Goal: Task Accomplishment & Management: Use online tool/utility

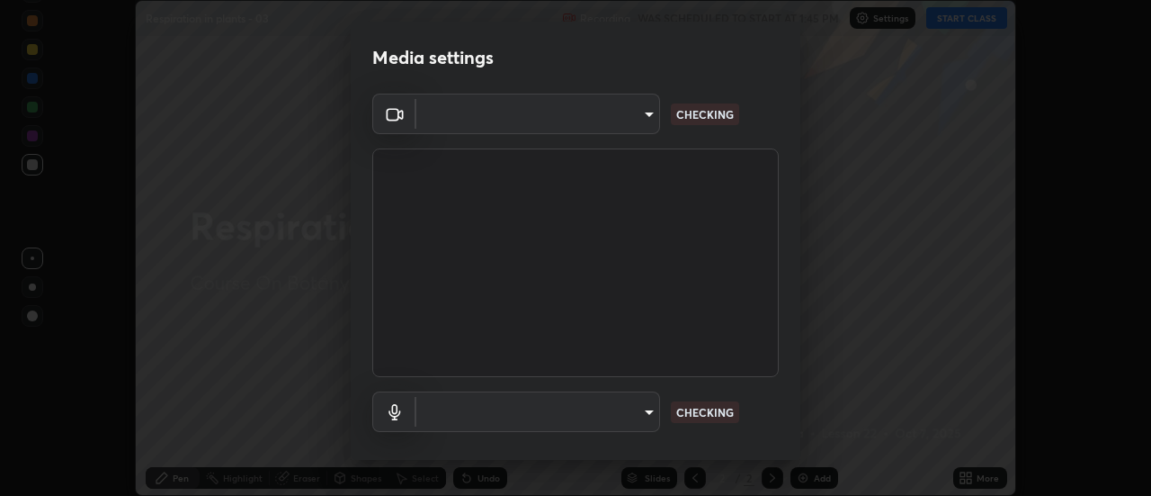
scroll to position [94, 0]
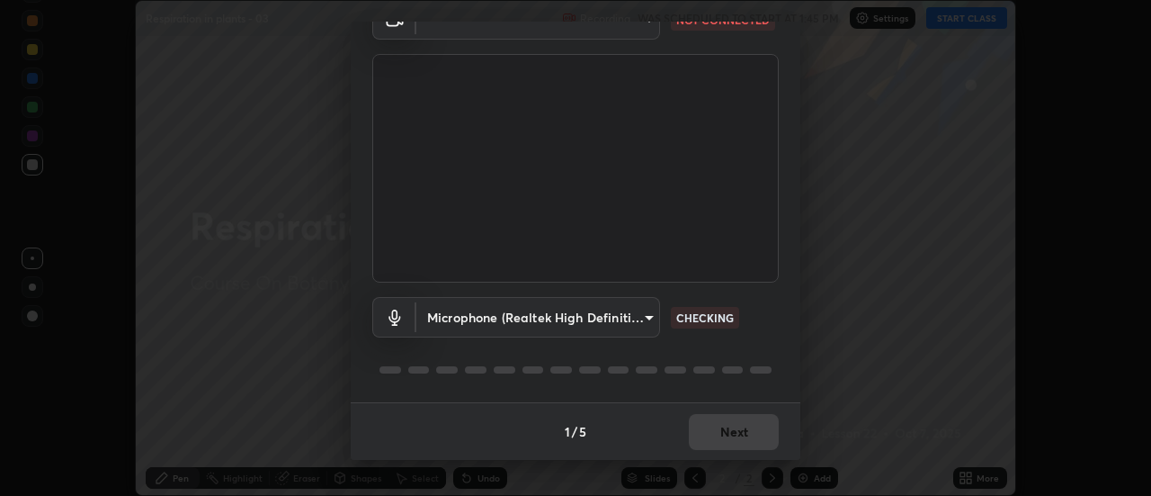
click at [648, 314] on body "Erase all Respiration in plants - 03 Recording WAS SCHEDULED TO START AT 1:45 P…" at bounding box center [575, 248] width 1151 height 496
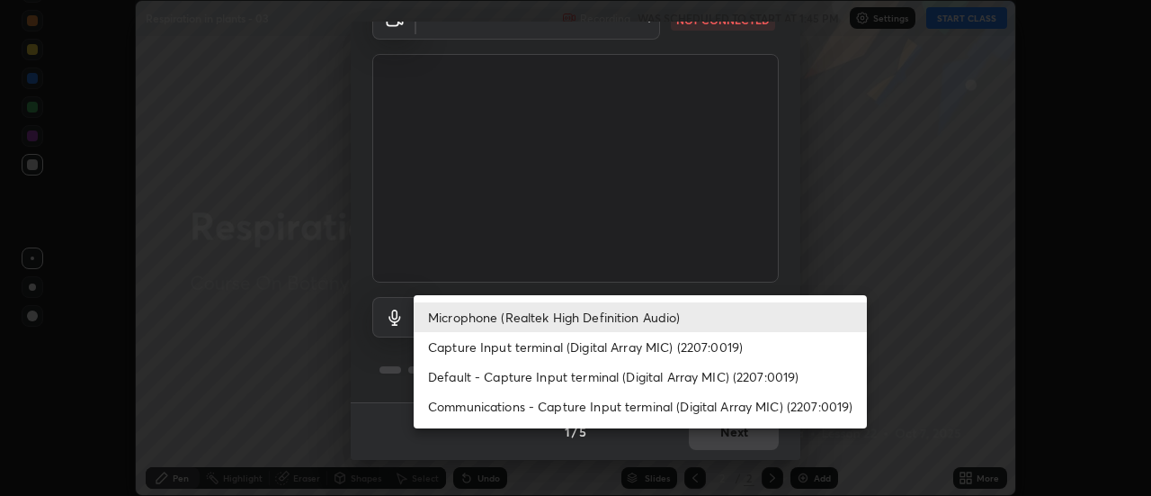
click at [636, 378] on li "Default - Capture Input terminal (Digital Array MIC) (2207:0019)" at bounding box center [640, 377] width 453 height 30
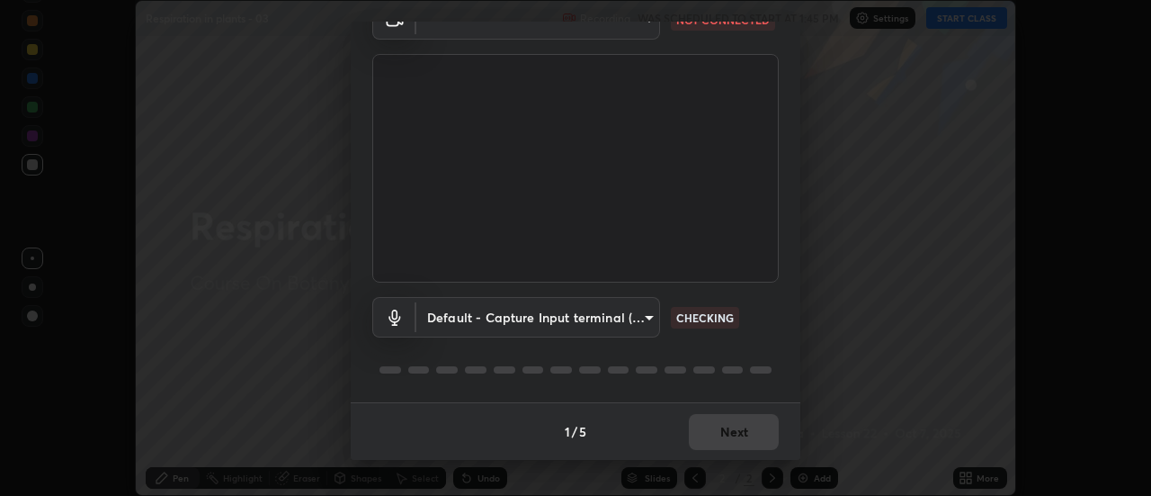
click at [645, 316] on body "Erase all Respiration in plants - 03 Recording WAS SCHEDULED TO START AT 1:45 P…" at bounding box center [575, 248] width 1151 height 496
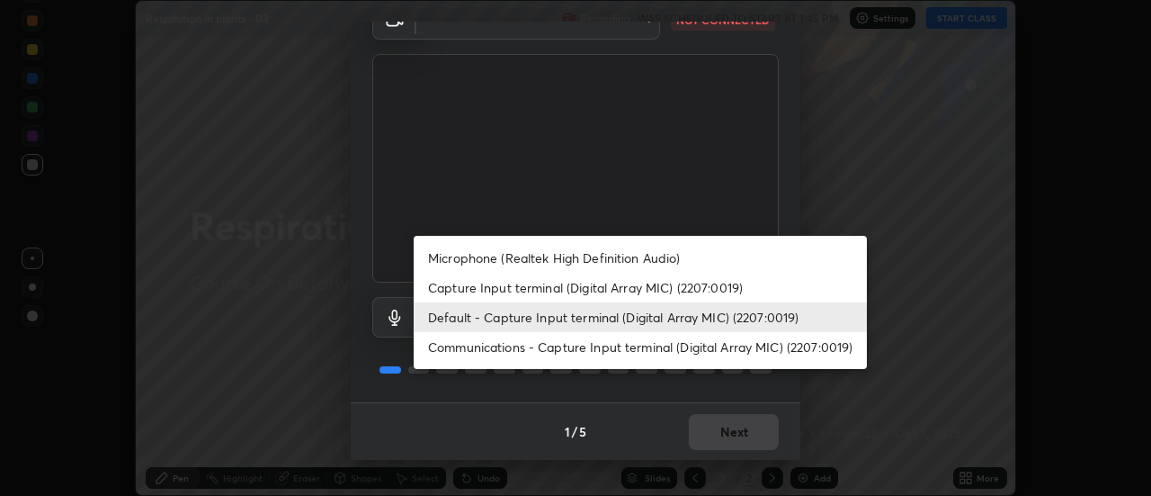
click at [564, 264] on li "Microphone (Realtek High Definition Audio)" at bounding box center [640, 258] width 453 height 30
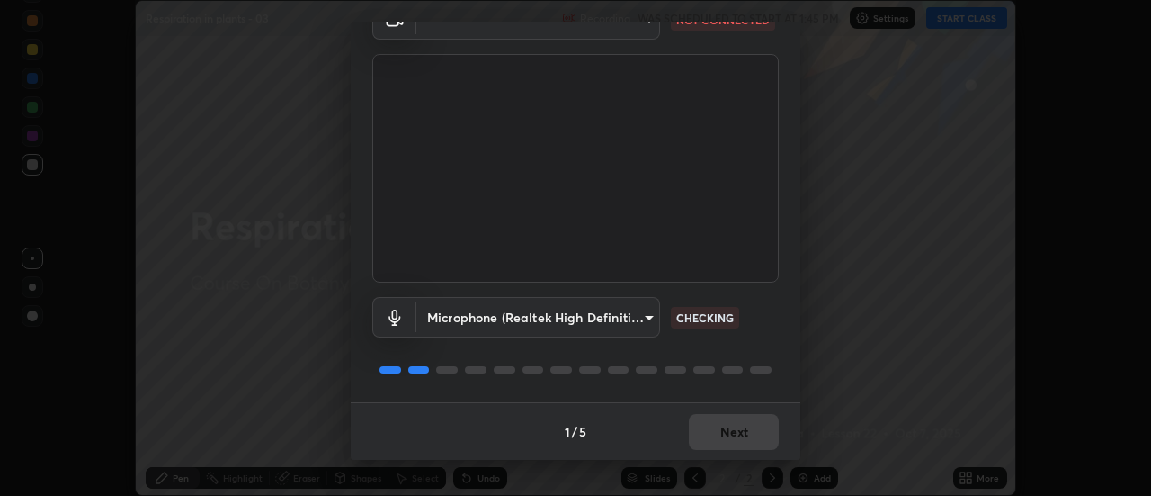
type input "6d54e68051fee1c7441f451b6915ff4754937bfa7ea99880422b8e0d5c675701"
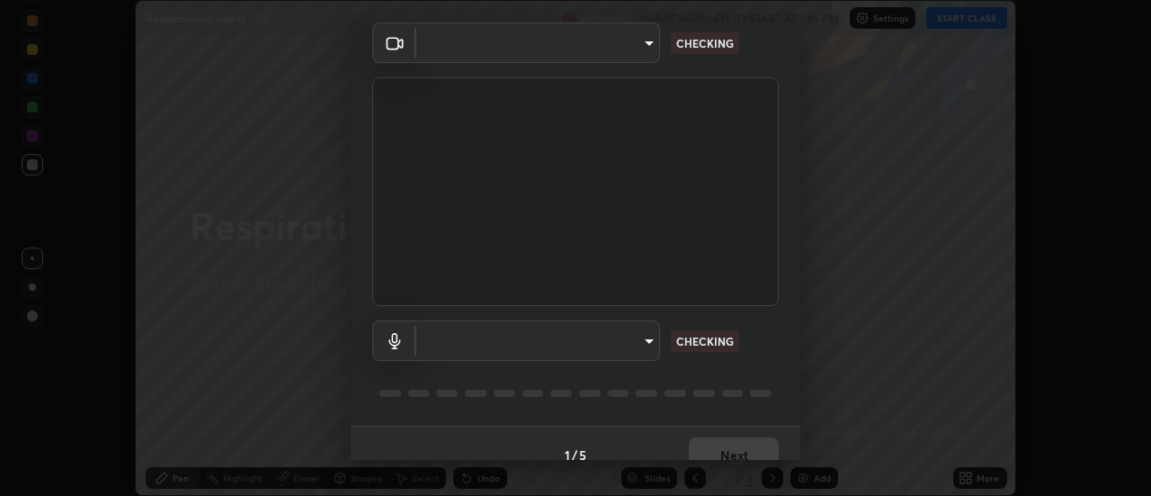
scroll to position [94, 0]
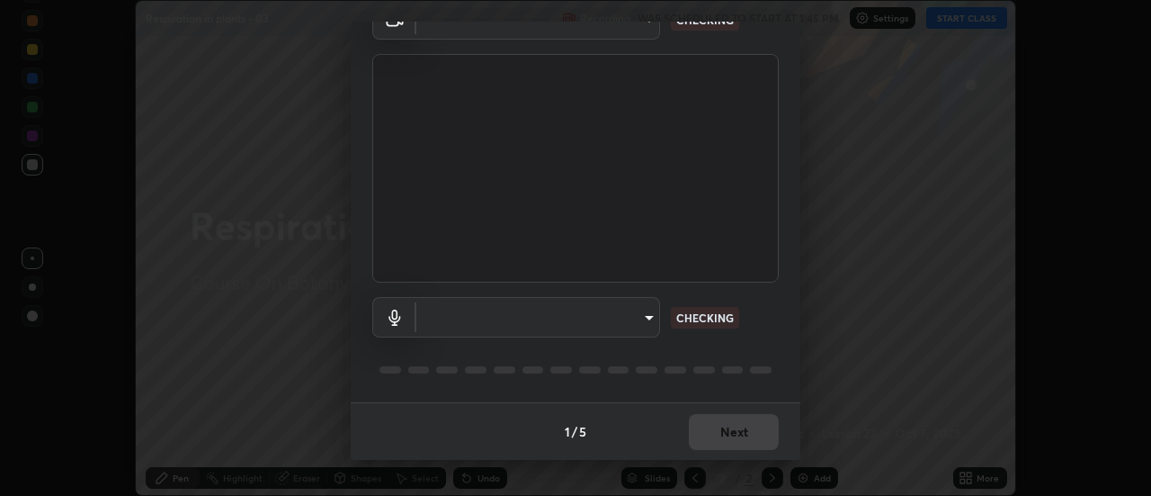
type input "a5cdc83613c3bae9a0318ea4cc03bb6affda8ba727544137782433a3cbd06d6b"
click at [648, 310] on body "Erase all Respiration in plants - 03 Recording WAS SCHEDULED TO START AT 1:45 P…" at bounding box center [575, 248] width 1151 height 496
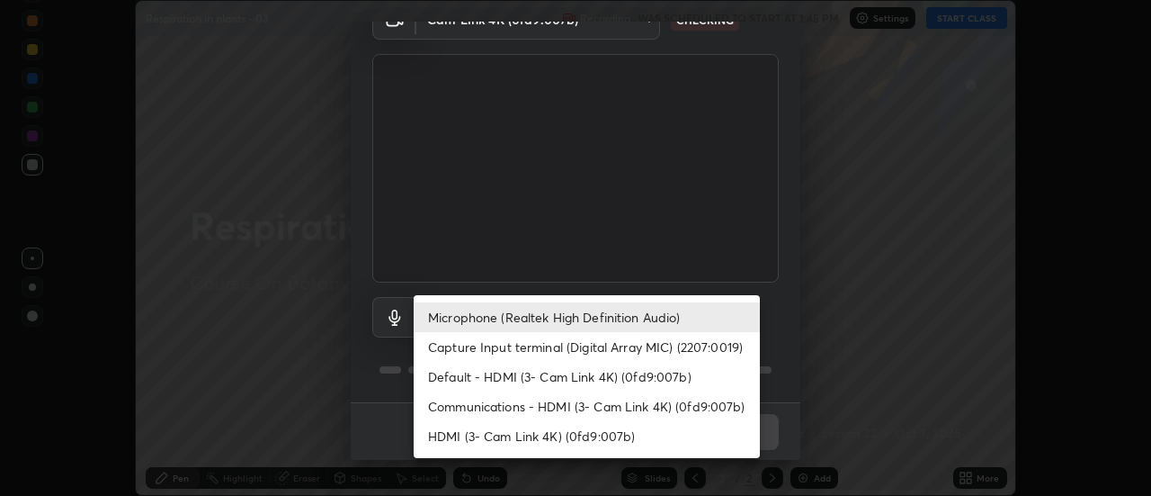
click at [596, 375] on li "Default - HDMI (3- Cam Link 4K) (0fd9:007b)" at bounding box center [587, 377] width 346 height 30
type input "default"
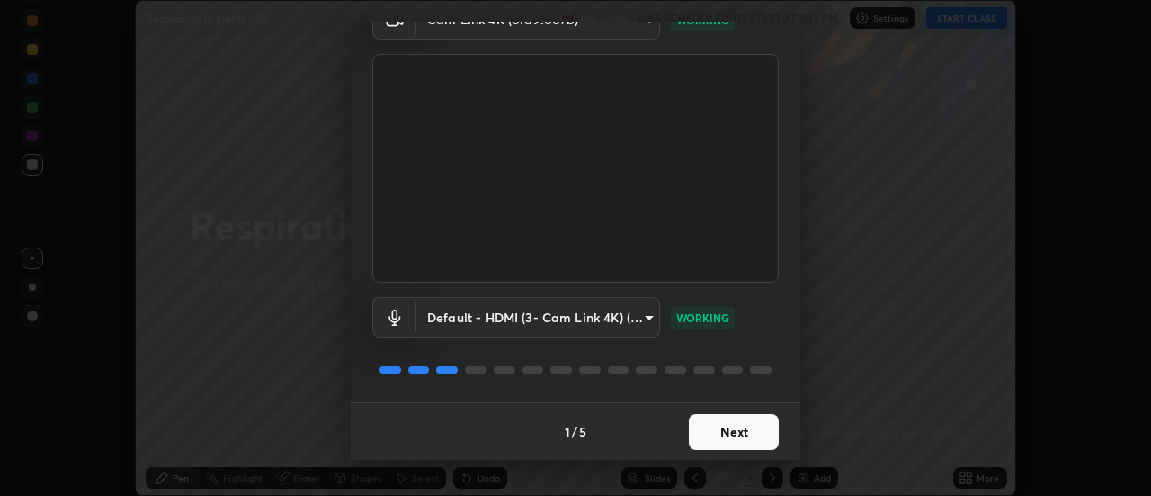
click at [739, 442] on button "Next" at bounding box center [734, 432] width 90 height 36
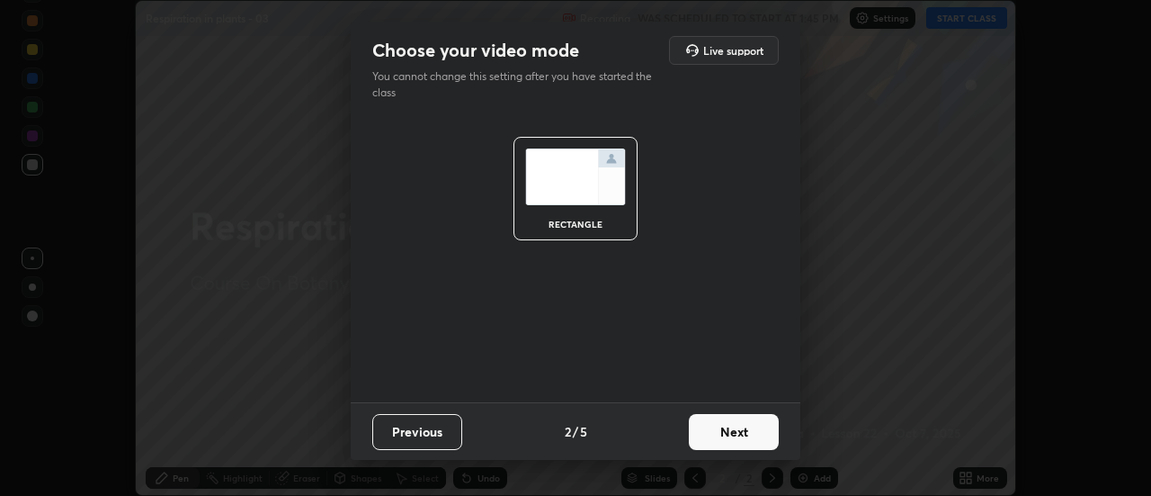
click at [741, 442] on button "Next" at bounding box center [734, 432] width 90 height 36
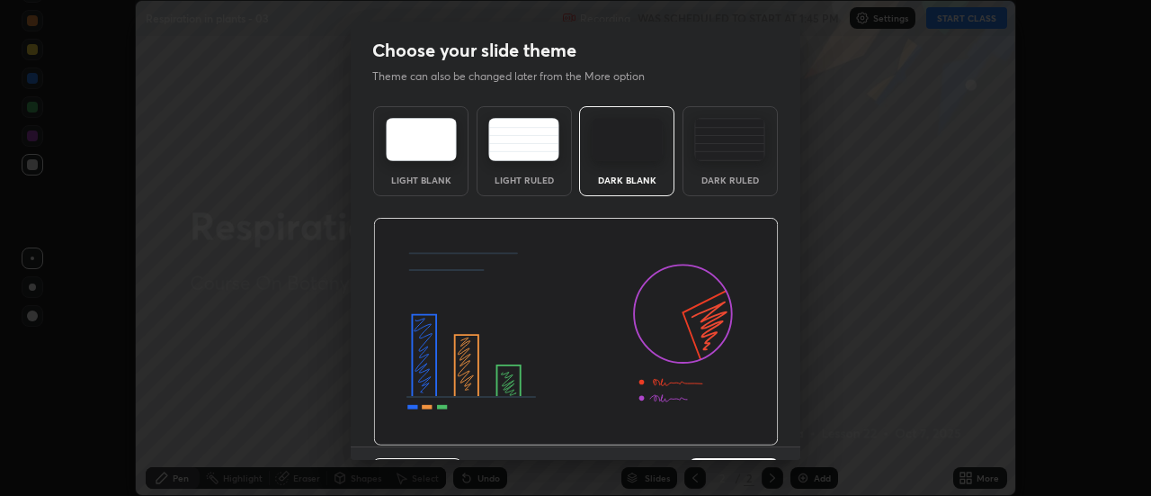
scroll to position [44, 0]
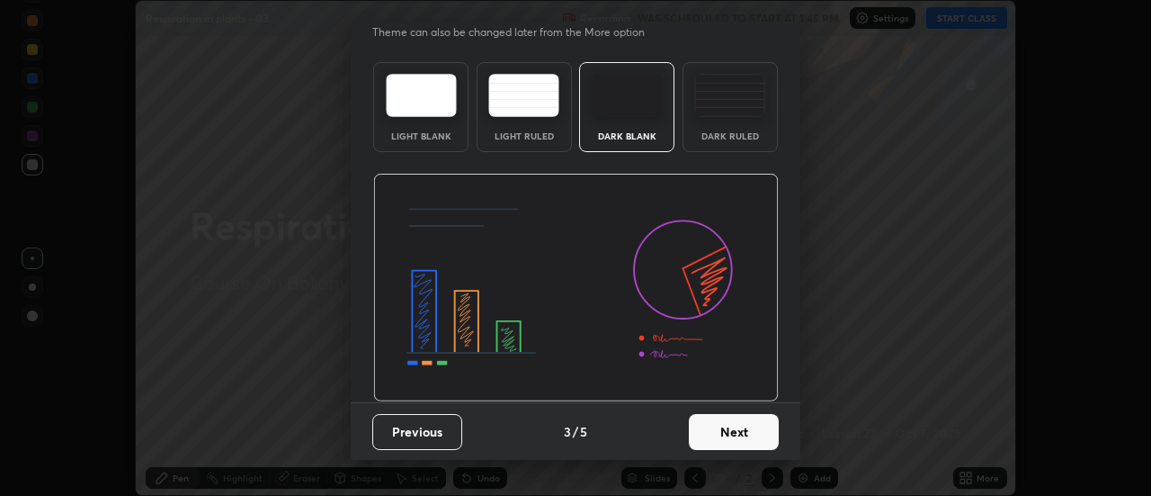
click at [737, 421] on button "Next" at bounding box center [734, 432] width 90 height 36
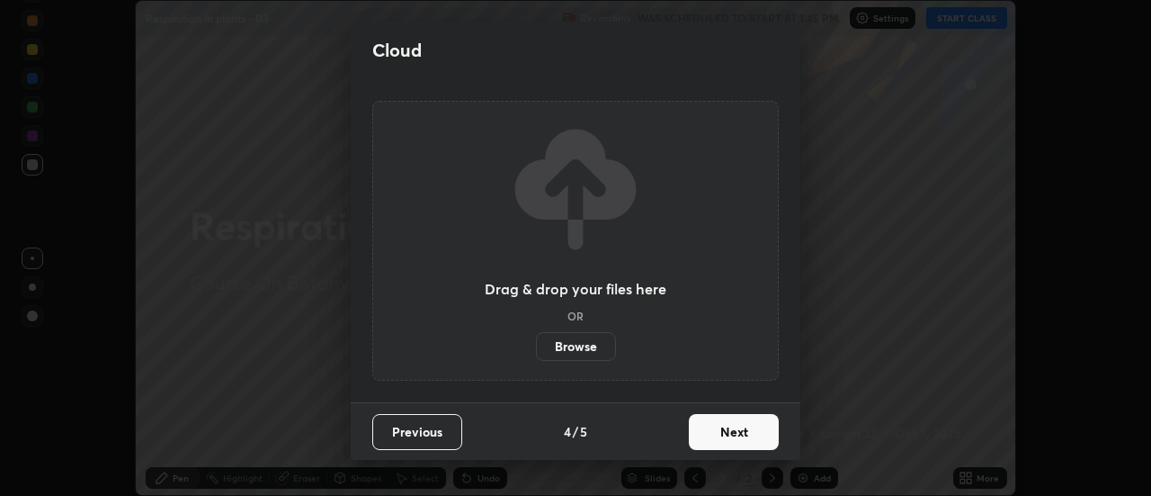
scroll to position [0, 0]
click at [743, 431] on button "Next" at bounding box center [734, 432] width 90 height 36
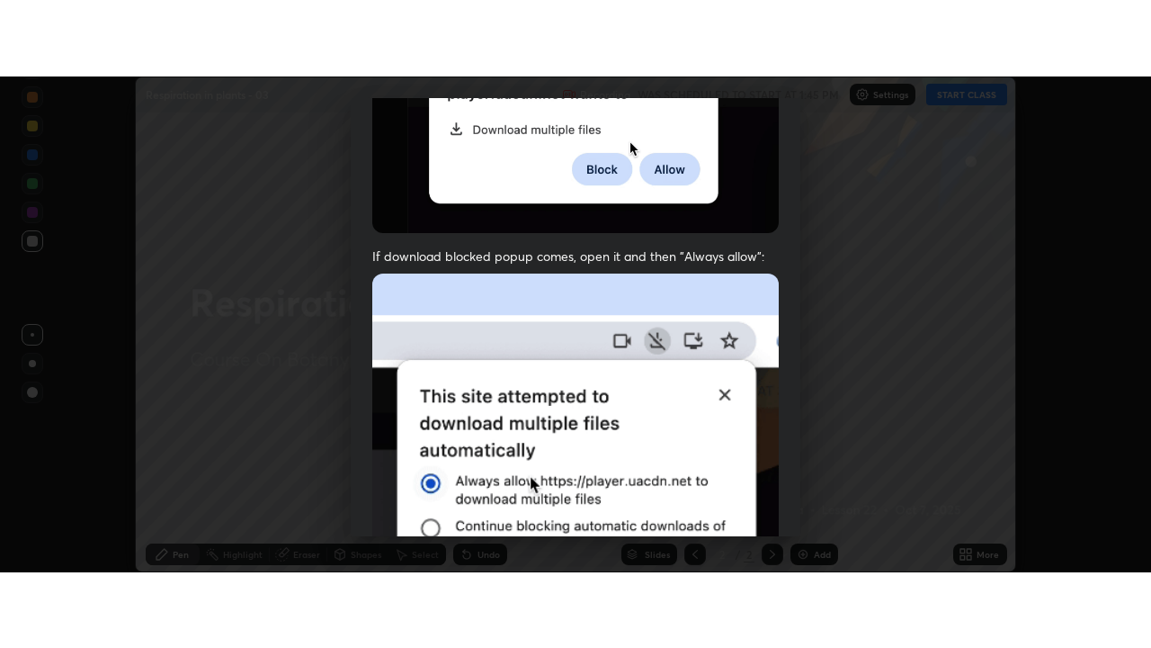
scroll to position [461, 0]
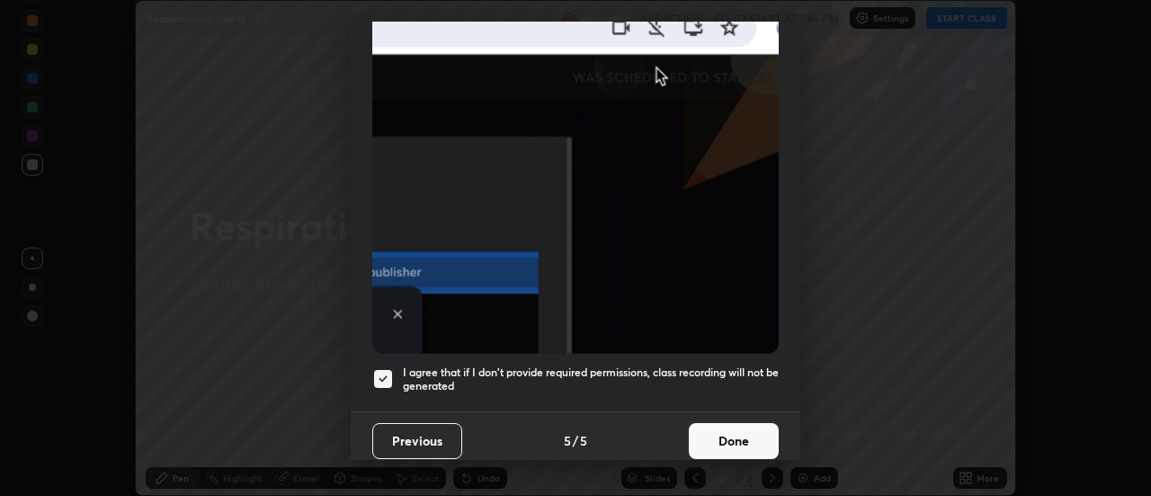
click at [745, 426] on button "Done" at bounding box center [734, 441] width 90 height 36
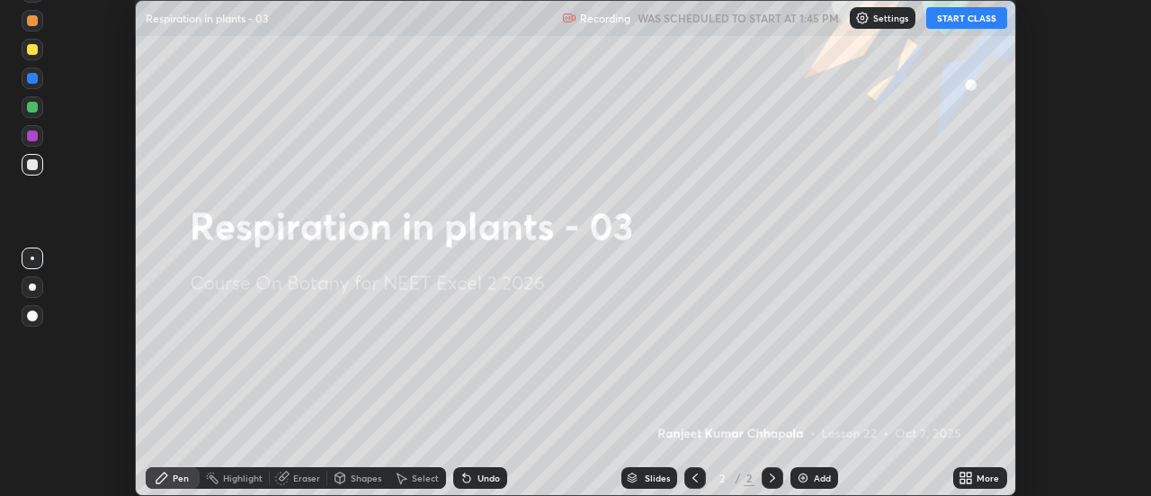
click at [962, 475] on icon at bounding box center [963, 474] width 4 height 4
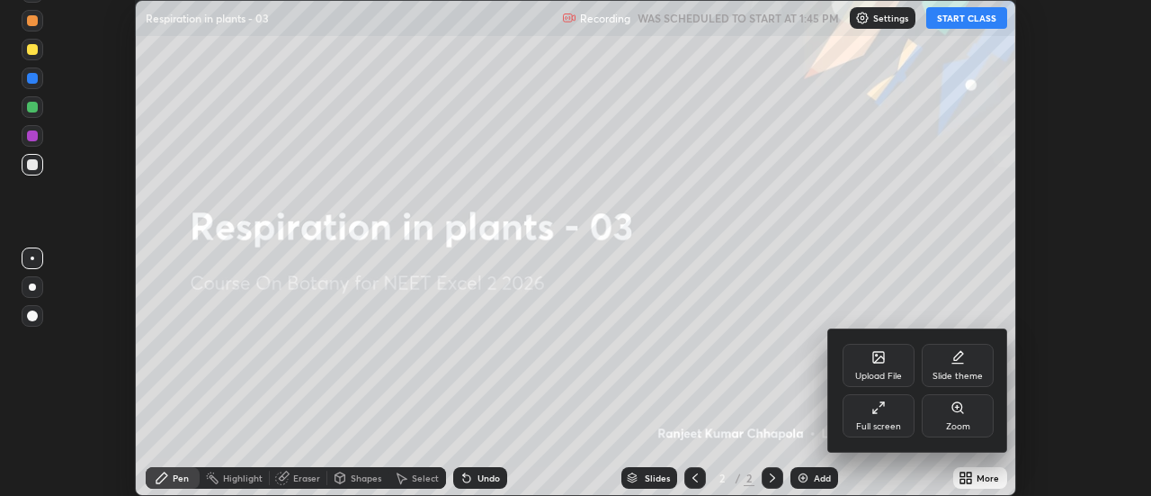
click at [895, 418] on div "Full screen" at bounding box center [879, 415] width 72 height 43
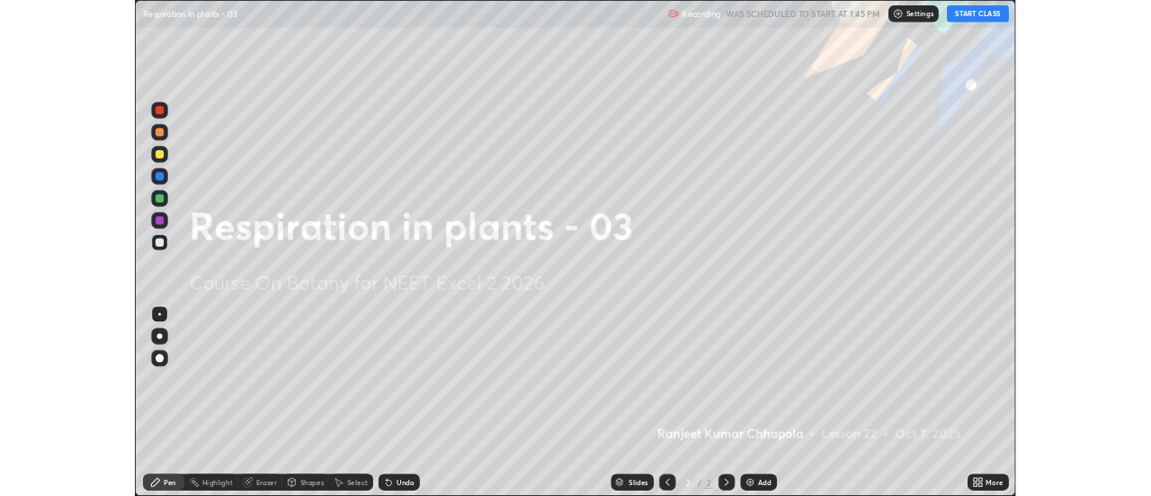
scroll to position [648, 1151]
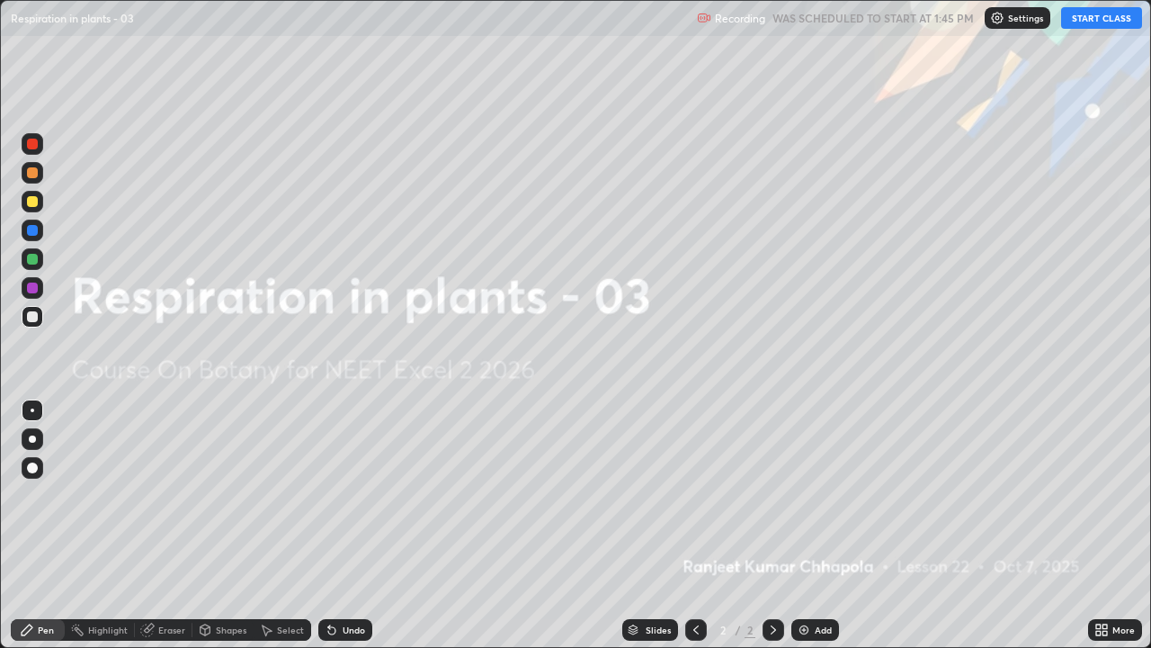
click at [1120, 19] on button "START CLASS" at bounding box center [1101, 18] width 81 height 22
click at [1111, 19] on button "START CLASS" at bounding box center [1101, 18] width 81 height 22
click at [1107, 495] on div "More" at bounding box center [1115, 630] width 54 height 22
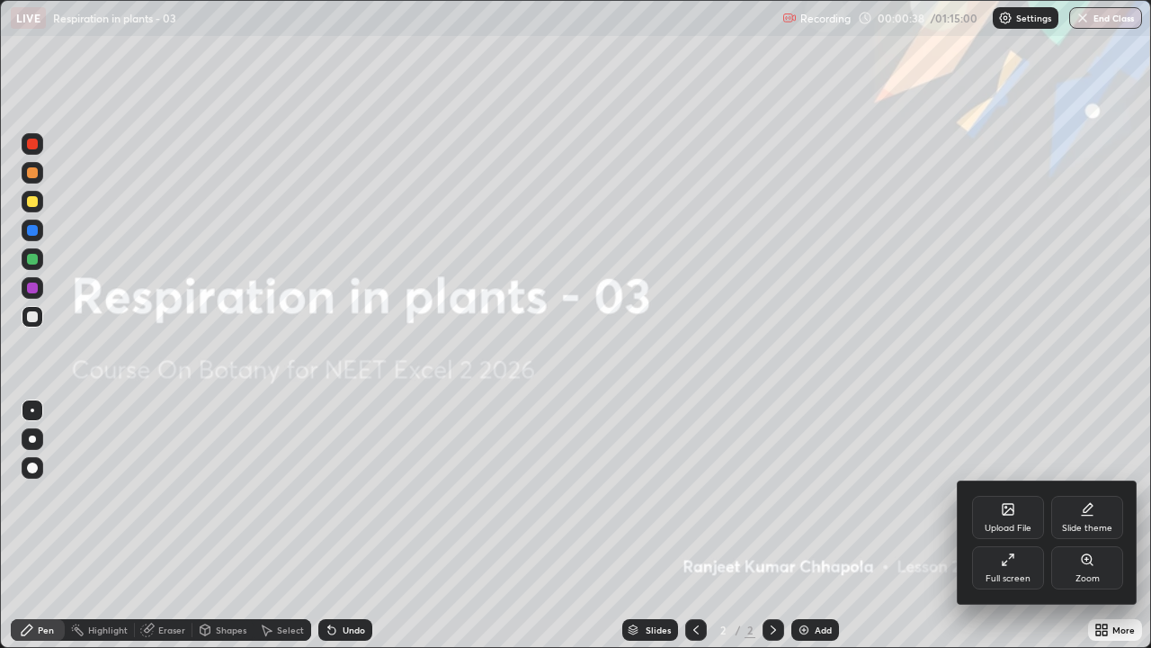
click at [934, 495] on div at bounding box center [575, 324] width 1151 height 648
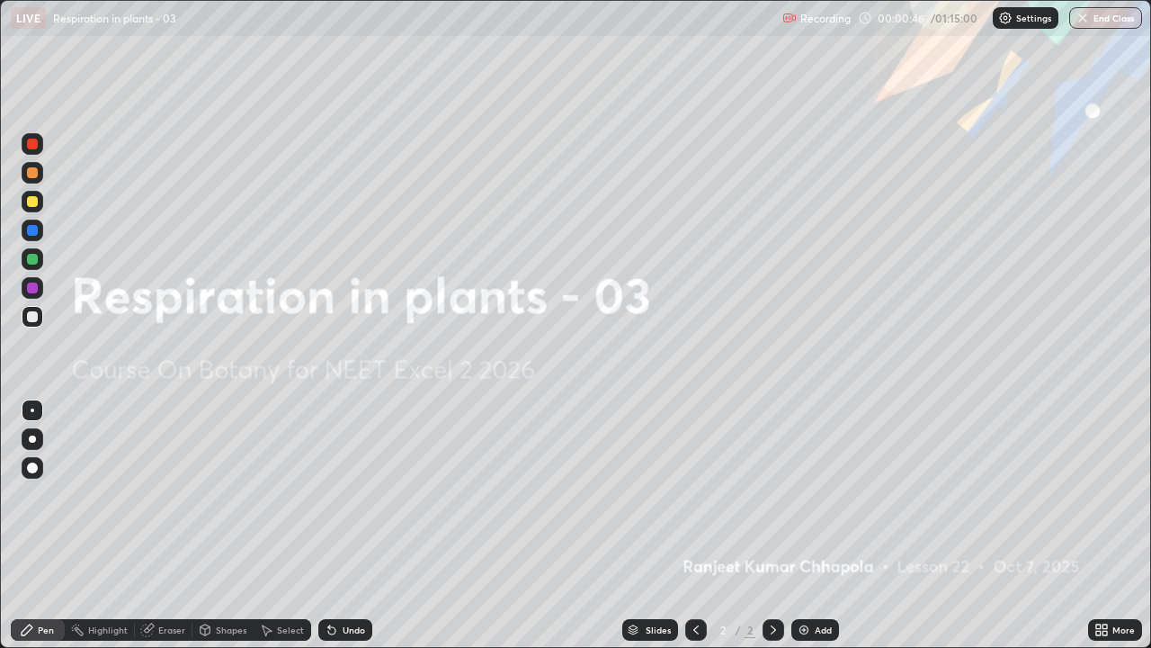
click at [1101, 495] on icon at bounding box center [1102, 629] width 14 height 14
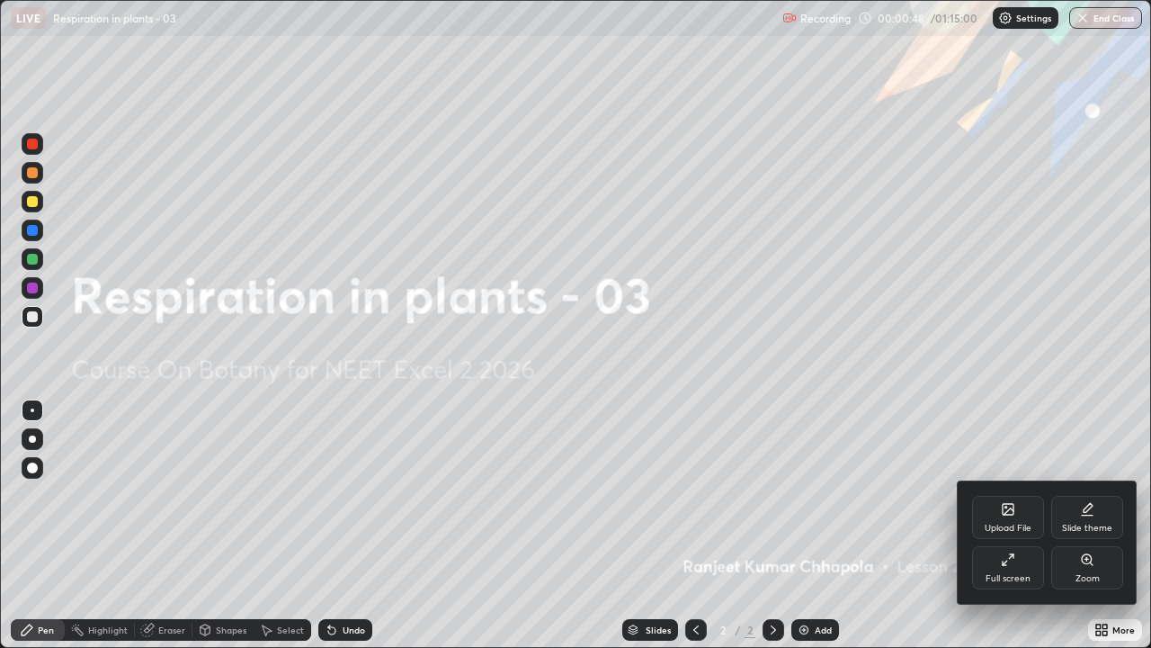
click at [925, 495] on div at bounding box center [575, 324] width 1151 height 648
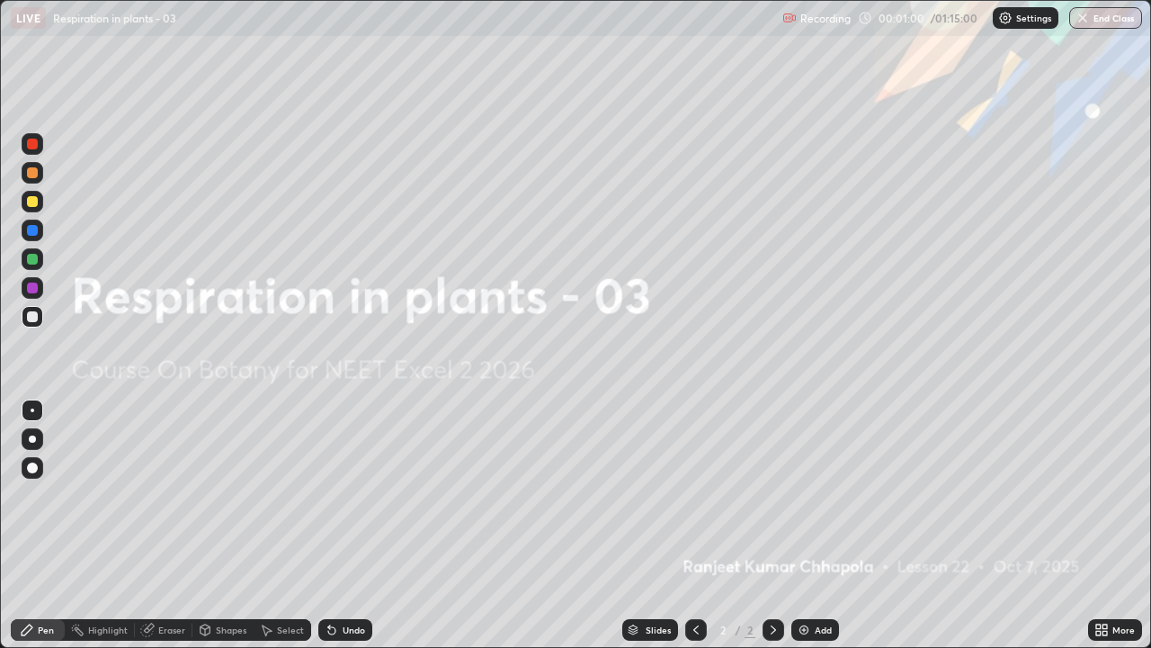
click at [1103, 495] on icon at bounding box center [1105, 632] width 4 height 4
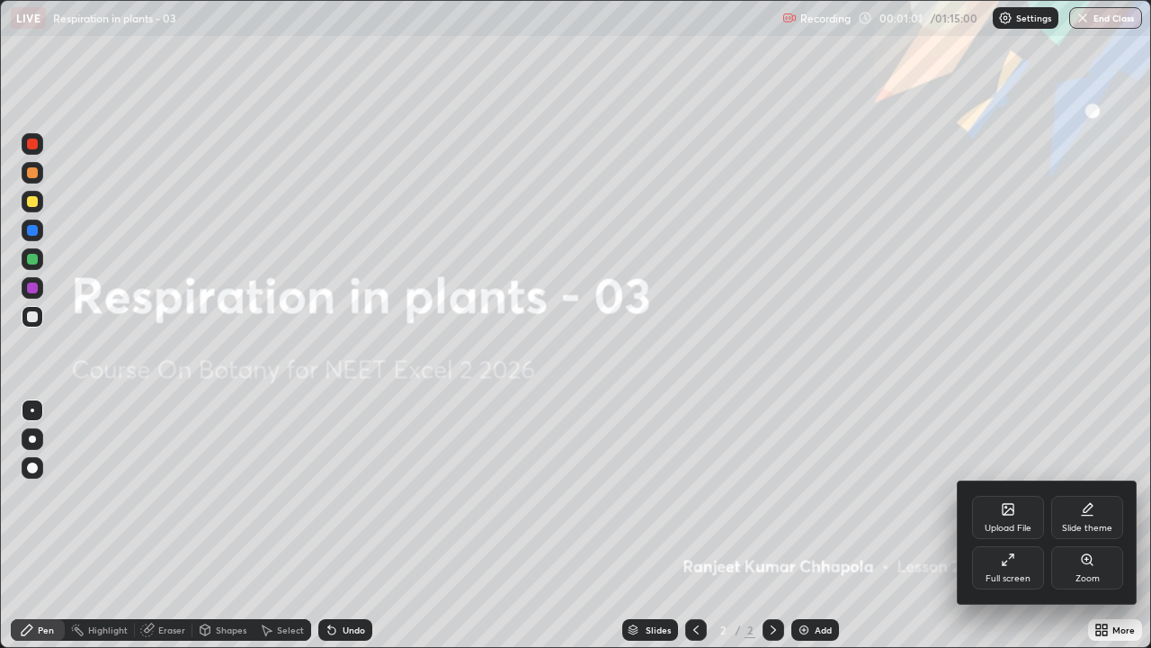
click at [1009, 495] on icon at bounding box center [1009, 511] width 10 height 6
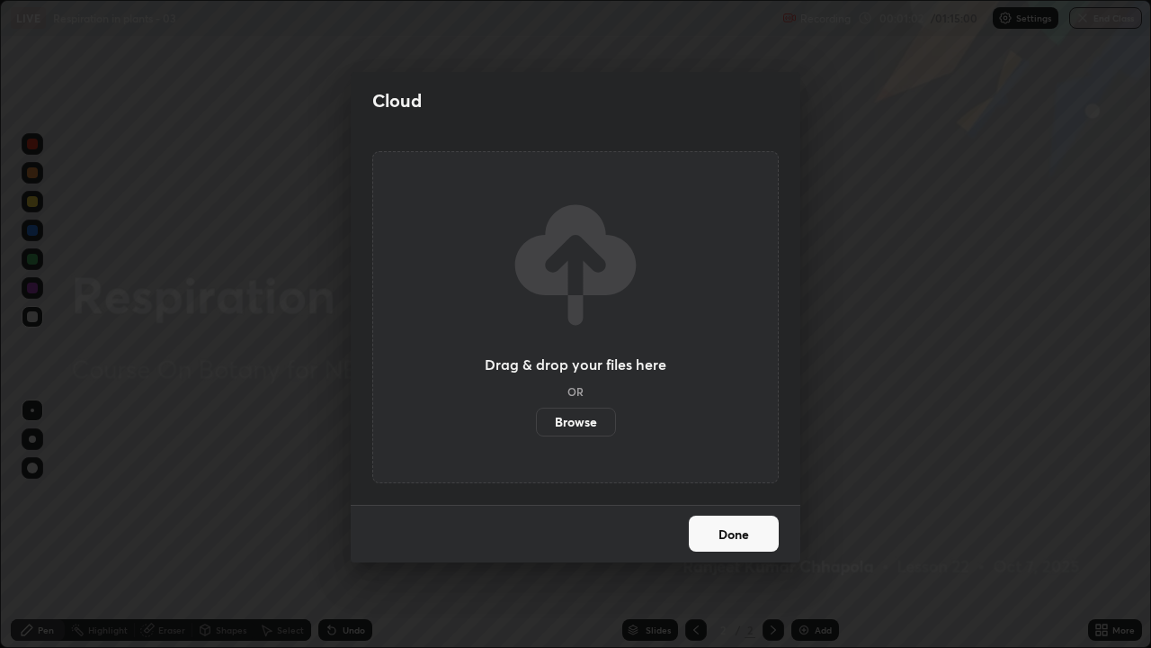
click at [588, 426] on label "Browse" at bounding box center [576, 421] width 80 height 29
click at [536, 426] on input "Browse" at bounding box center [536, 421] width 0 height 29
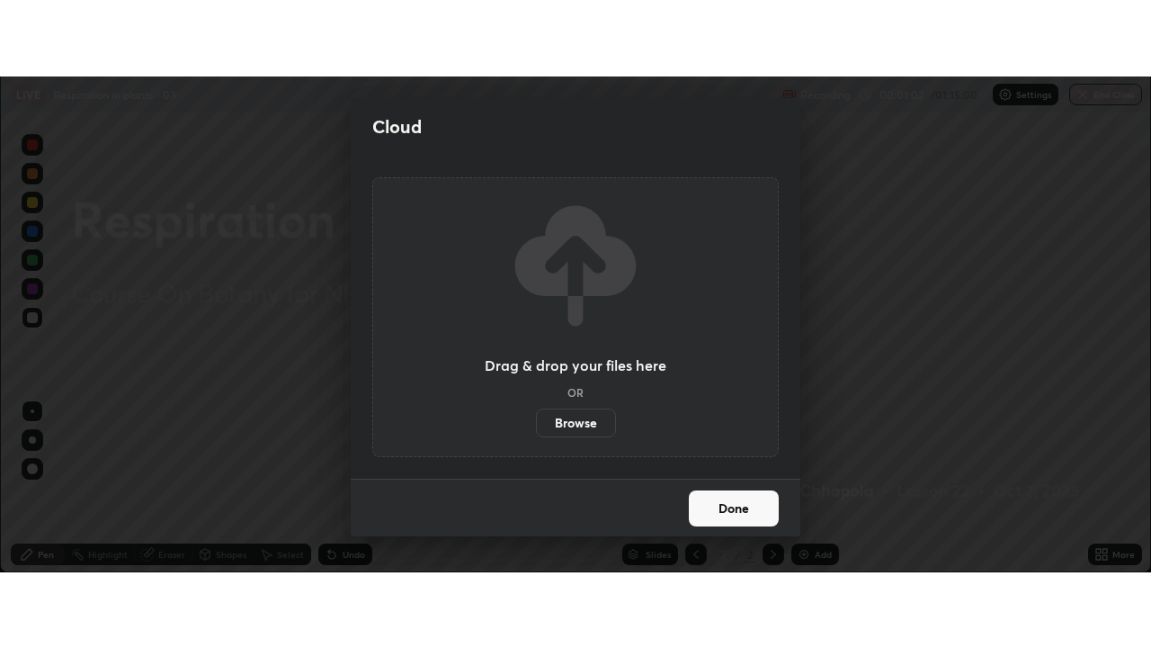
scroll to position [89441, 88786]
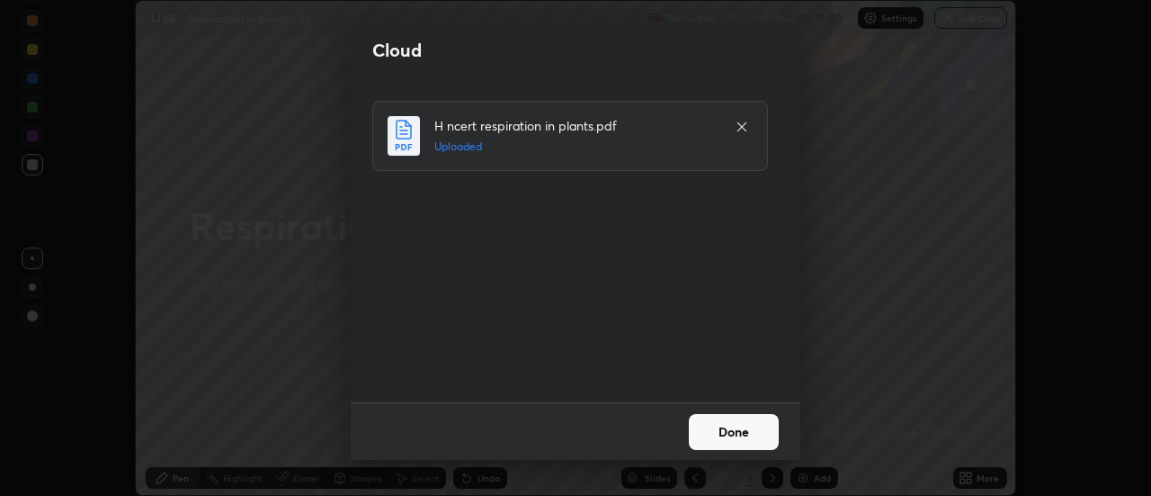
click at [725, 424] on button "Done" at bounding box center [734, 432] width 90 height 36
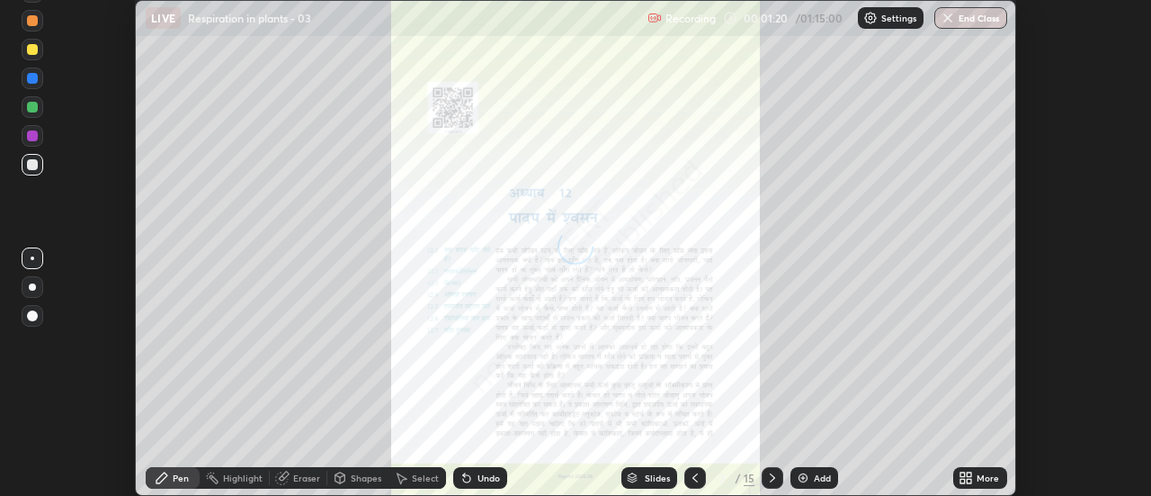
click at [976, 478] on div "More" at bounding box center [980, 478] width 54 height 22
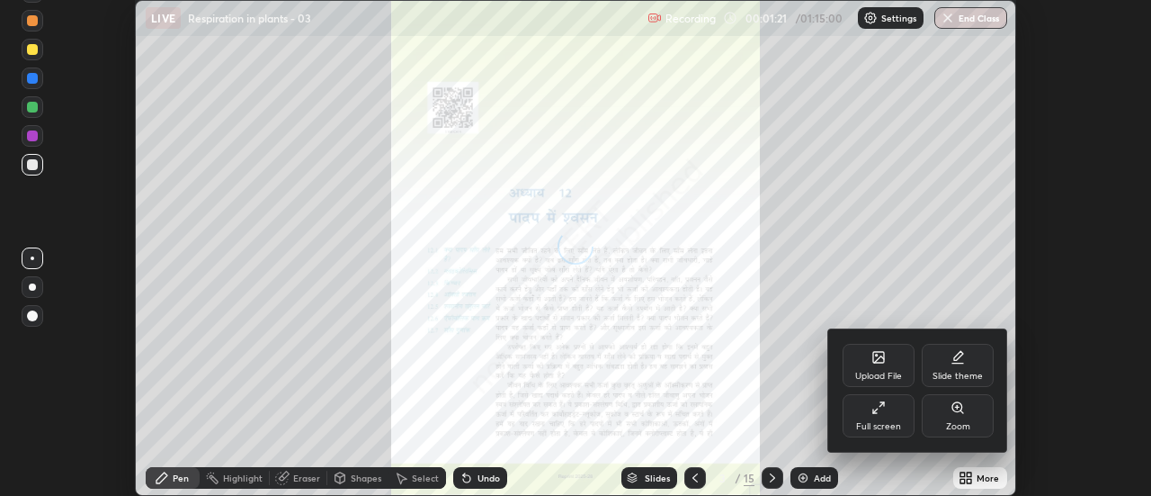
click at [889, 422] on div "Full screen" at bounding box center [878, 426] width 45 height 9
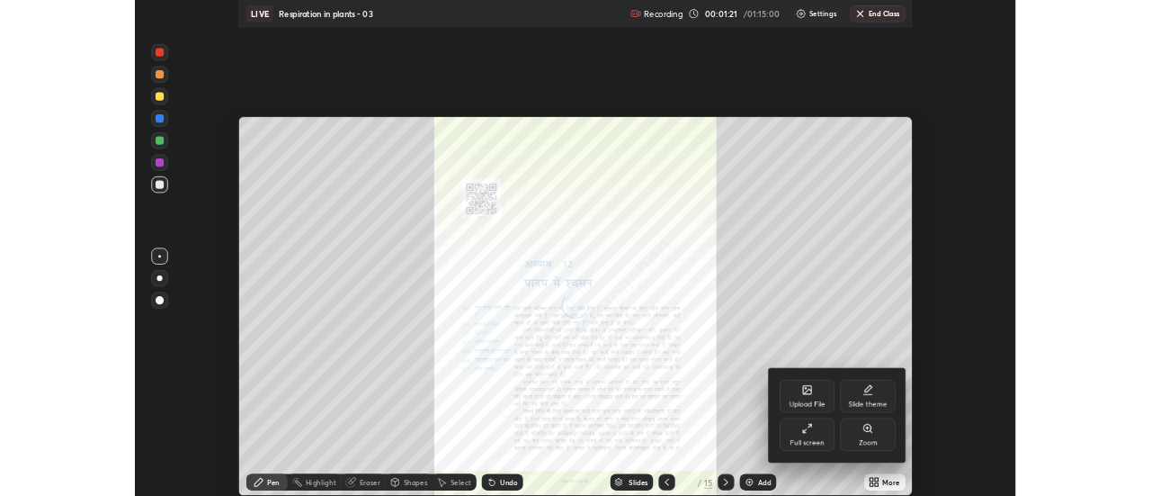
scroll to position [648, 1151]
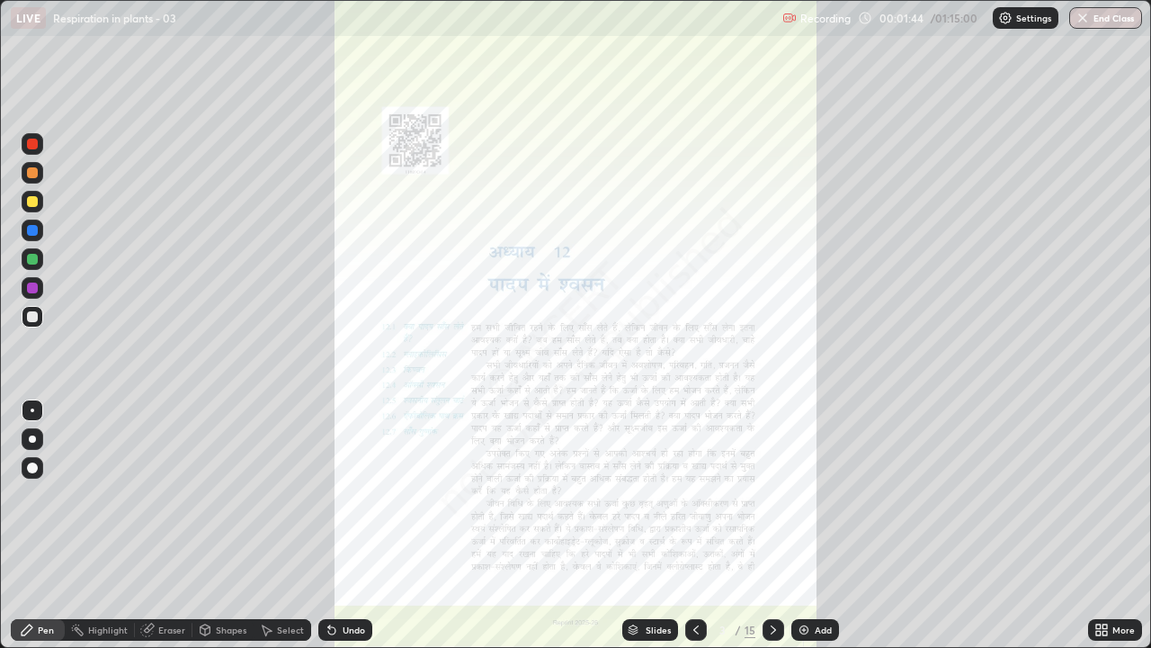
click at [1108, 495] on icon at bounding box center [1102, 629] width 14 height 14
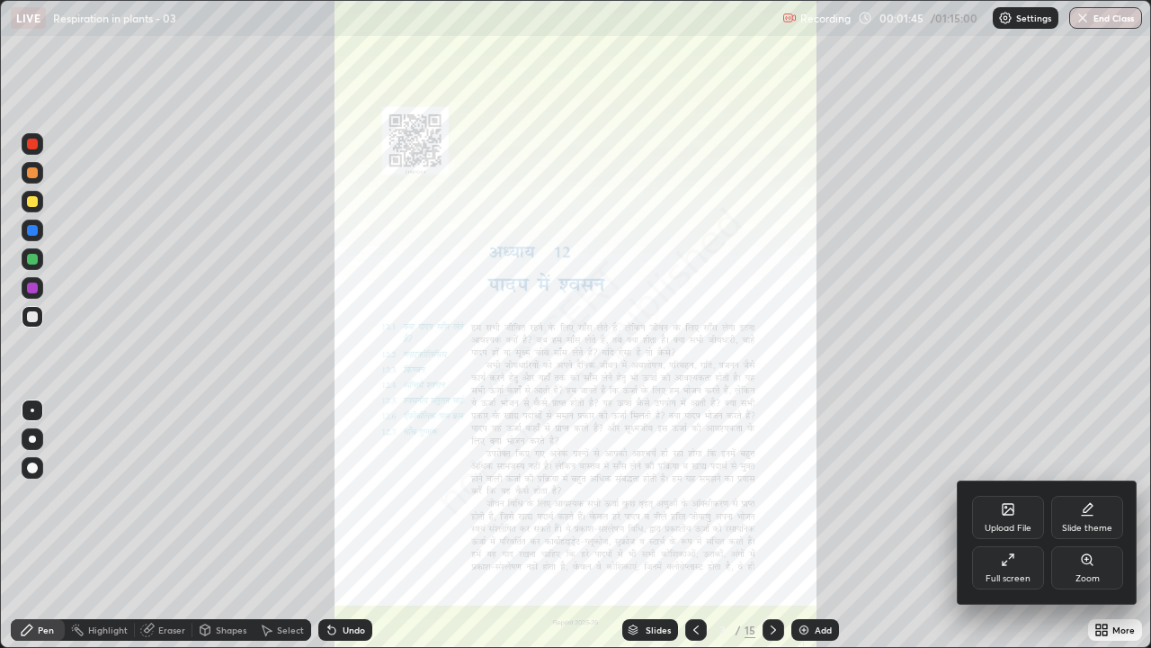
click at [1009, 495] on div "Upload File" at bounding box center [1008, 527] width 47 height 9
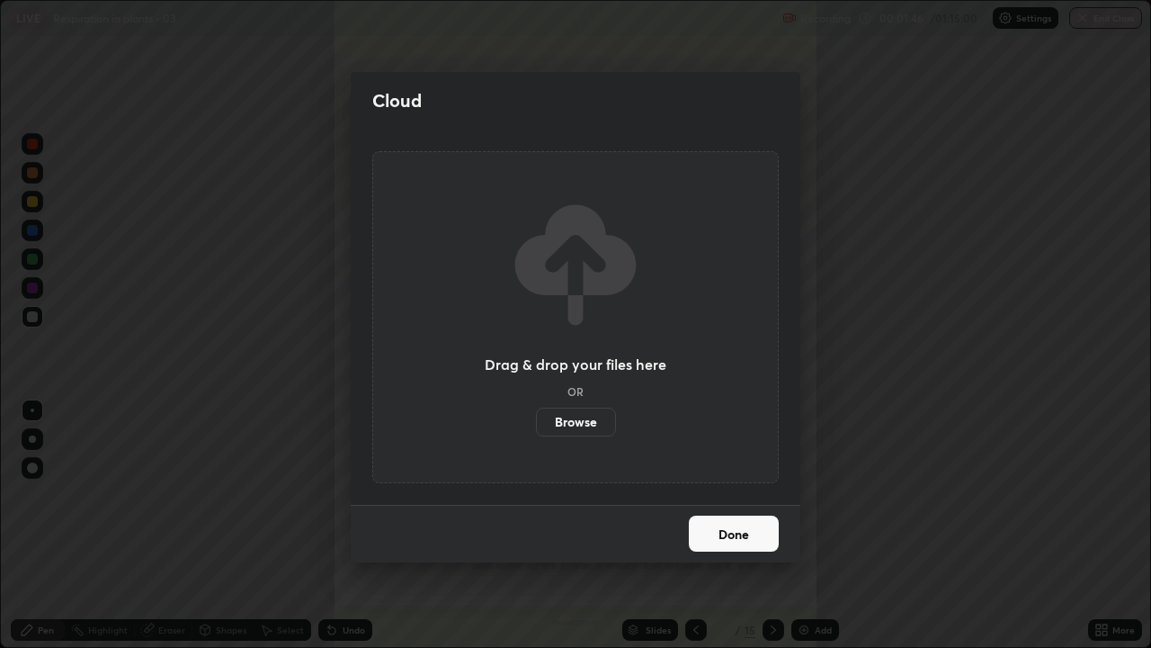
click at [748, 495] on button "Done" at bounding box center [734, 533] width 90 height 36
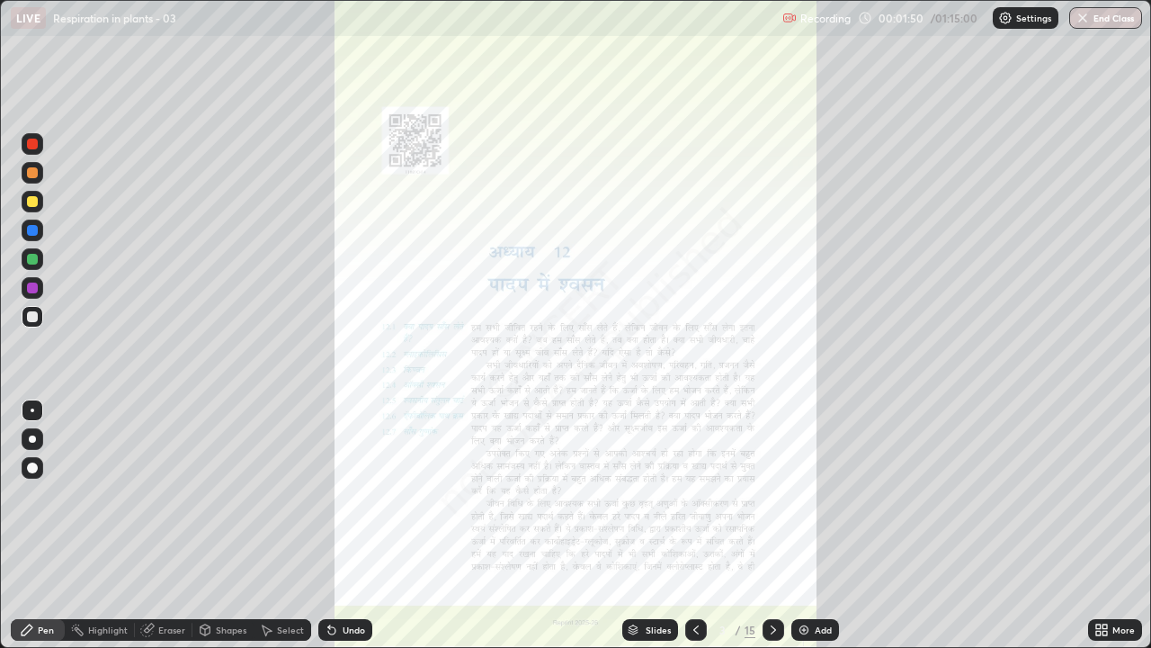
click at [1103, 495] on icon at bounding box center [1102, 629] width 14 height 14
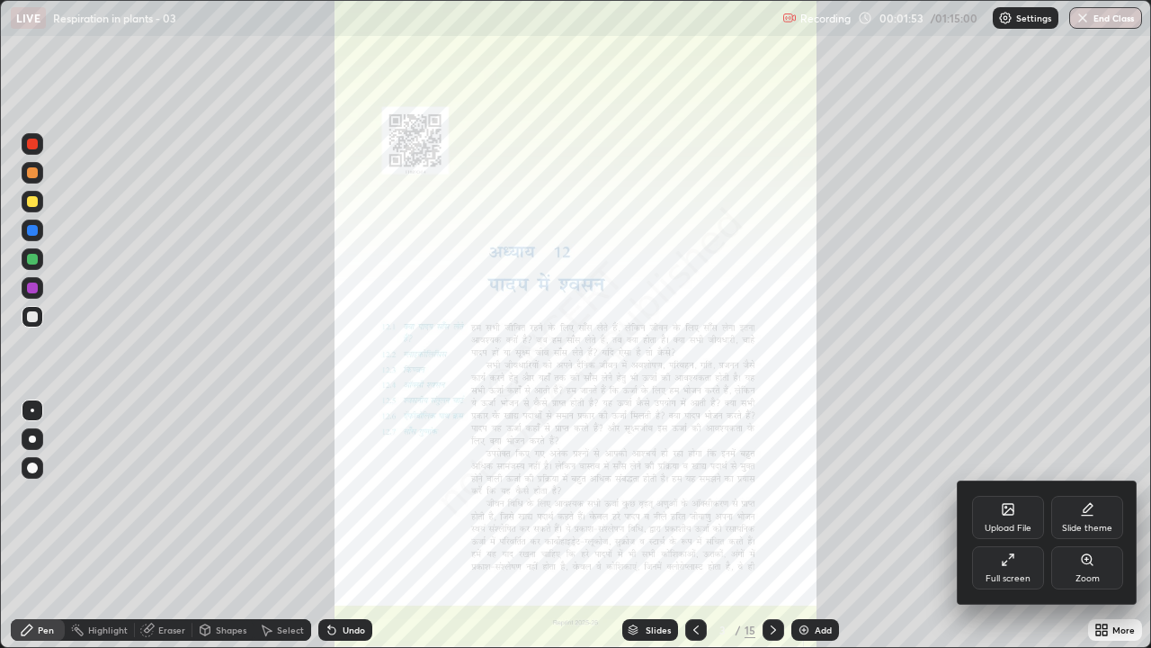
click at [1015, 495] on div "Full screen" at bounding box center [1008, 567] width 72 height 43
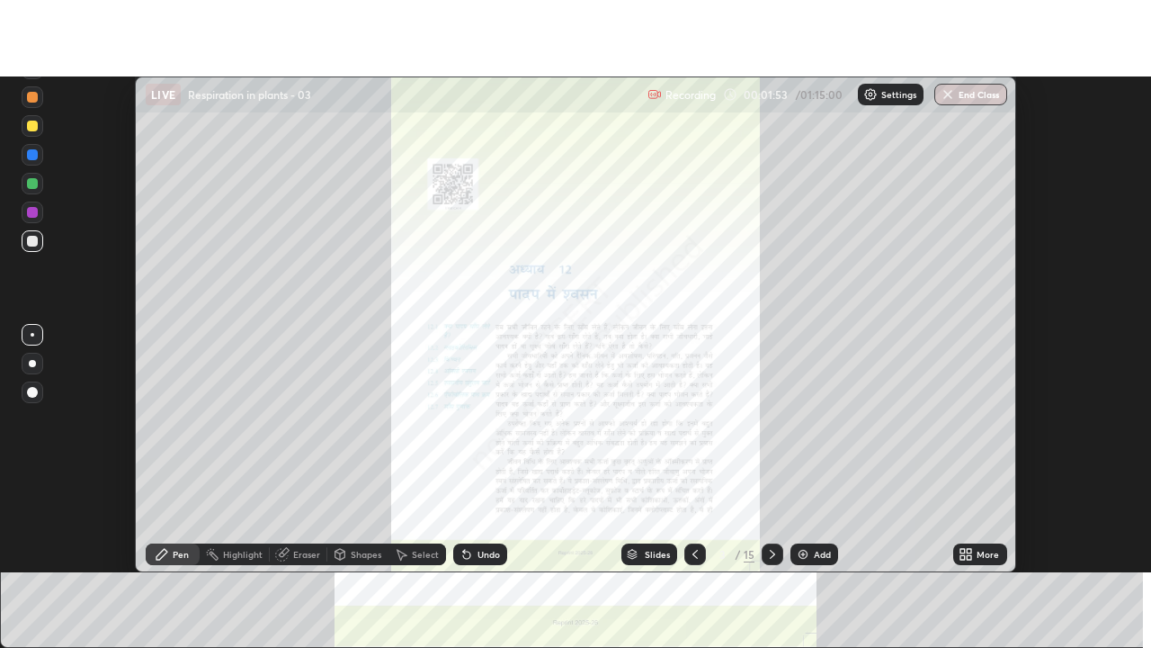
scroll to position [89441, 88786]
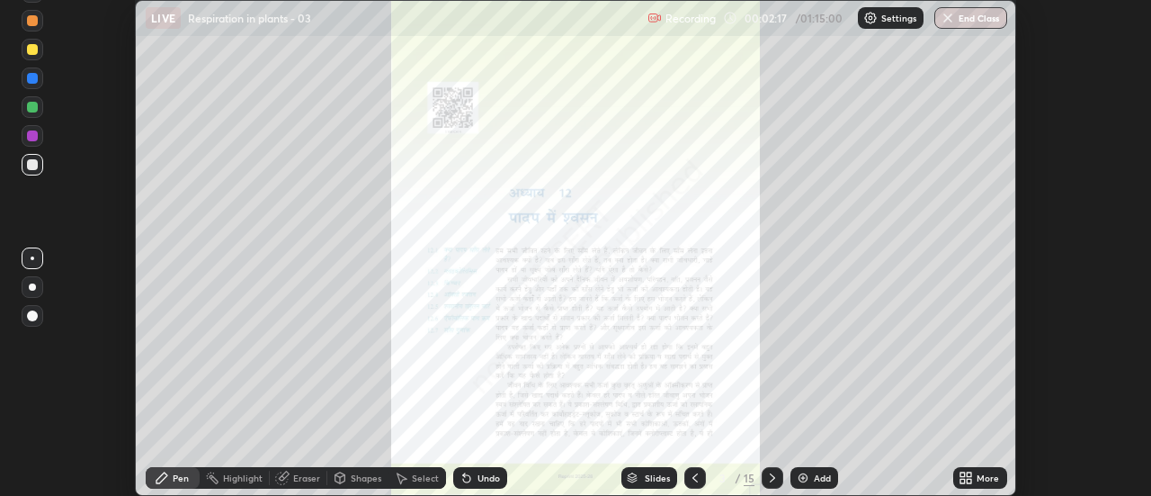
click at [972, 479] on icon at bounding box center [970, 480] width 4 height 4
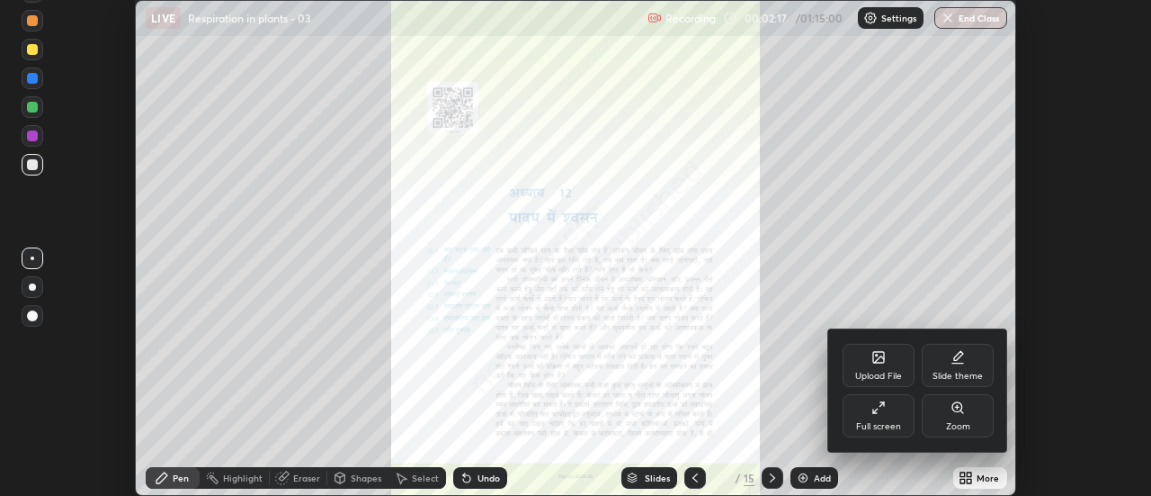
click at [892, 410] on div "Full screen" at bounding box center [879, 415] width 72 height 43
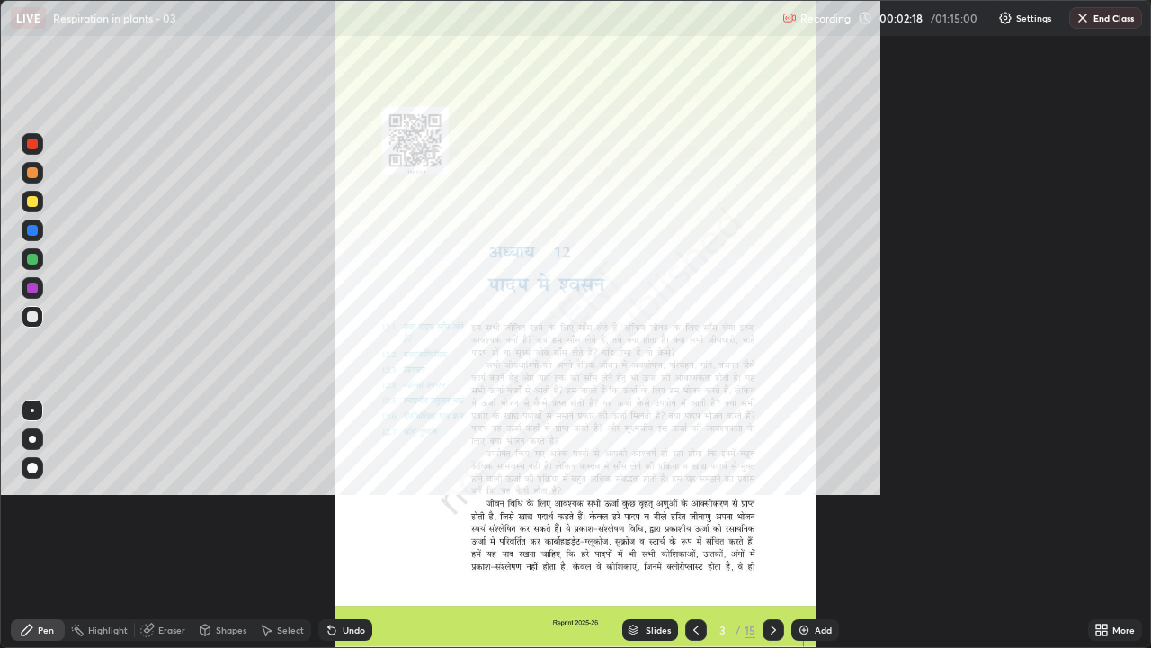
scroll to position [648, 1151]
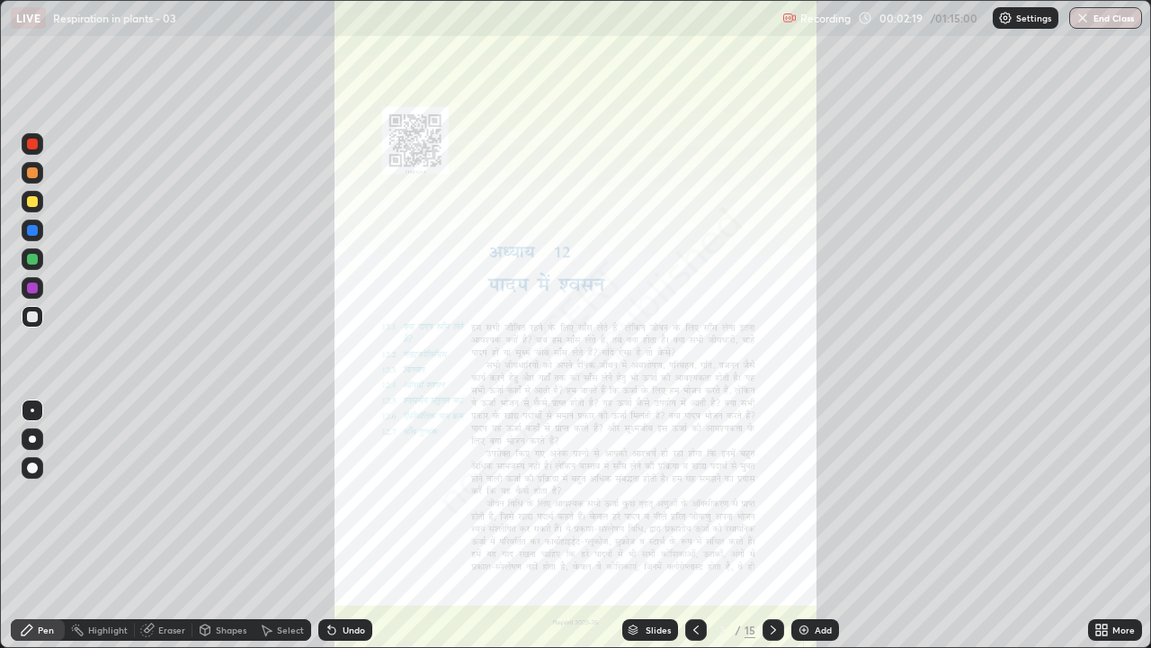
click at [666, 495] on div "Slides" at bounding box center [658, 629] width 25 height 9
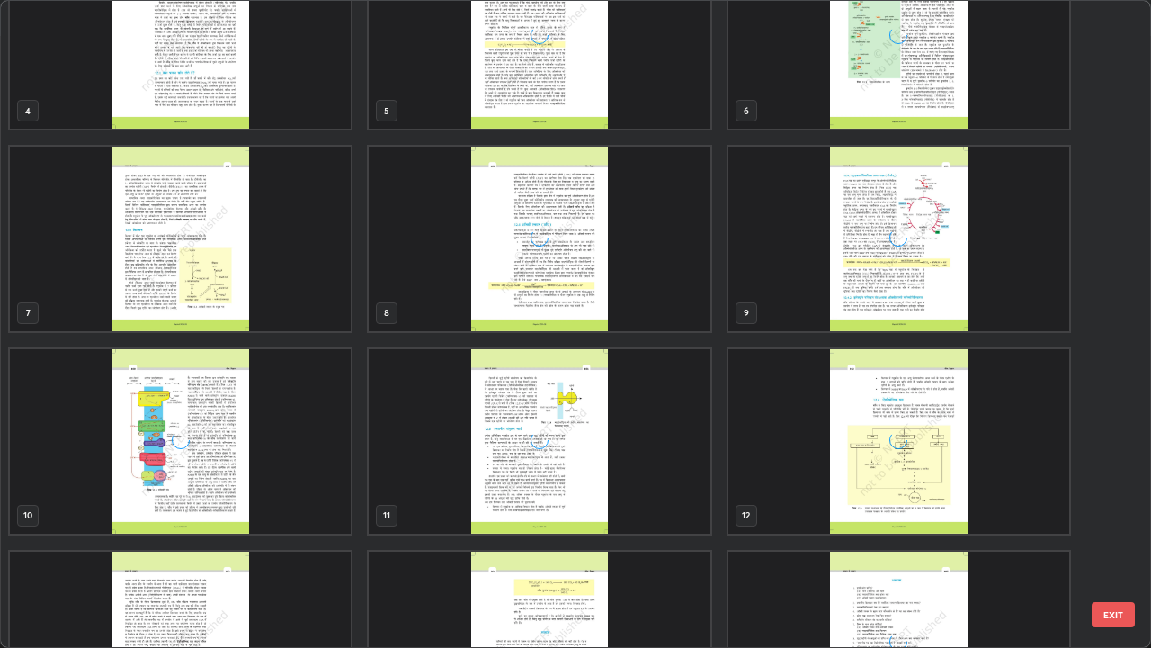
scroll to position [273, 0]
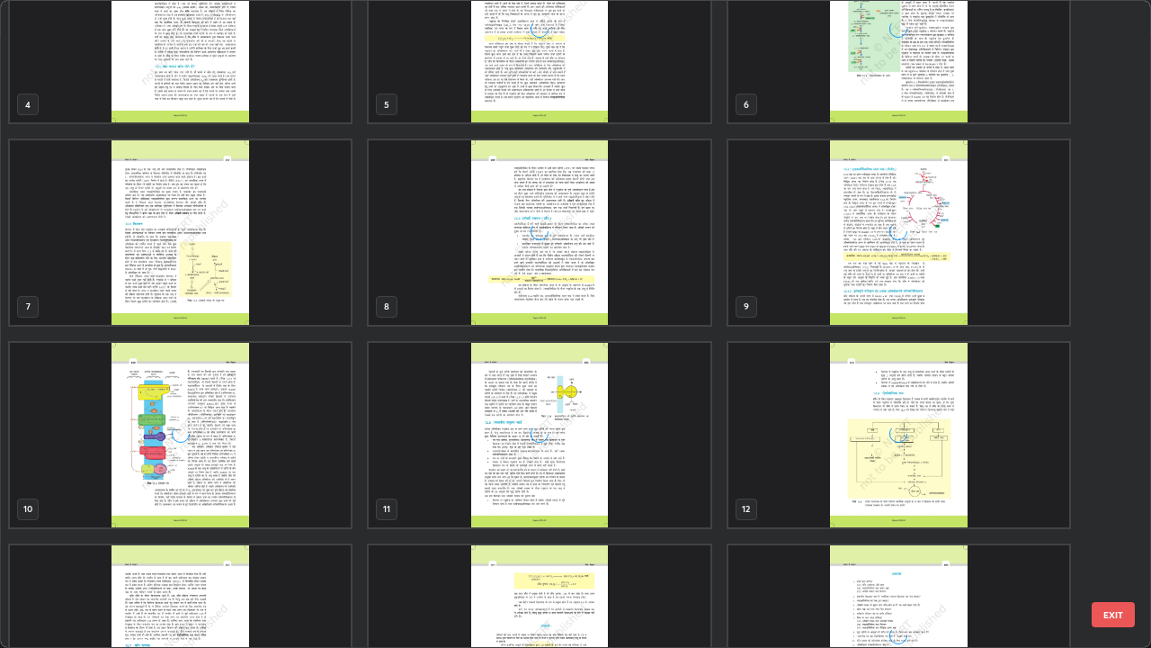
click at [628, 293] on div "grid" at bounding box center [539, 232] width 341 height 184
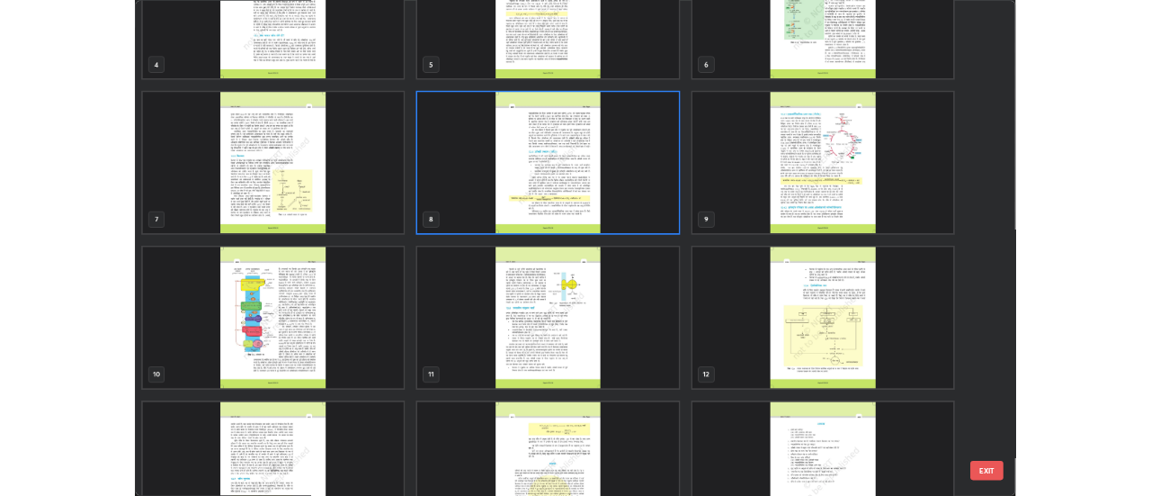
scroll to position [294, 0]
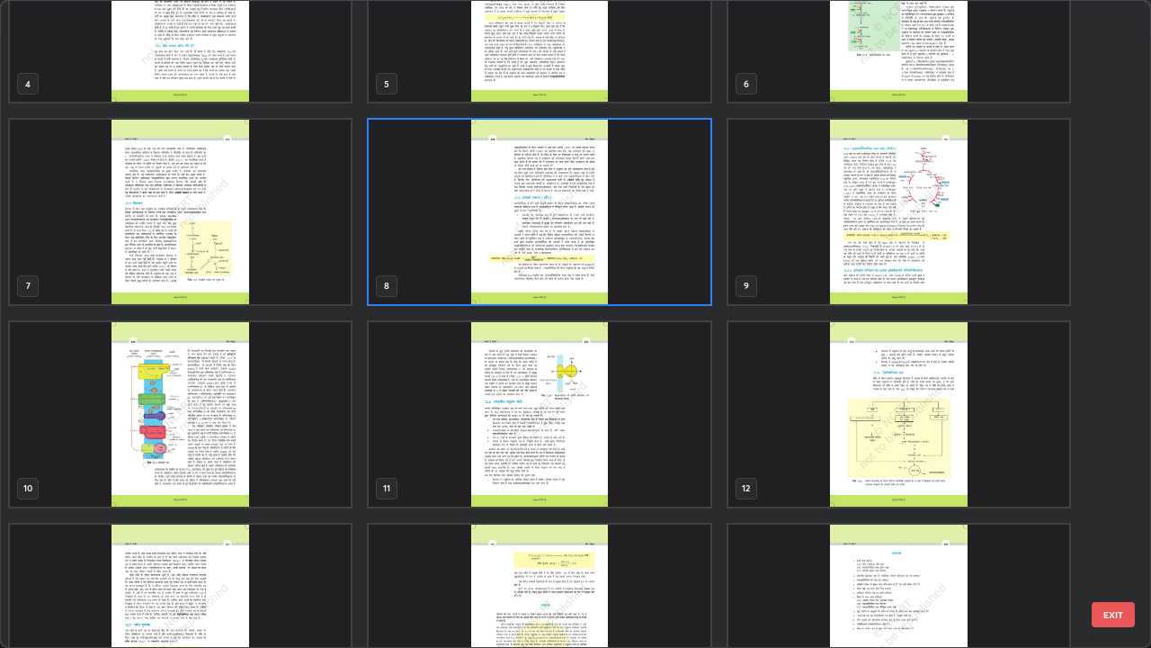
click at [624, 247] on img "grid" at bounding box center [539, 212] width 341 height 184
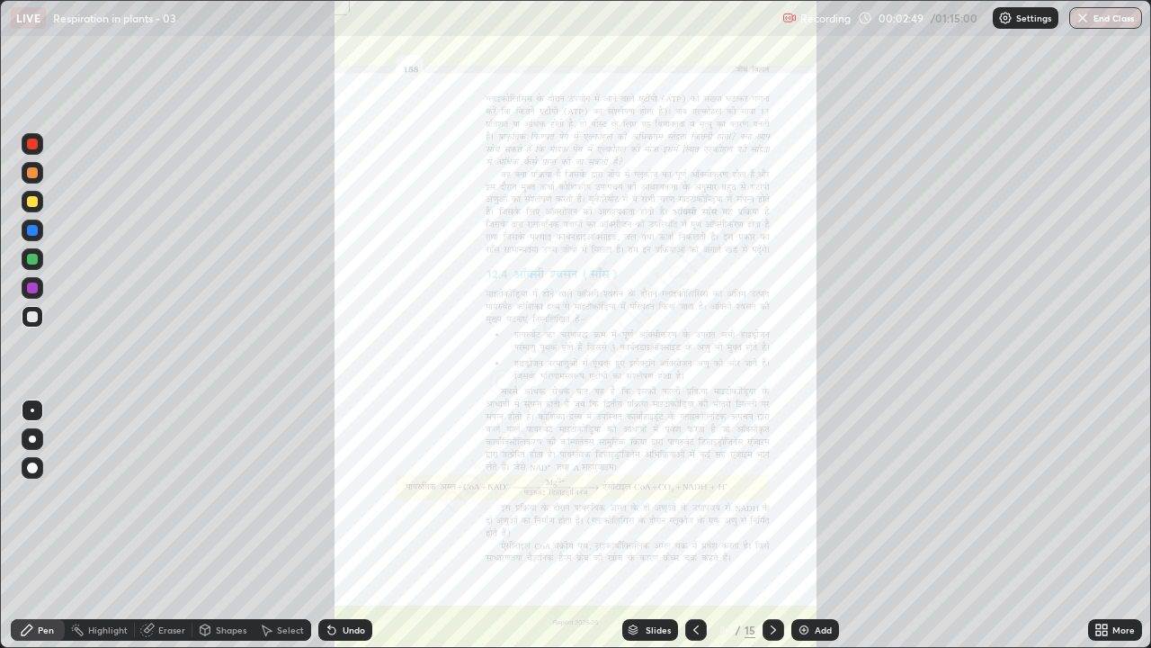
click at [624, 248] on img "grid" at bounding box center [539, 212] width 341 height 184
click at [1103, 495] on icon at bounding box center [1105, 632] width 4 height 4
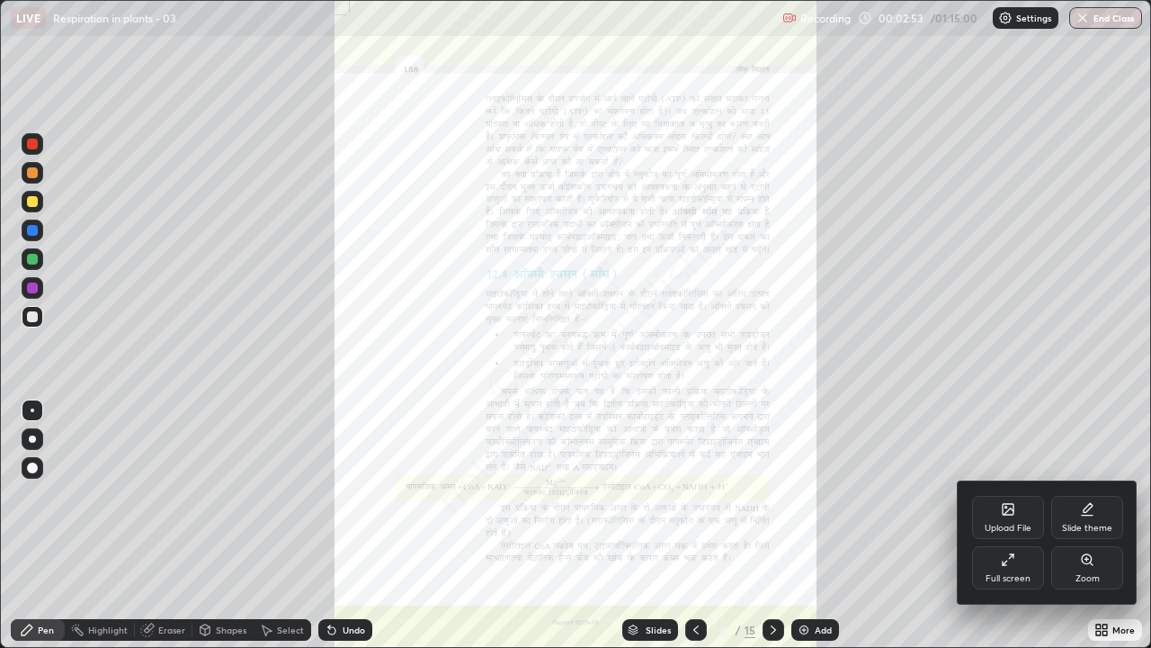
click at [1019, 495] on div "Full screen" at bounding box center [1008, 567] width 72 height 43
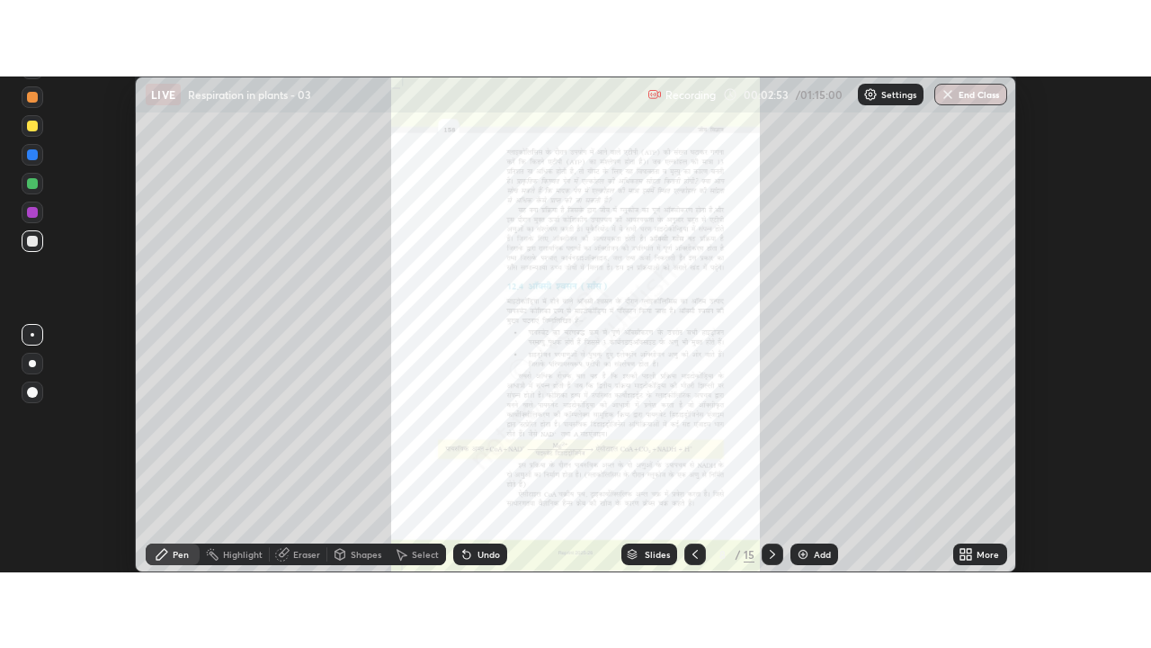
scroll to position [89441, 88786]
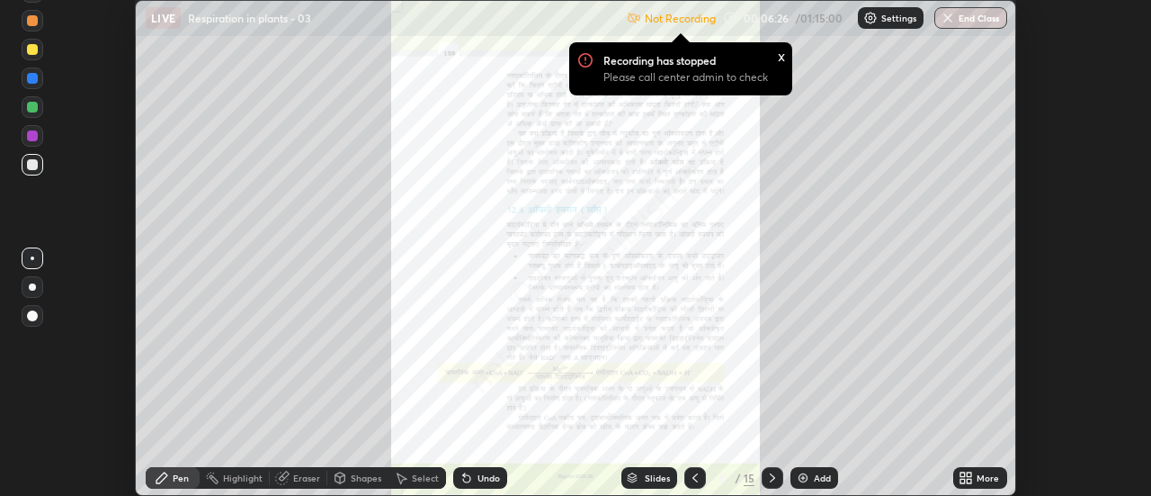
click at [981, 474] on div "More" at bounding box center [988, 477] width 22 height 9
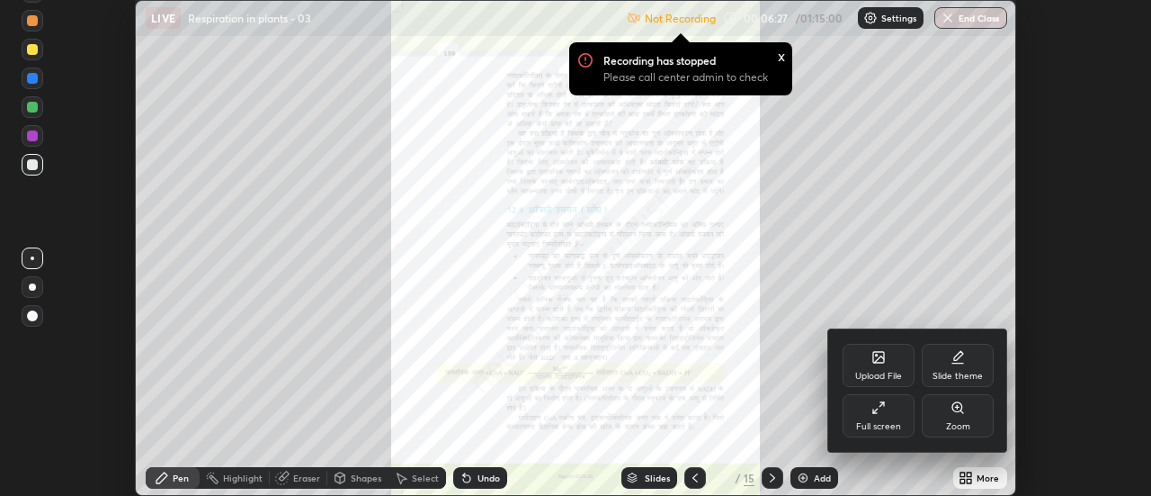
click at [905, 414] on div "Full screen" at bounding box center [879, 415] width 72 height 43
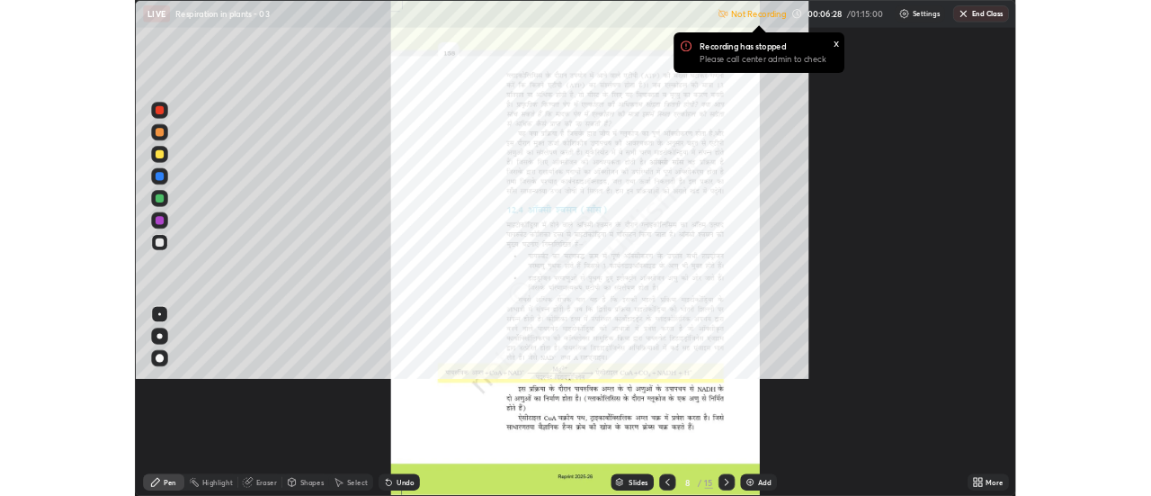
scroll to position [648, 1151]
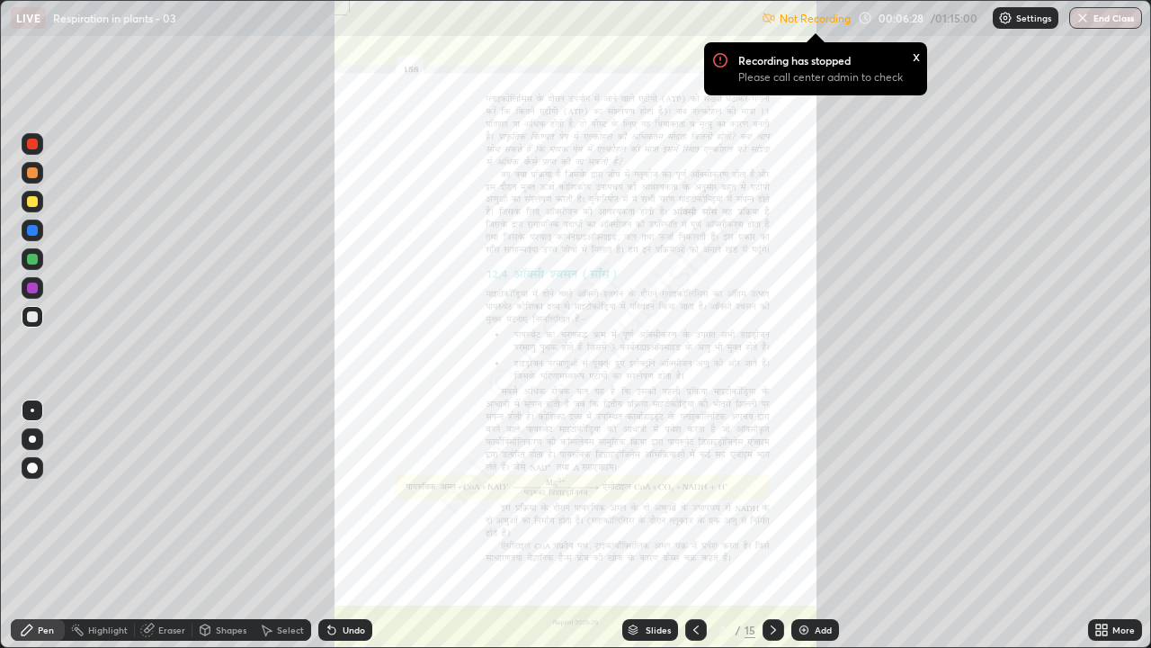
click at [1104, 495] on icon at bounding box center [1105, 632] width 4 height 4
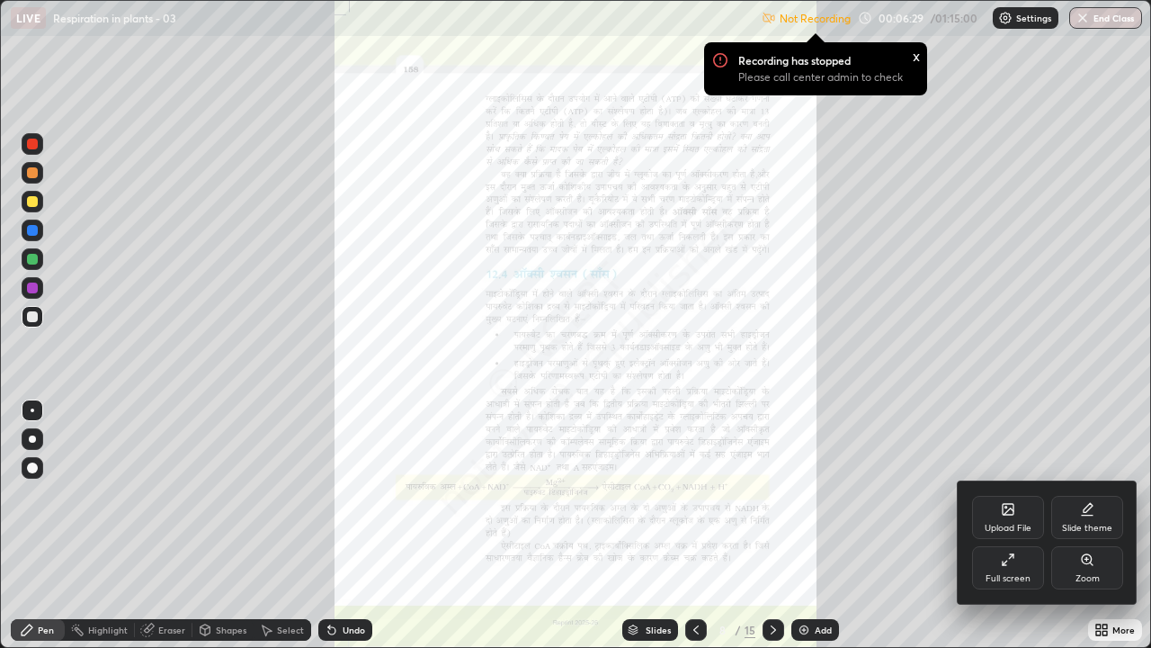
click at [1014, 495] on div "Upload File" at bounding box center [1008, 527] width 47 height 9
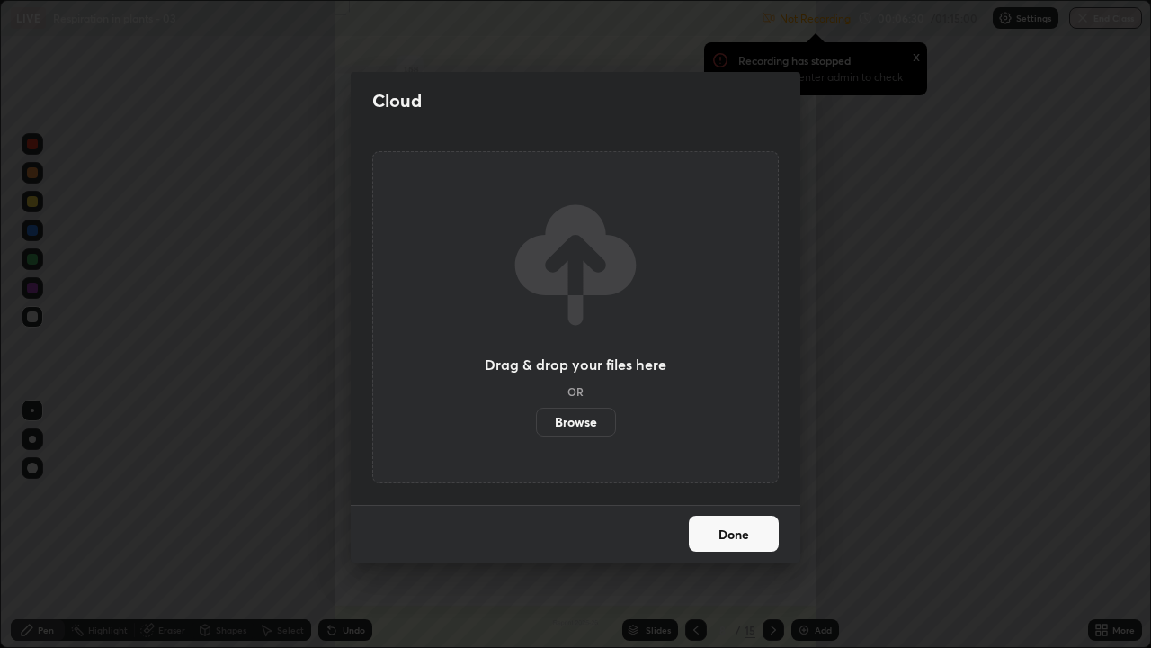
click at [584, 418] on label "Browse" at bounding box center [576, 421] width 80 height 29
click at [536, 418] on input "Browse" at bounding box center [536, 421] width 0 height 29
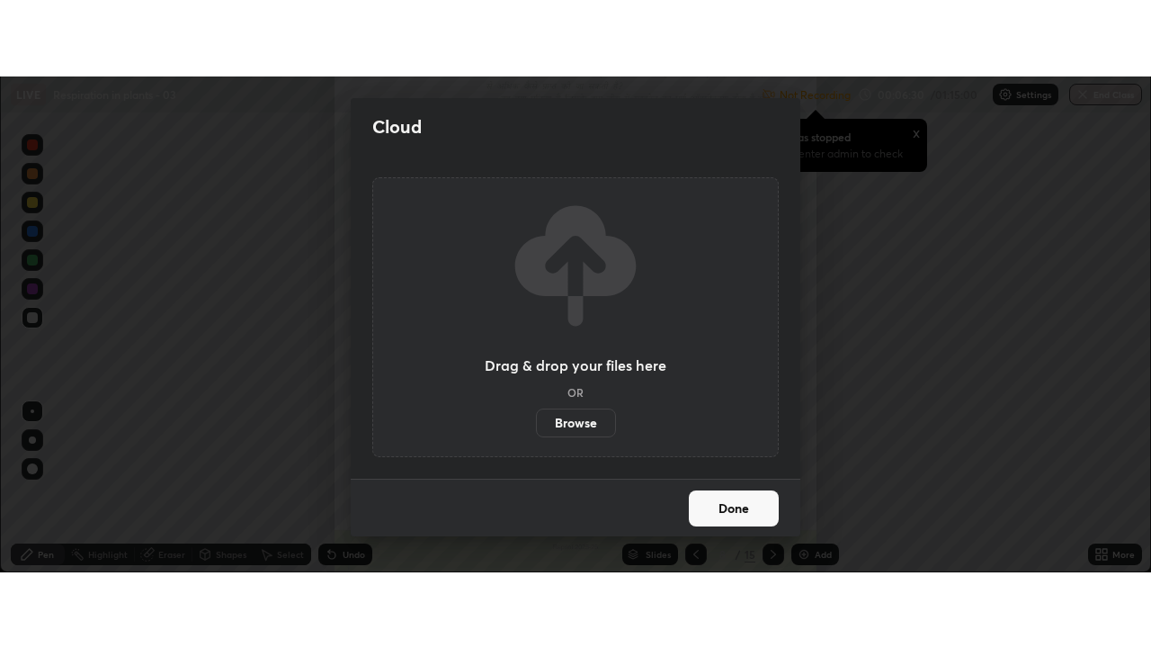
scroll to position [89441, 88786]
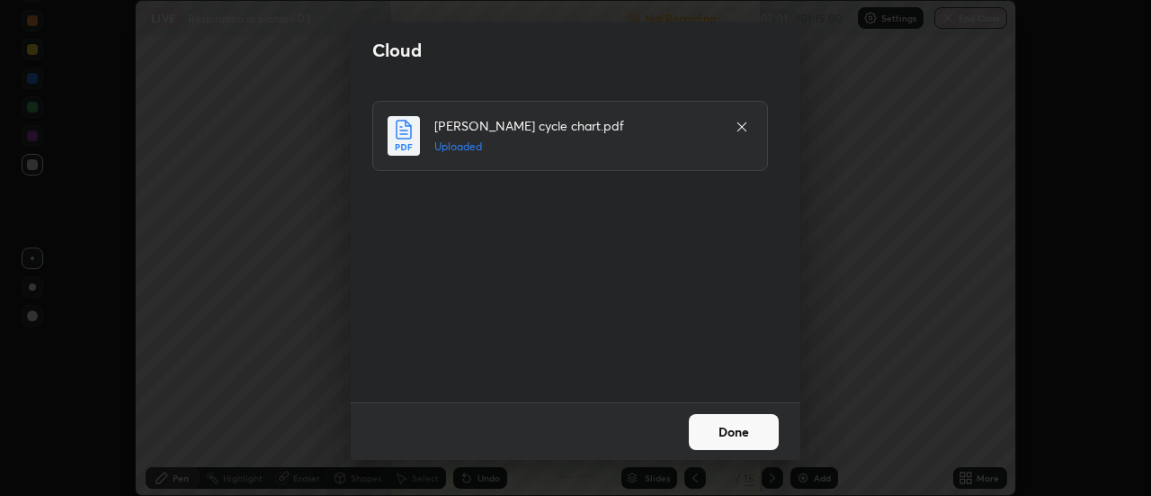
click at [735, 432] on button "Done" at bounding box center [734, 432] width 90 height 36
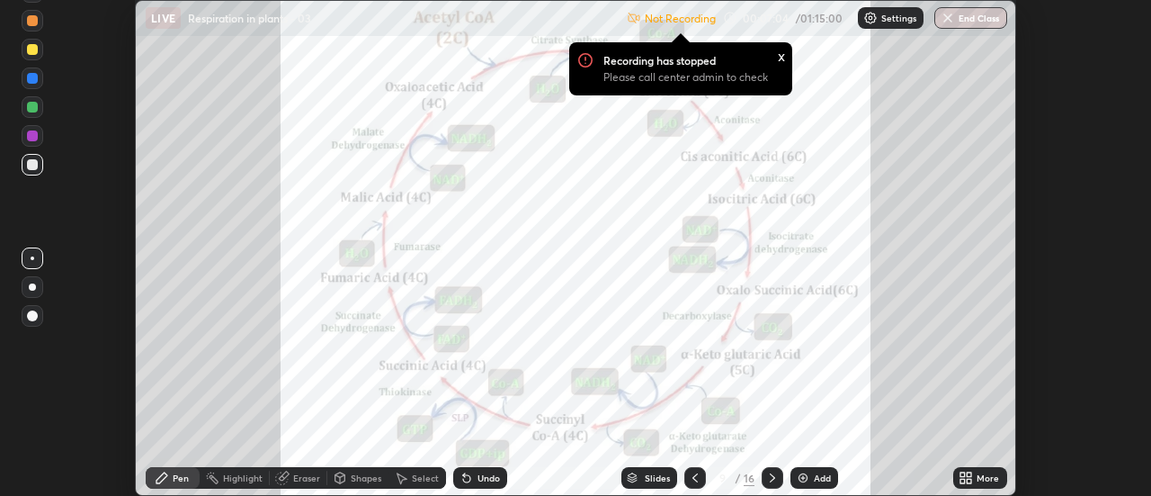
click at [781, 52] on div "x" at bounding box center [781, 55] width 7 height 19
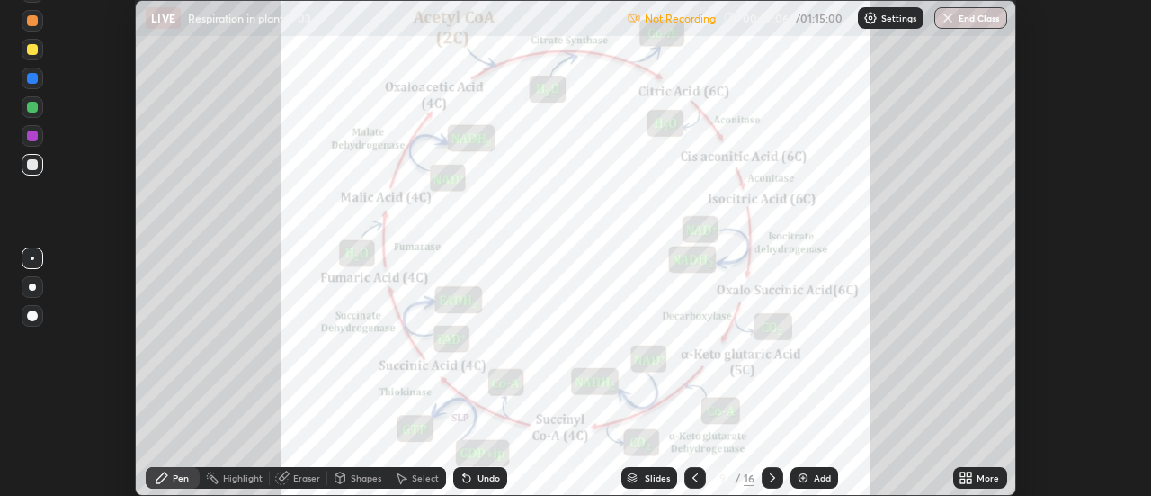
click at [981, 475] on div "More" at bounding box center [988, 477] width 22 height 9
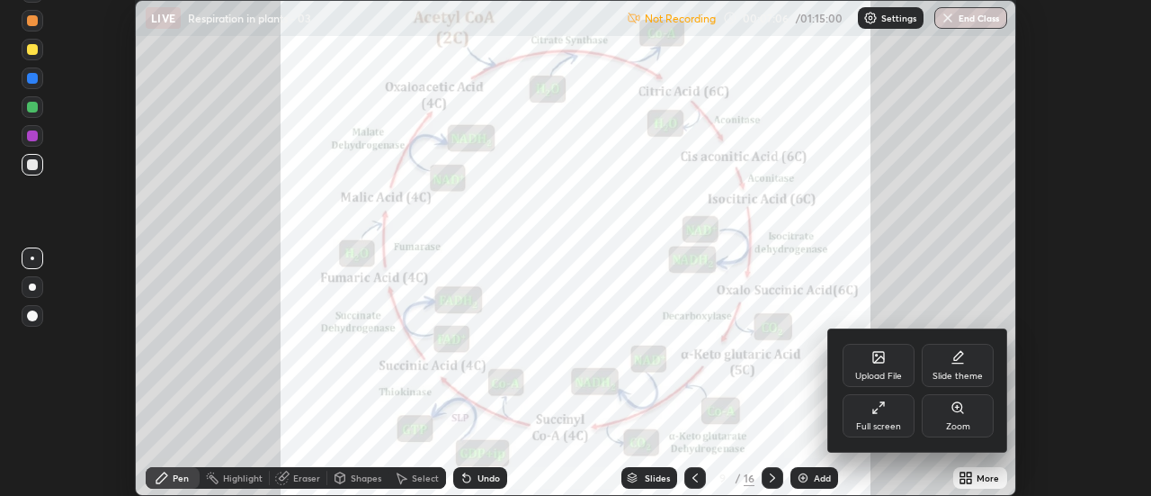
click at [891, 408] on div "Full screen" at bounding box center [879, 415] width 72 height 43
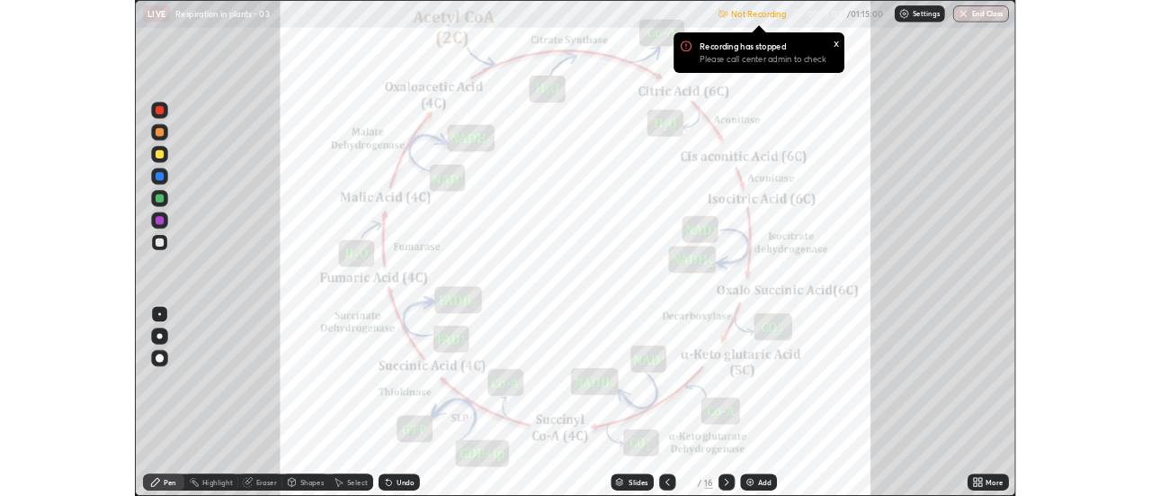
scroll to position [648, 1151]
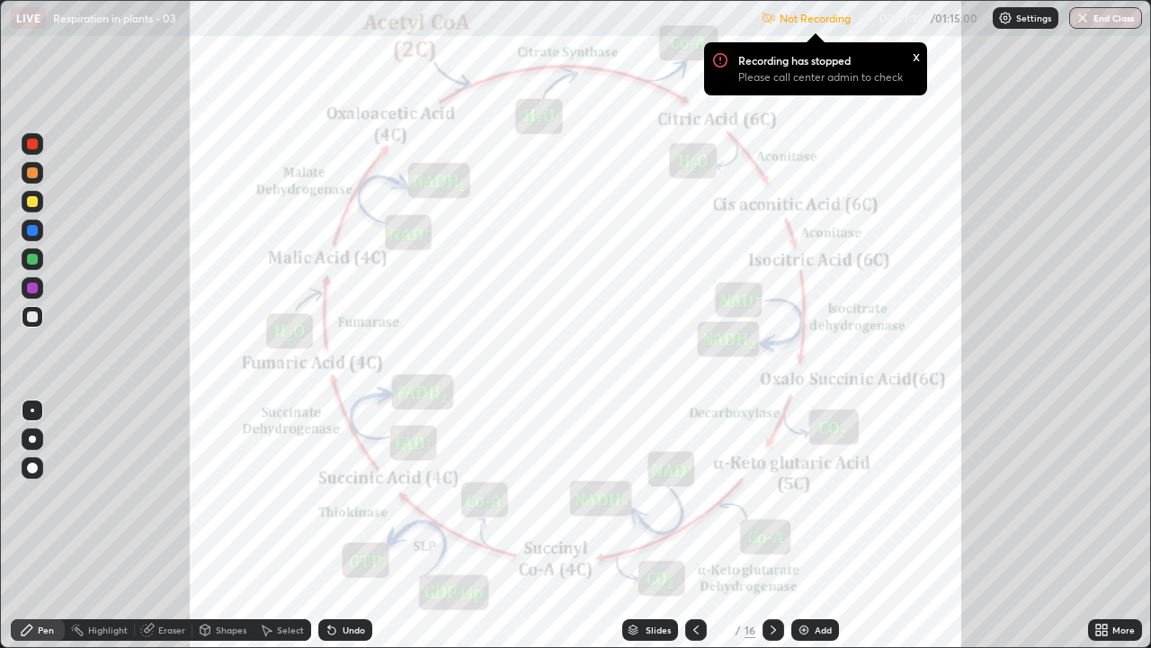
click at [694, 495] on icon at bounding box center [696, 629] width 14 height 14
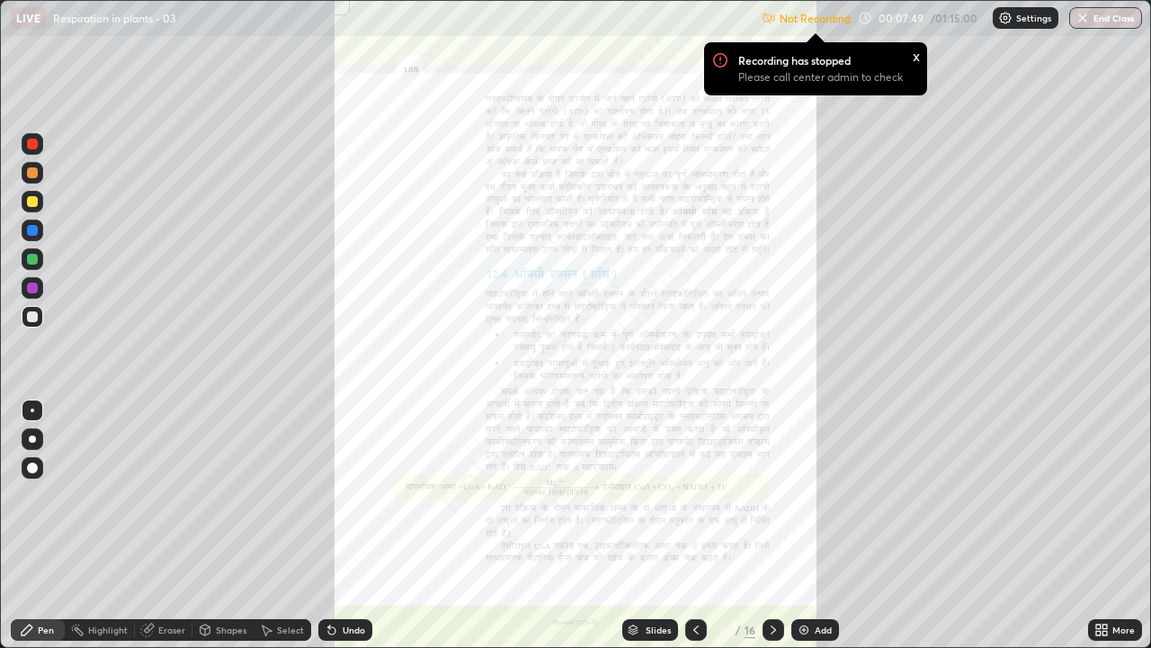
click at [37, 143] on div at bounding box center [32, 144] width 11 height 11
click at [338, 495] on div "Undo" at bounding box center [345, 630] width 54 height 22
click at [343, 495] on div "Undo" at bounding box center [354, 629] width 22 height 9
click at [30, 291] on div at bounding box center [32, 287] width 11 height 11
click at [339, 495] on div "Undo" at bounding box center [345, 630] width 54 height 22
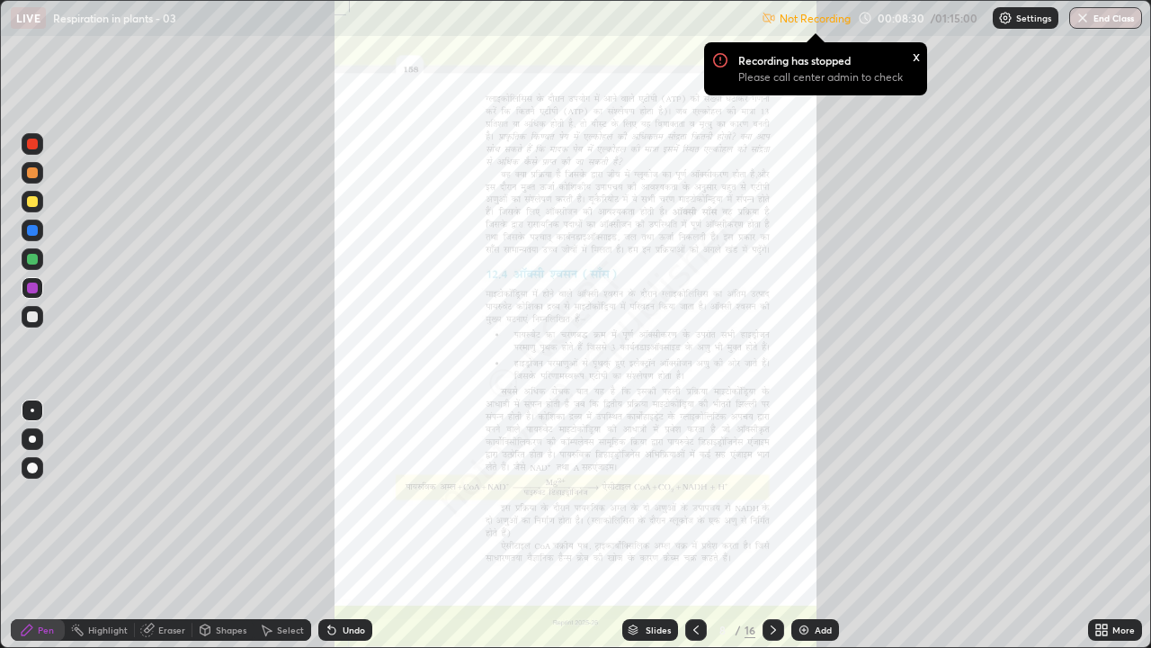
click at [31, 147] on div at bounding box center [32, 144] width 11 height 11
click at [344, 495] on div "Undo" at bounding box center [354, 629] width 22 height 9
click at [352, 495] on div "Undo" at bounding box center [354, 629] width 22 height 9
click at [917, 58] on div "x" at bounding box center [916, 55] width 7 height 19
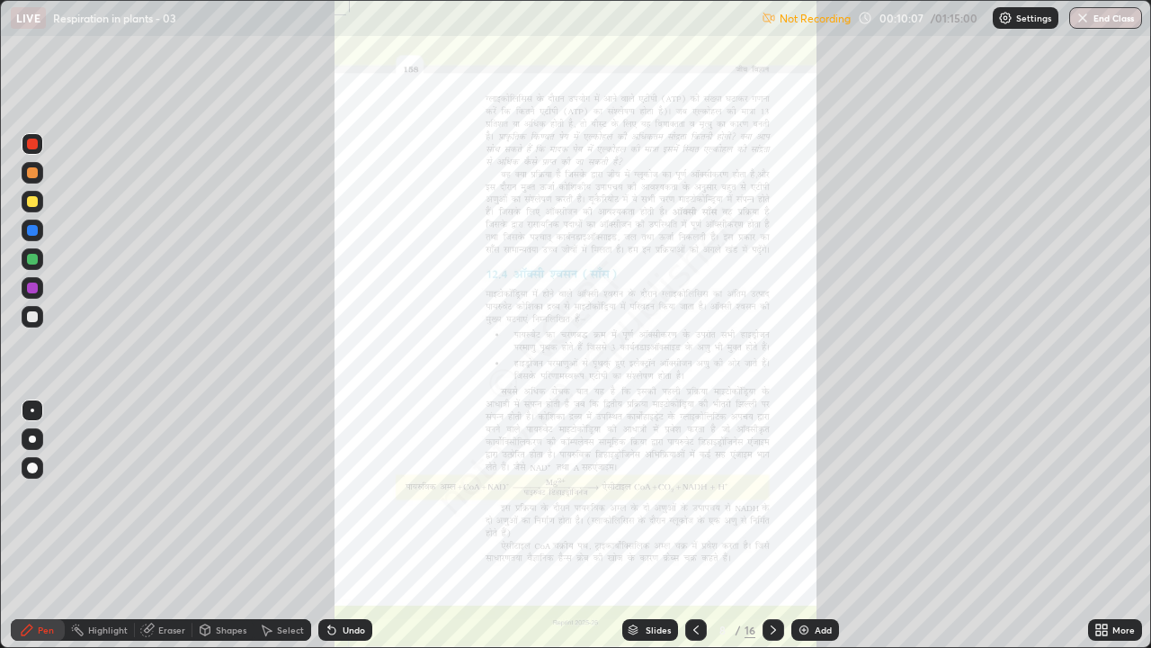
click at [1025, 21] on p "Settings" at bounding box center [1033, 17] width 35 height 9
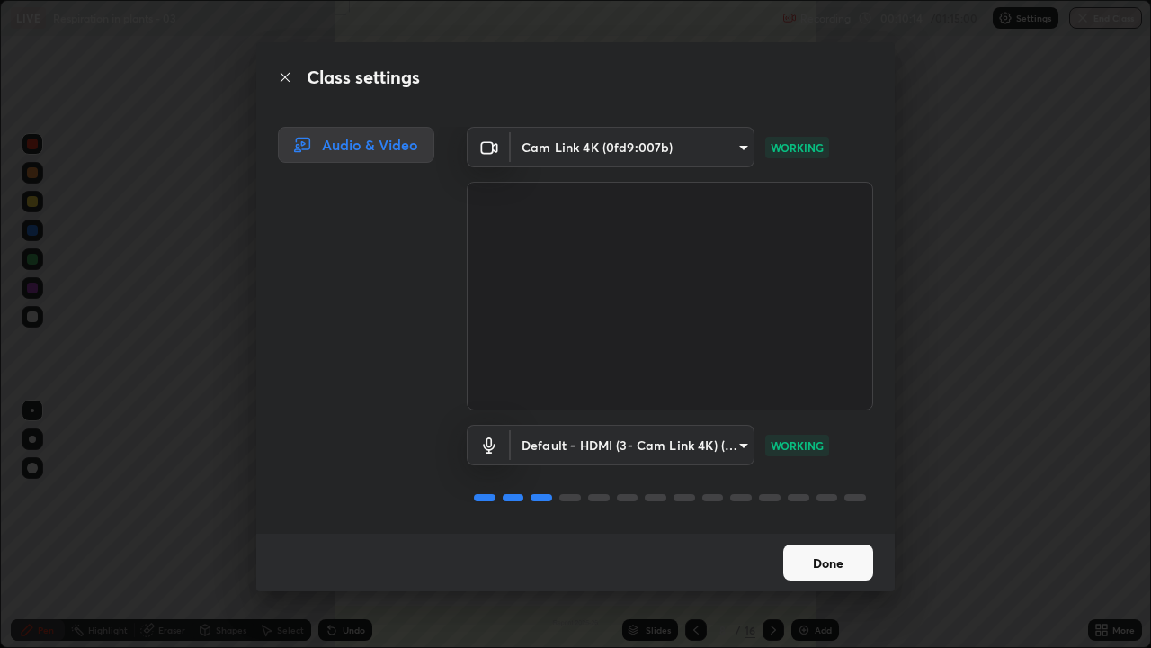
click at [826, 495] on button "Done" at bounding box center [828, 562] width 90 height 36
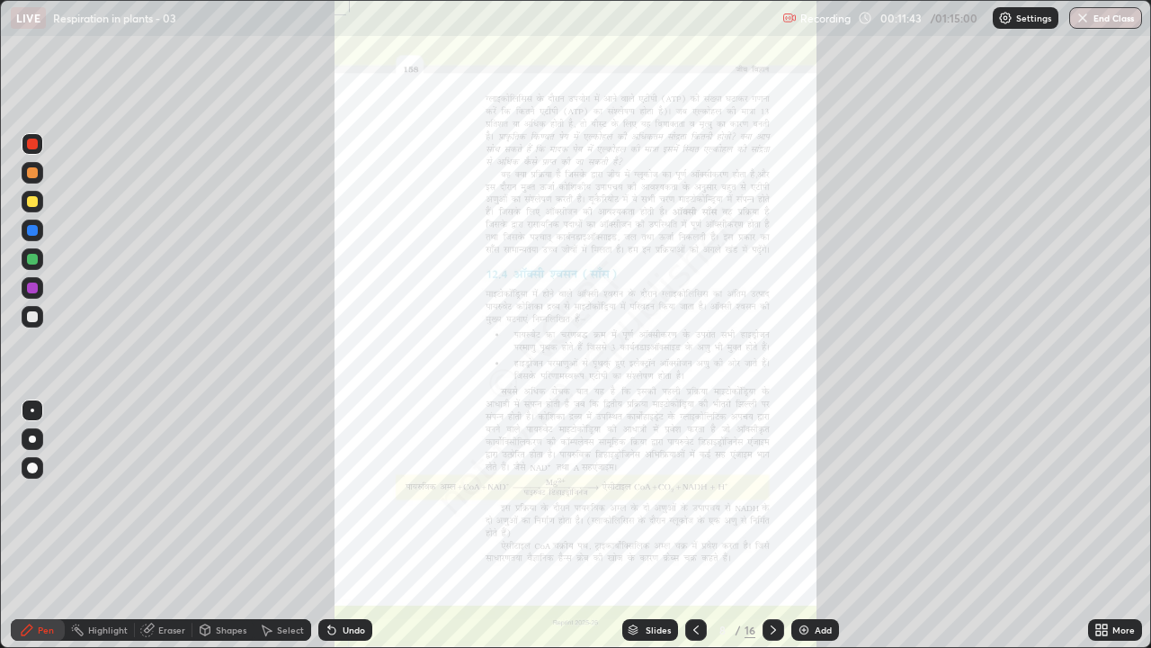
click at [1098, 495] on icon at bounding box center [1098, 632] width 4 height 4
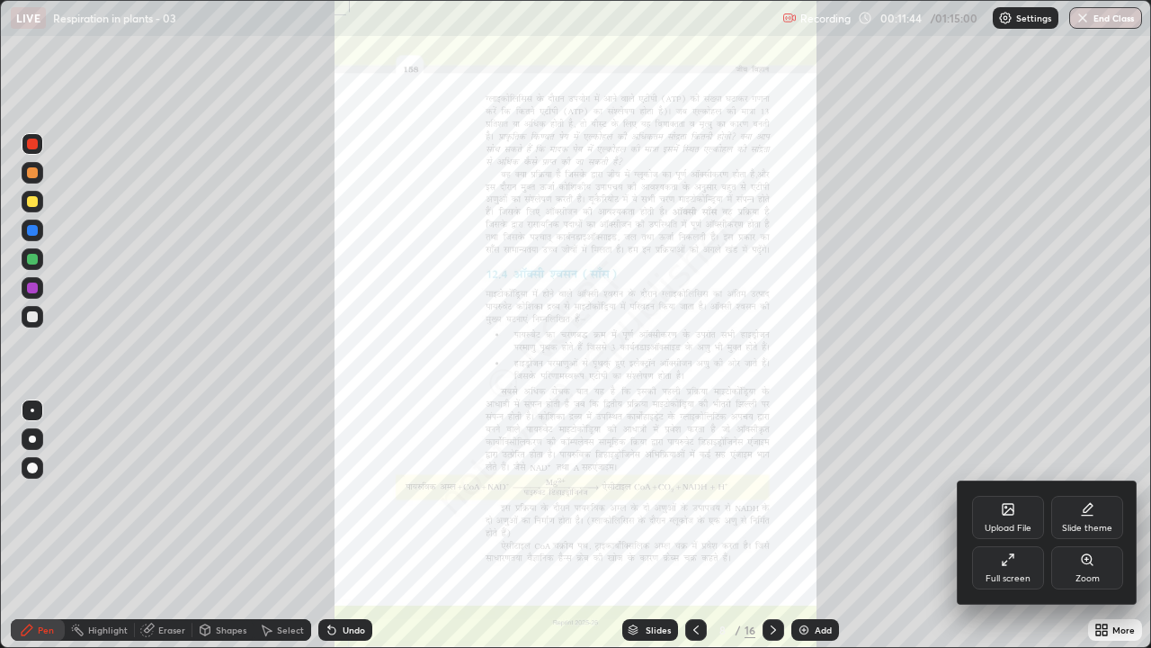
click at [1080, 495] on icon at bounding box center [1087, 559] width 14 height 14
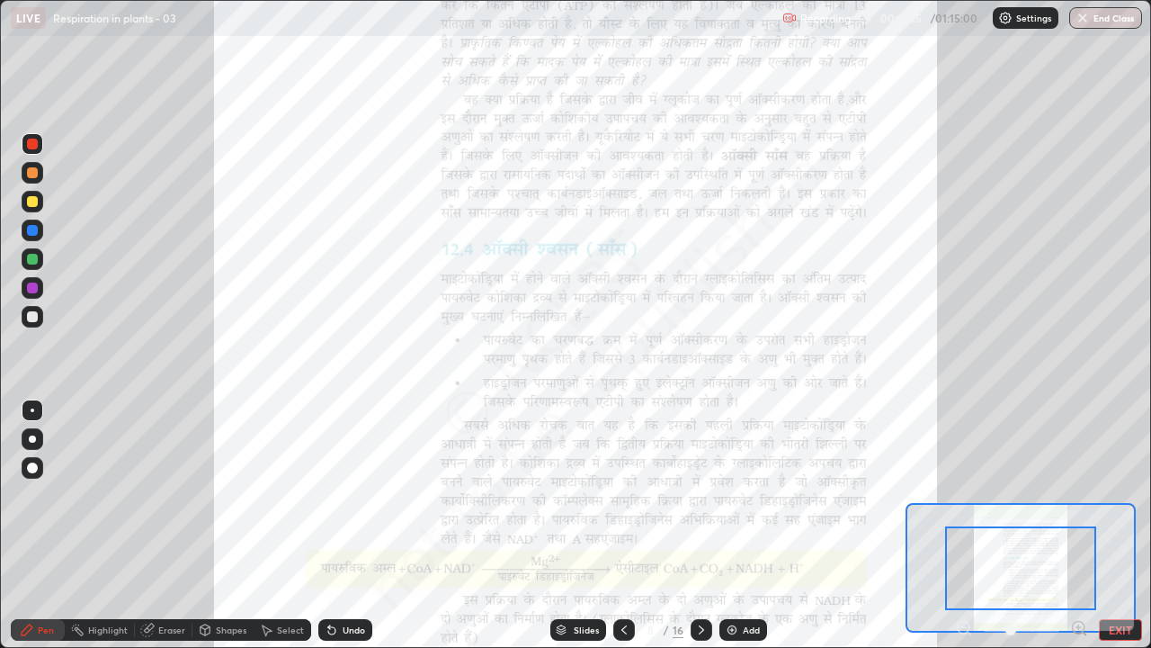
click at [1115, 495] on button "EXIT" at bounding box center [1120, 630] width 43 height 22
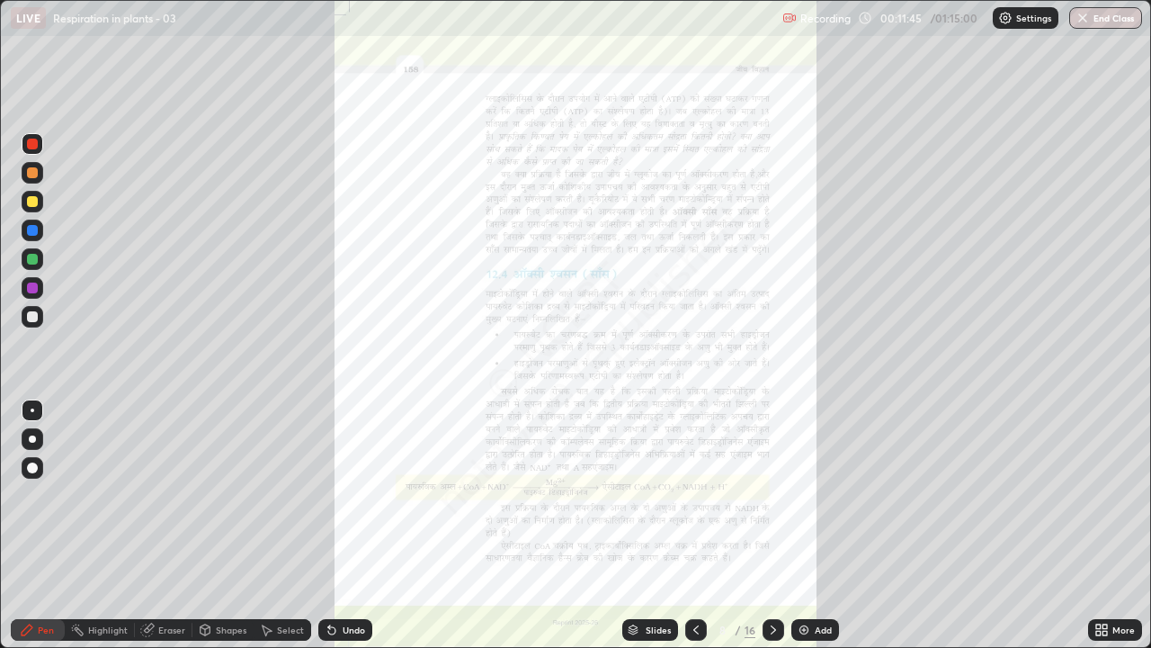
click at [1098, 495] on icon at bounding box center [1098, 626] width 4 height 4
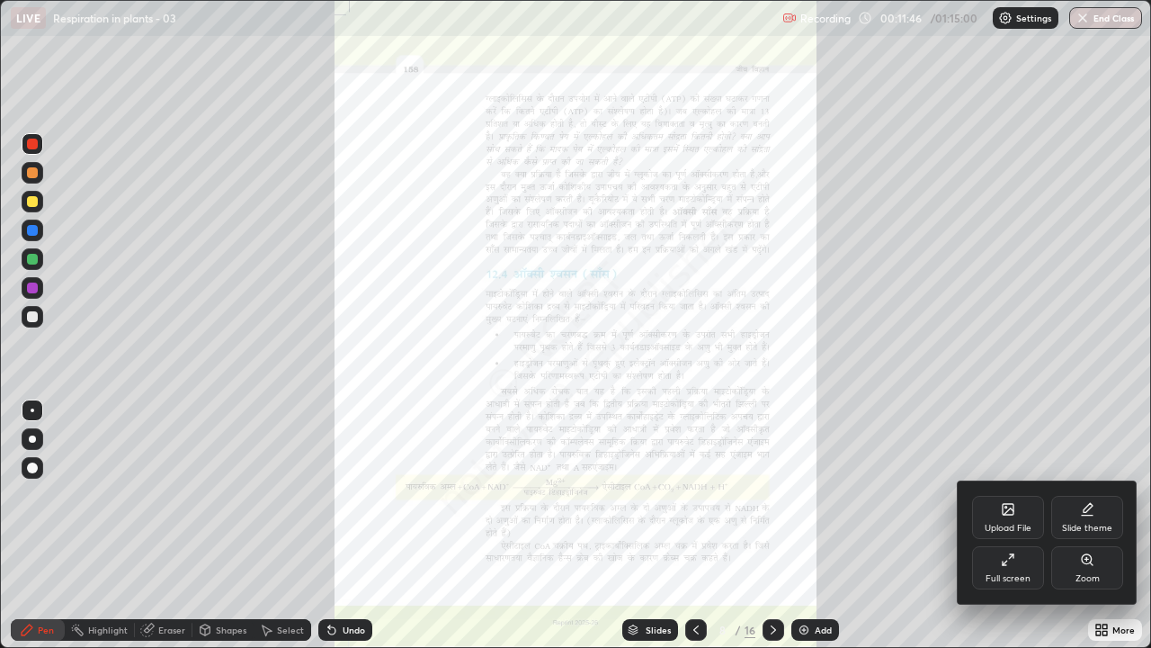
click at [1086, 495] on div "Zoom" at bounding box center [1088, 578] width 24 height 9
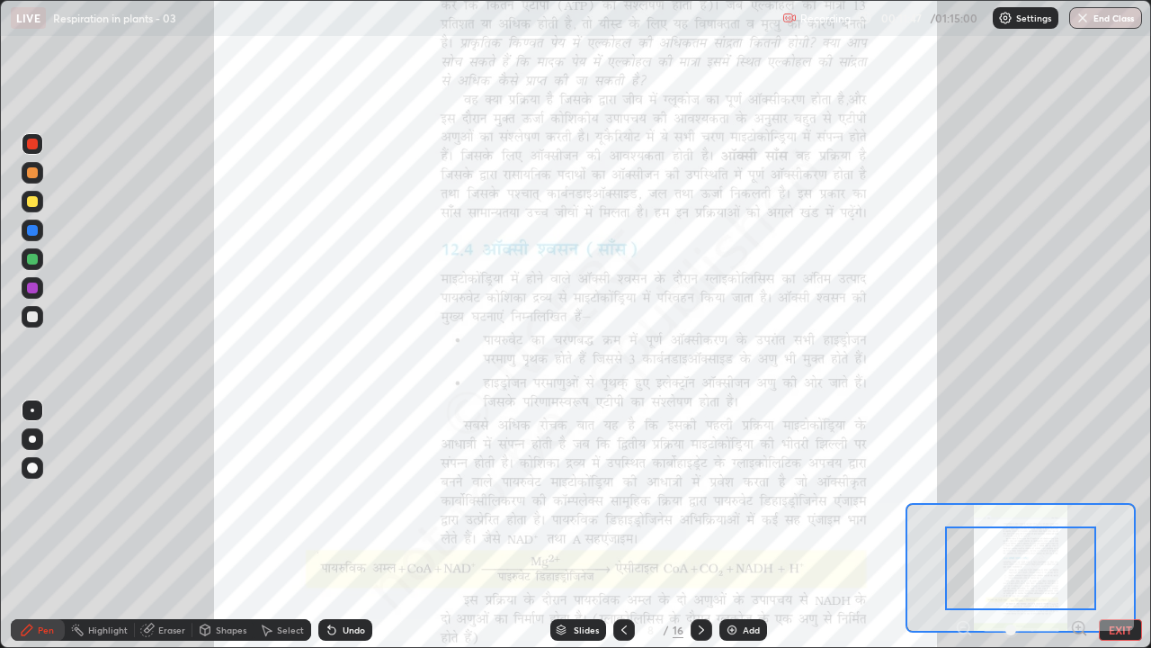
click at [1079, 495] on icon at bounding box center [1079, 628] width 18 height 18
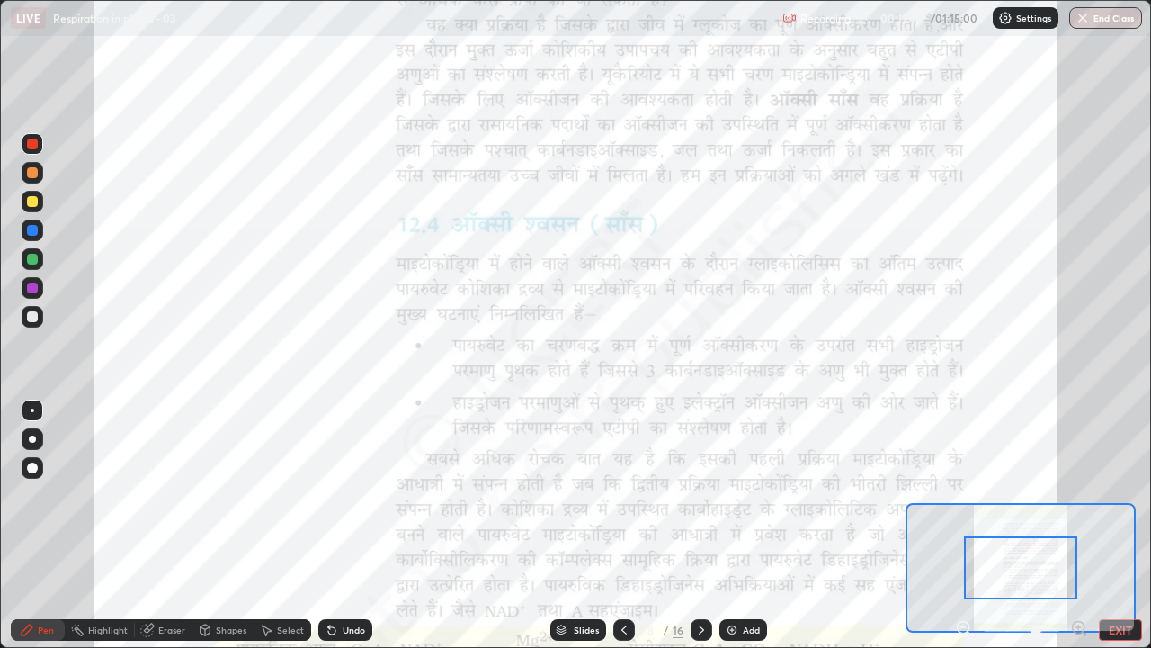
click at [1078, 495] on icon at bounding box center [1079, 627] width 4 height 0
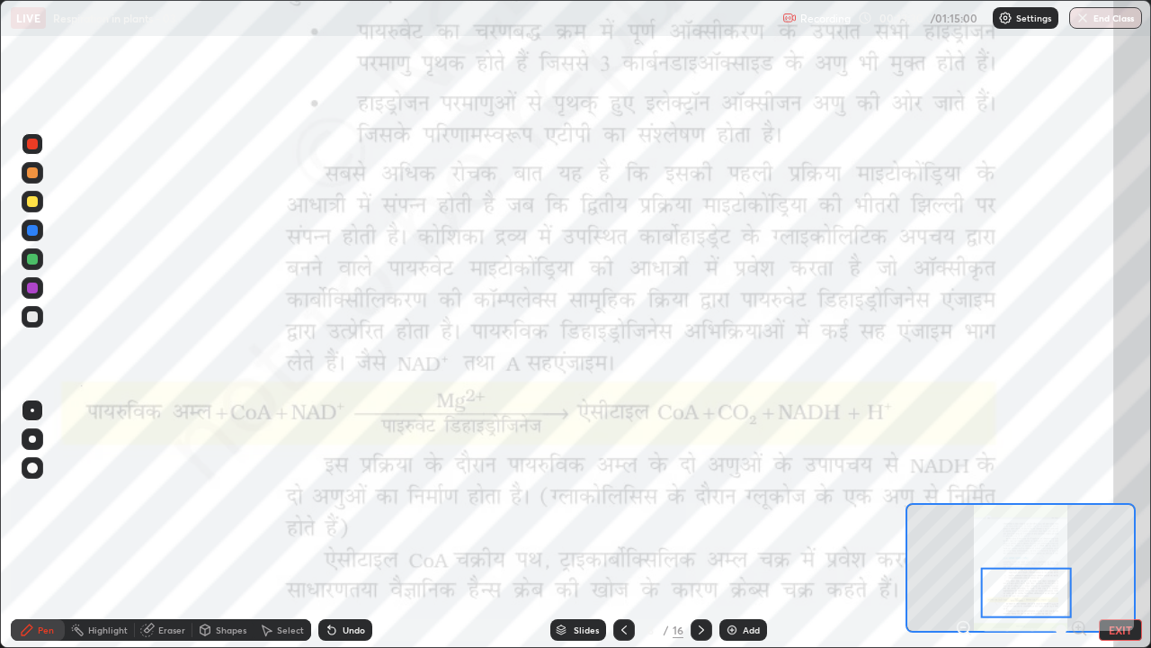
click at [695, 495] on icon at bounding box center [701, 629] width 14 height 14
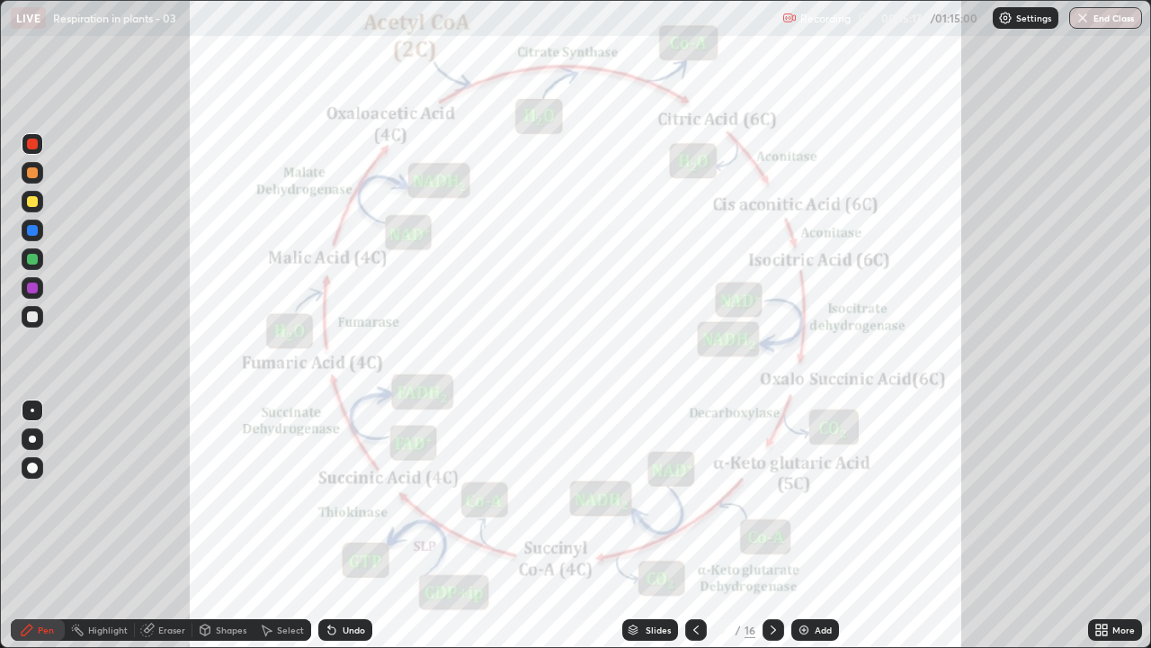
click at [772, 495] on icon at bounding box center [773, 629] width 14 height 14
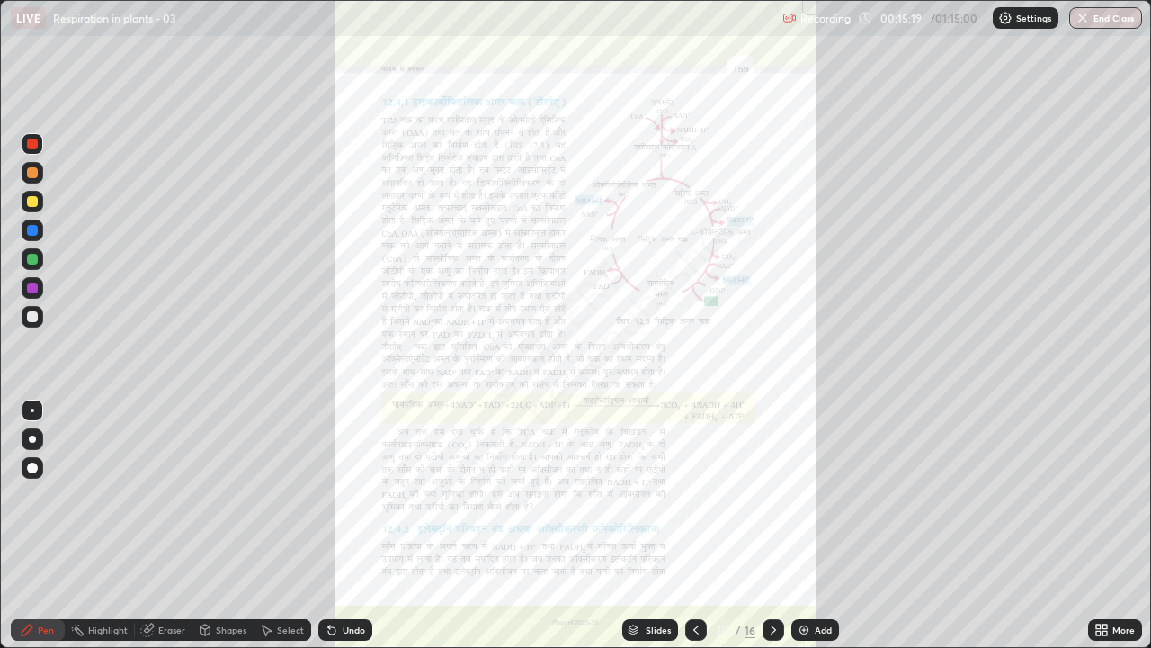
click at [1104, 495] on icon at bounding box center [1105, 626] width 4 height 4
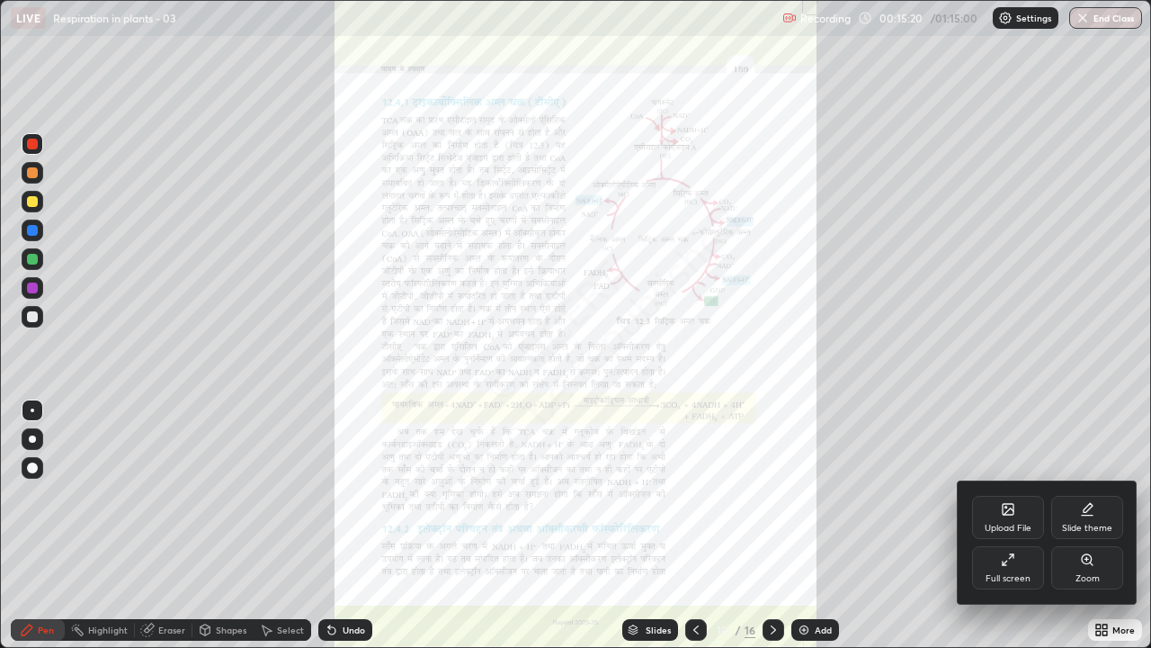
click at [1091, 495] on icon at bounding box center [1087, 559] width 14 height 14
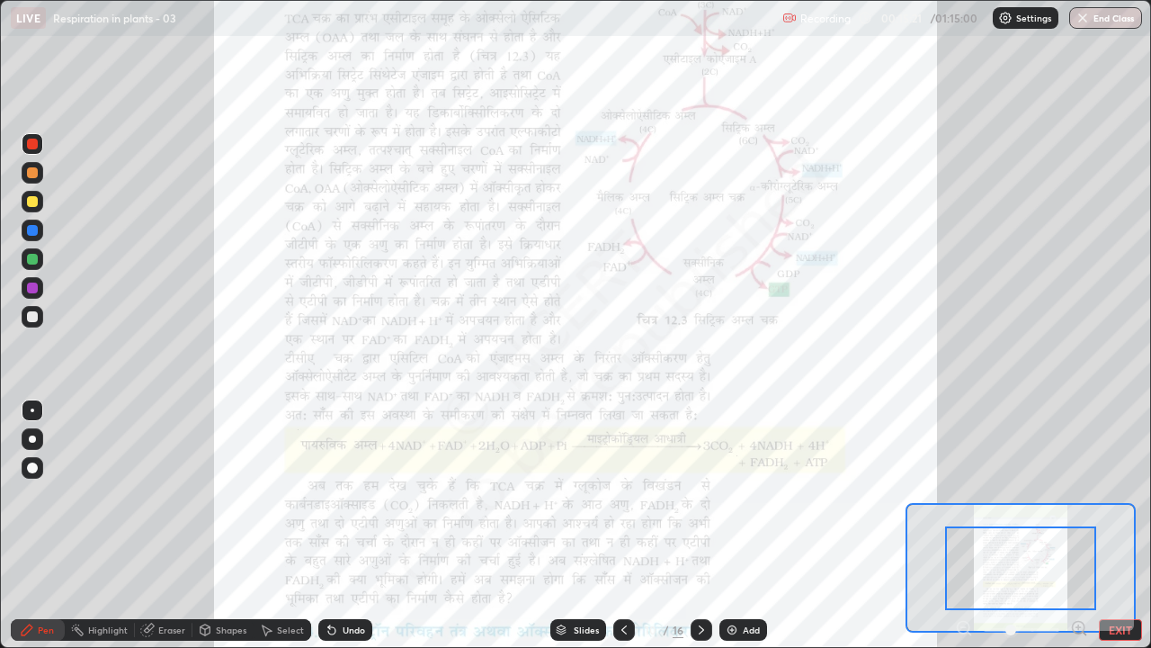
click at [1078, 495] on icon at bounding box center [1079, 627] width 4 height 0
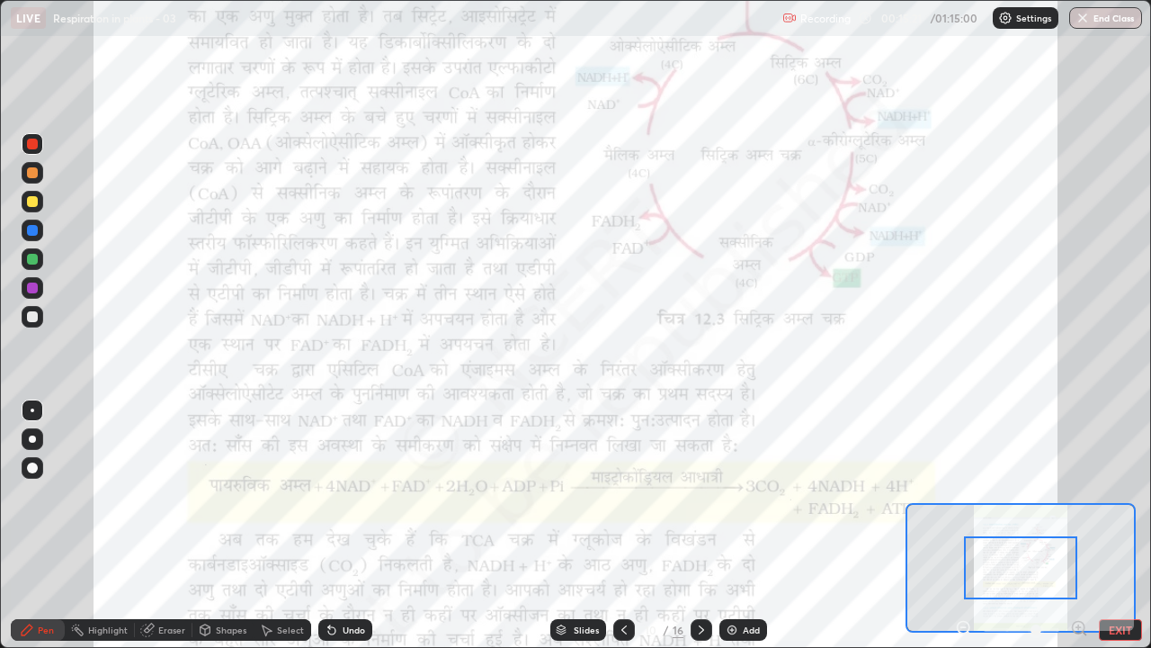
click at [1078, 495] on icon at bounding box center [1079, 627] width 4 height 0
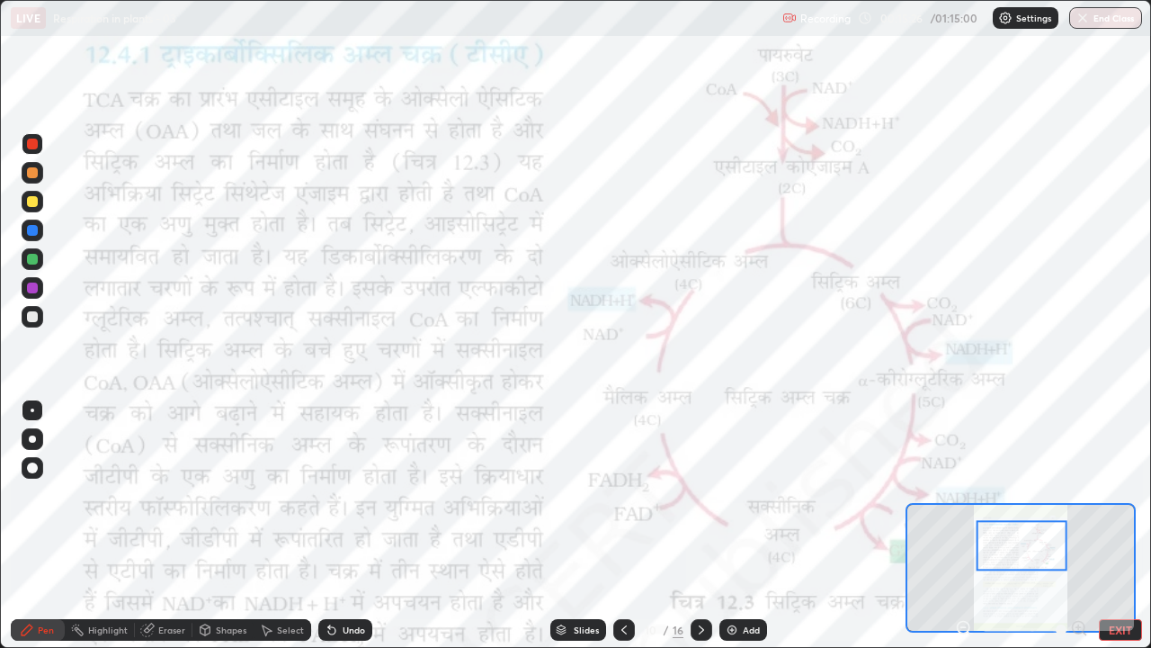
click at [109, 495] on div "Highlight" at bounding box center [108, 629] width 40 height 9
click at [625, 495] on div at bounding box center [624, 630] width 22 height 22
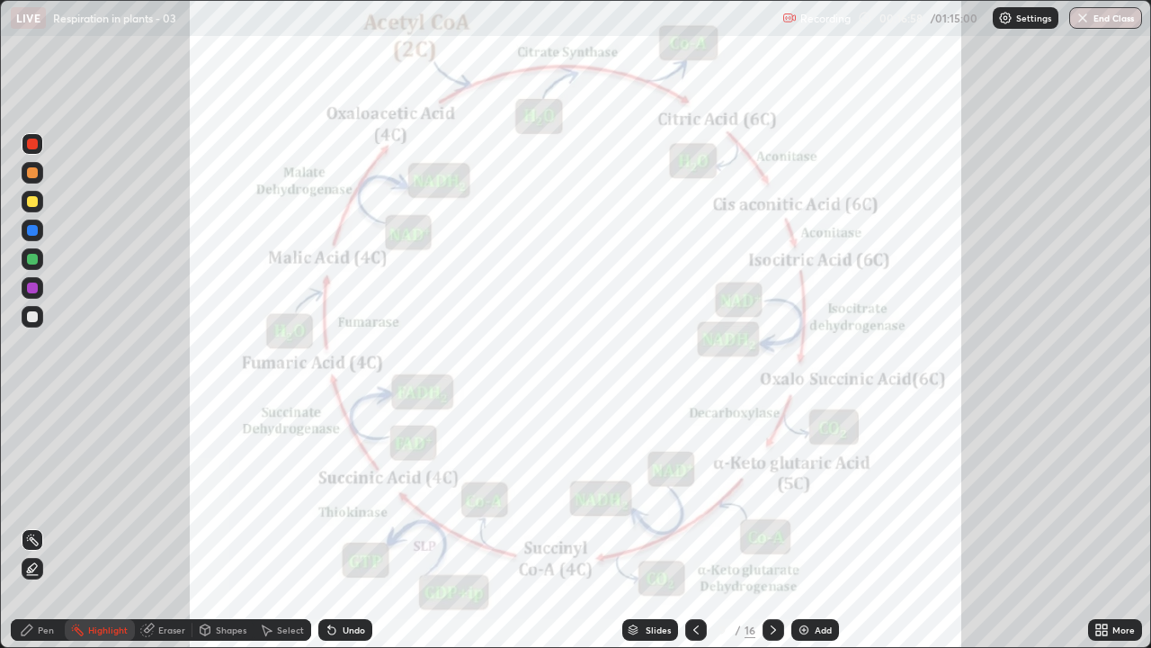
click at [36, 495] on div "Pen" at bounding box center [38, 630] width 54 height 22
click at [31, 203] on div at bounding box center [32, 201] width 11 height 11
click at [278, 495] on div "Select" at bounding box center [290, 629] width 27 height 9
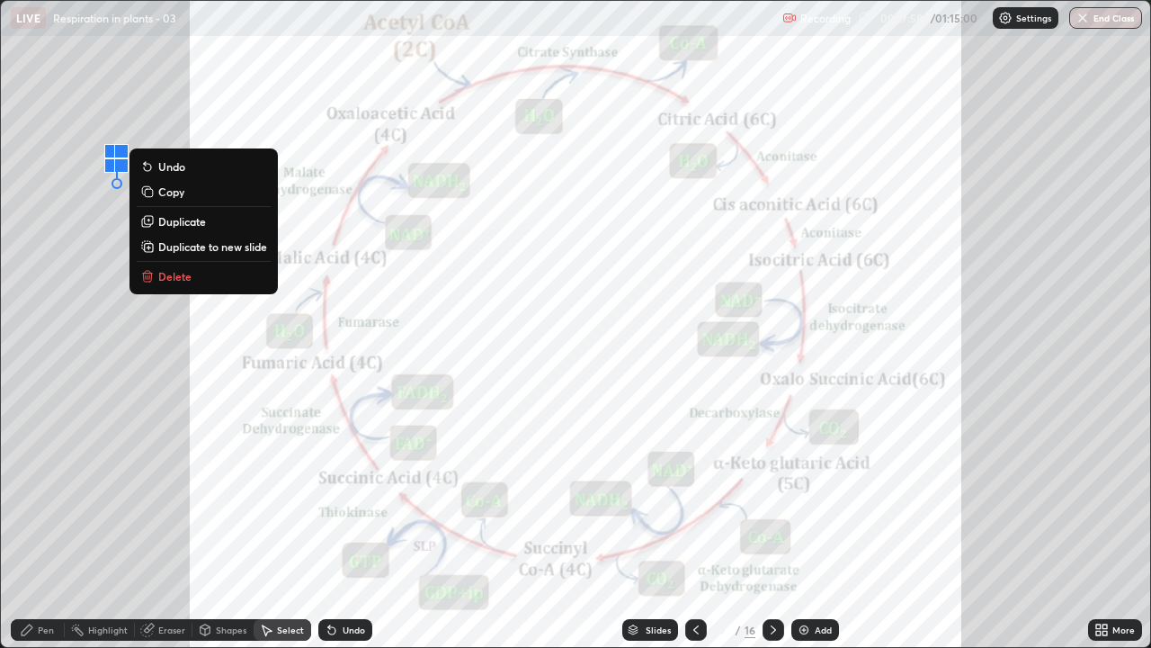
click at [147, 136] on div "0 ° Undo Copy Duplicate Duplicate to new slide Delete" at bounding box center [575, 324] width 1149 height 646
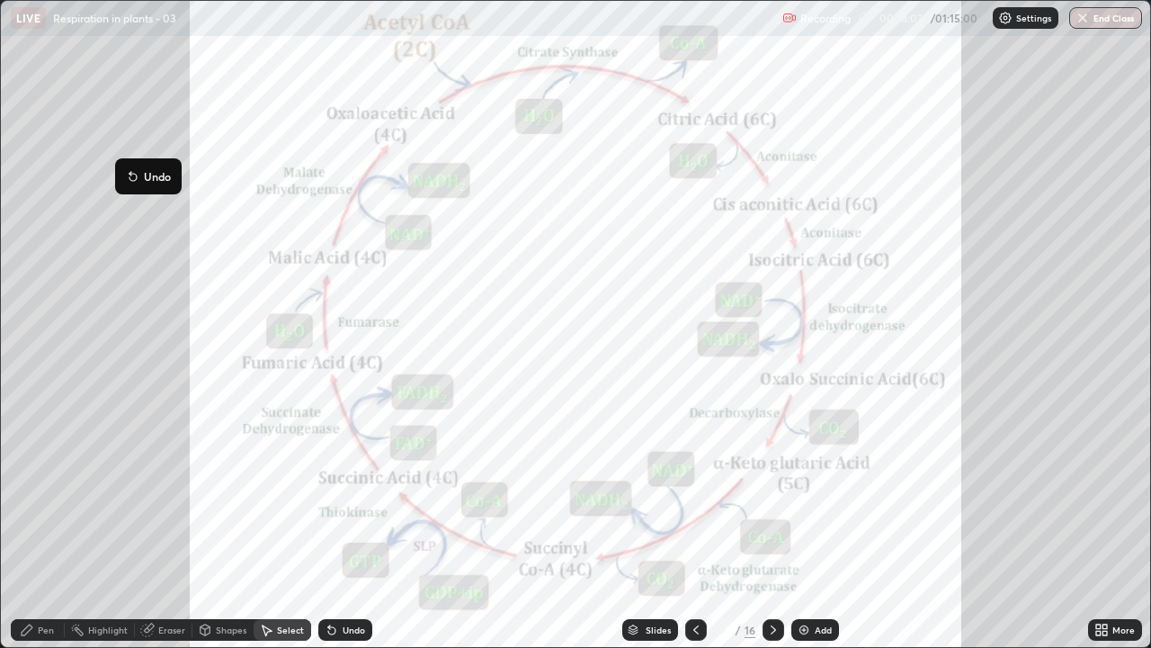
click at [73, 210] on div "0 ° Undo Copy Duplicate Duplicate to new slide Delete" at bounding box center [575, 324] width 1149 height 646
click at [333, 495] on icon at bounding box center [332, 629] width 14 height 14
click at [163, 495] on div "Eraser" at bounding box center [171, 629] width 27 height 9
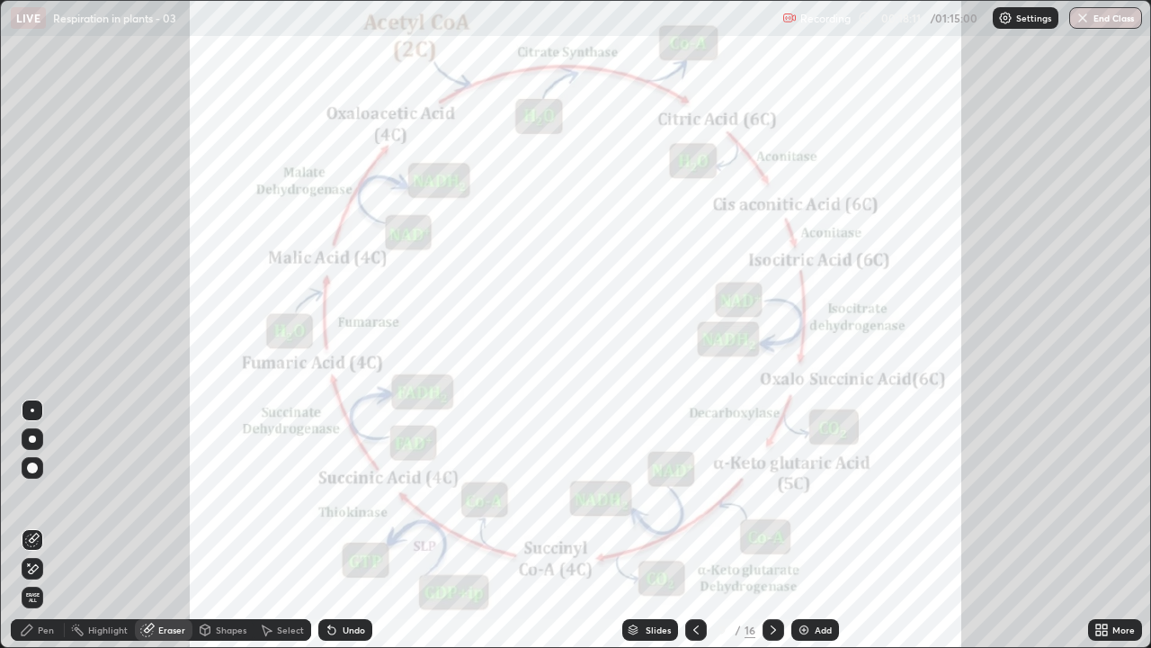
click at [40, 495] on div "Pen" at bounding box center [46, 629] width 16 height 9
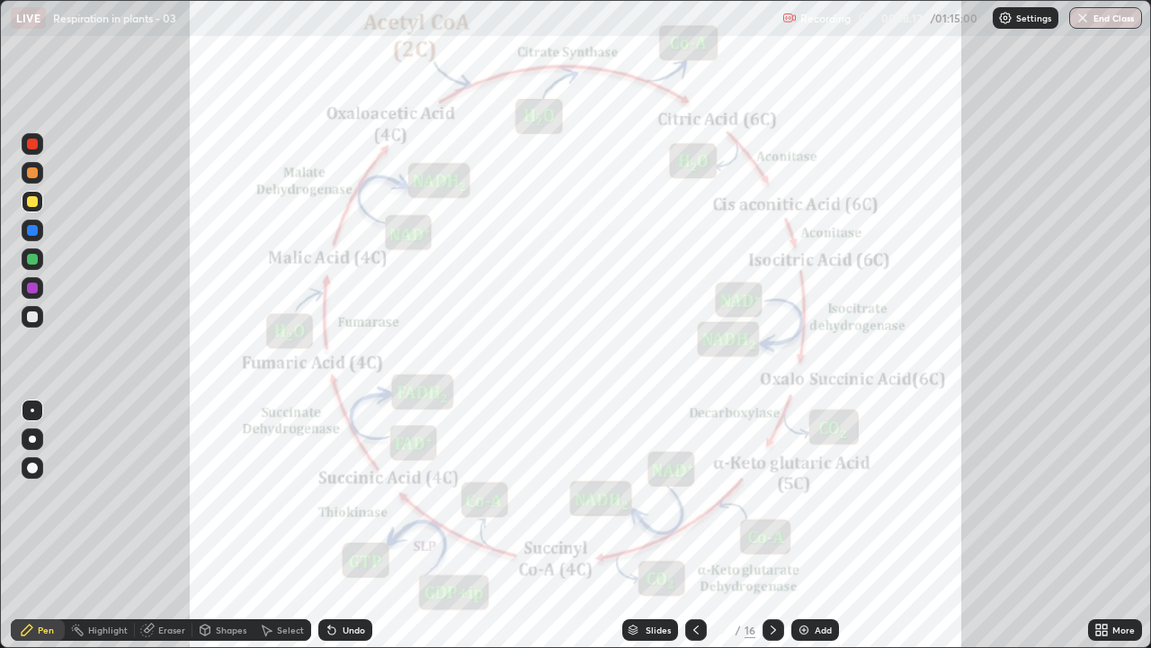
click at [33, 142] on div at bounding box center [32, 144] width 11 height 11
click at [32, 289] on div at bounding box center [32, 287] width 11 height 11
click at [773, 495] on icon at bounding box center [773, 629] width 14 height 14
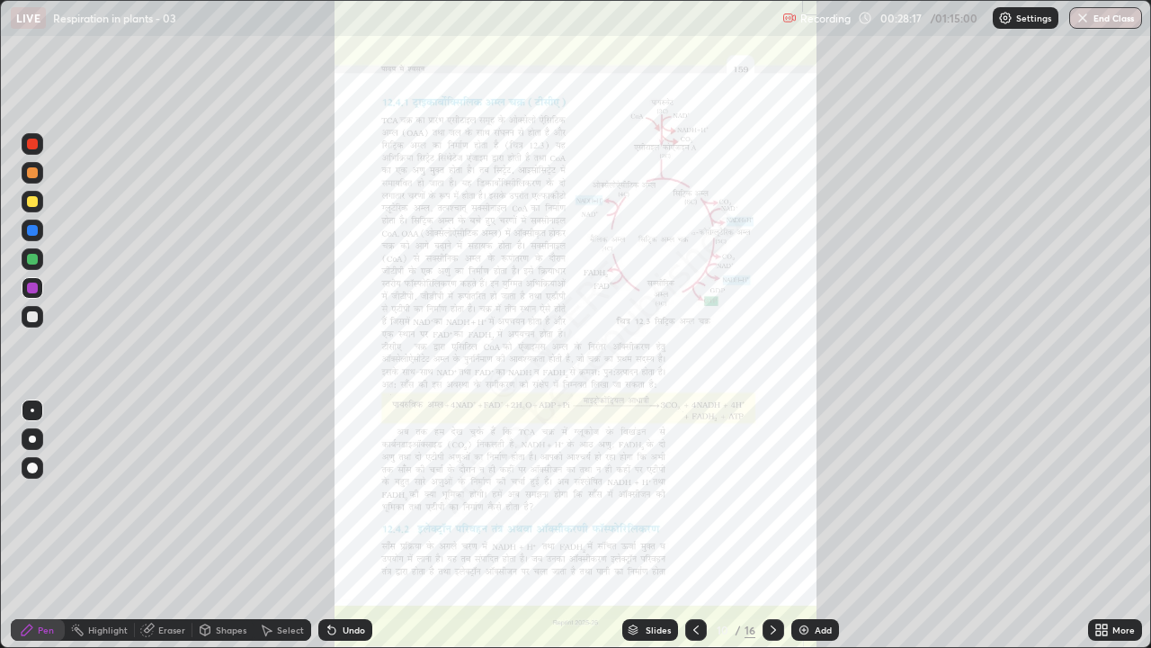
click at [1103, 495] on icon at bounding box center [1105, 632] width 4 height 4
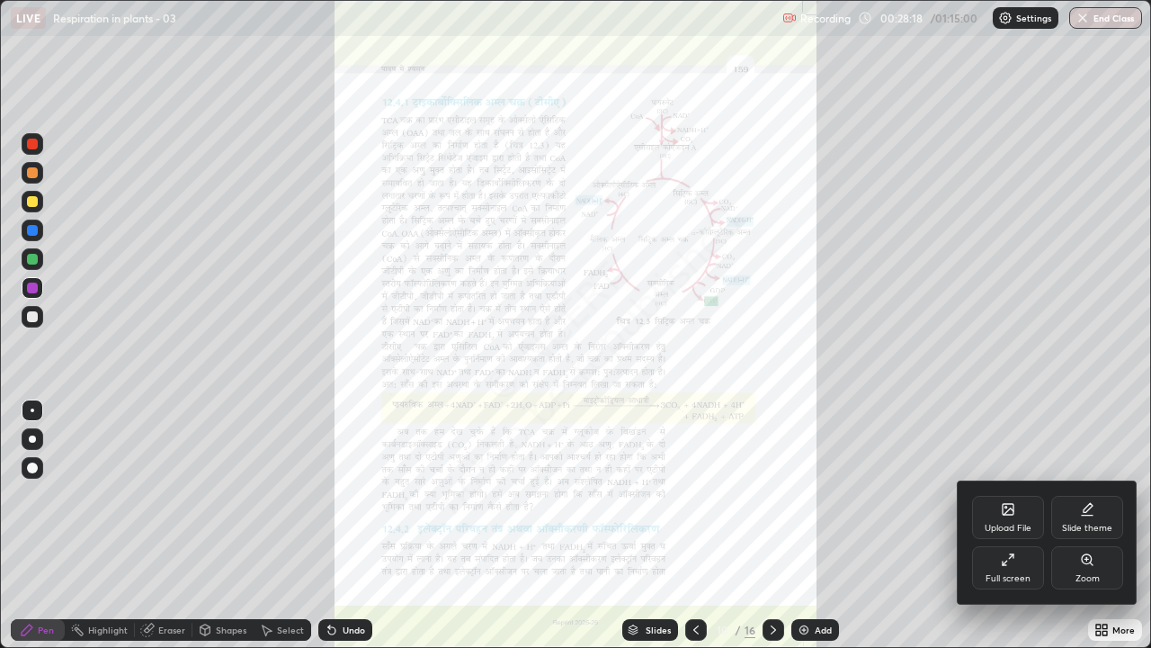
click at [1090, 495] on div "Zoom" at bounding box center [1087, 567] width 72 height 43
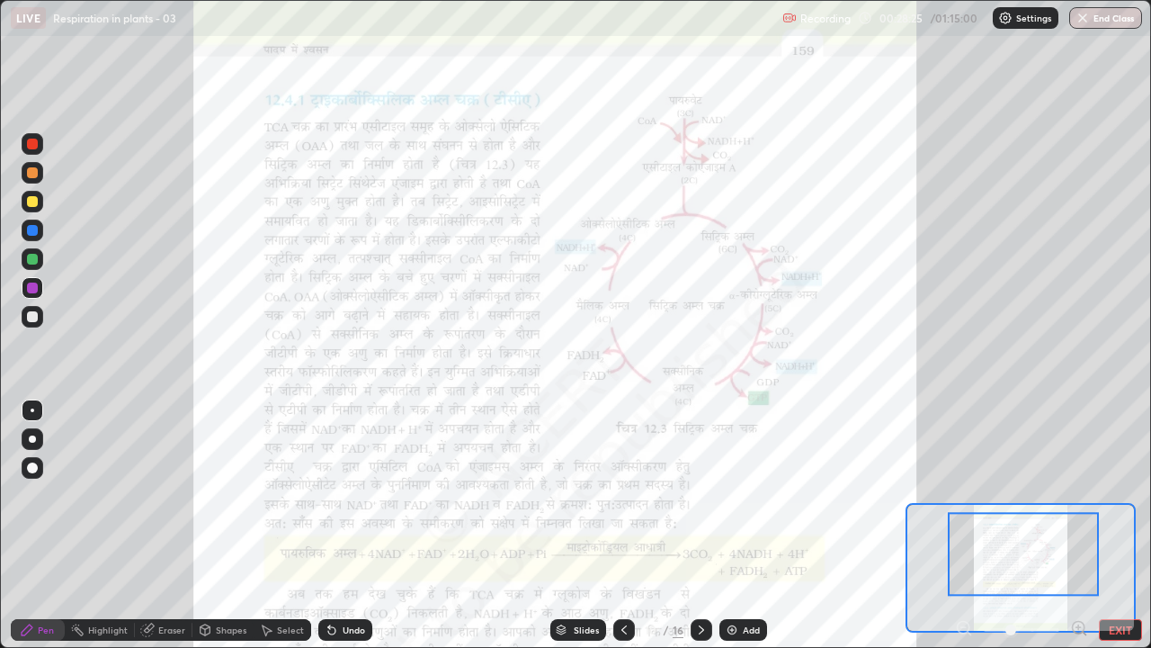
click at [623, 495] on icon at bounding box center [624, 629] width 14 height 14
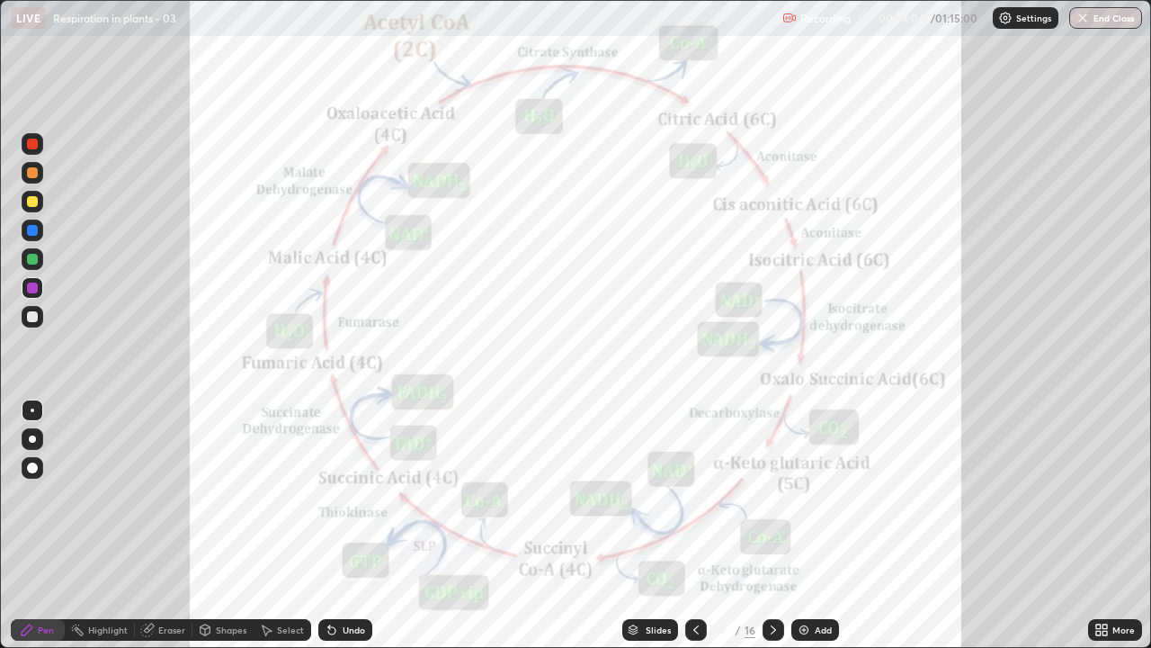
click at [768, 495] on icon at bounding box center [773, 629] width 14 height 14
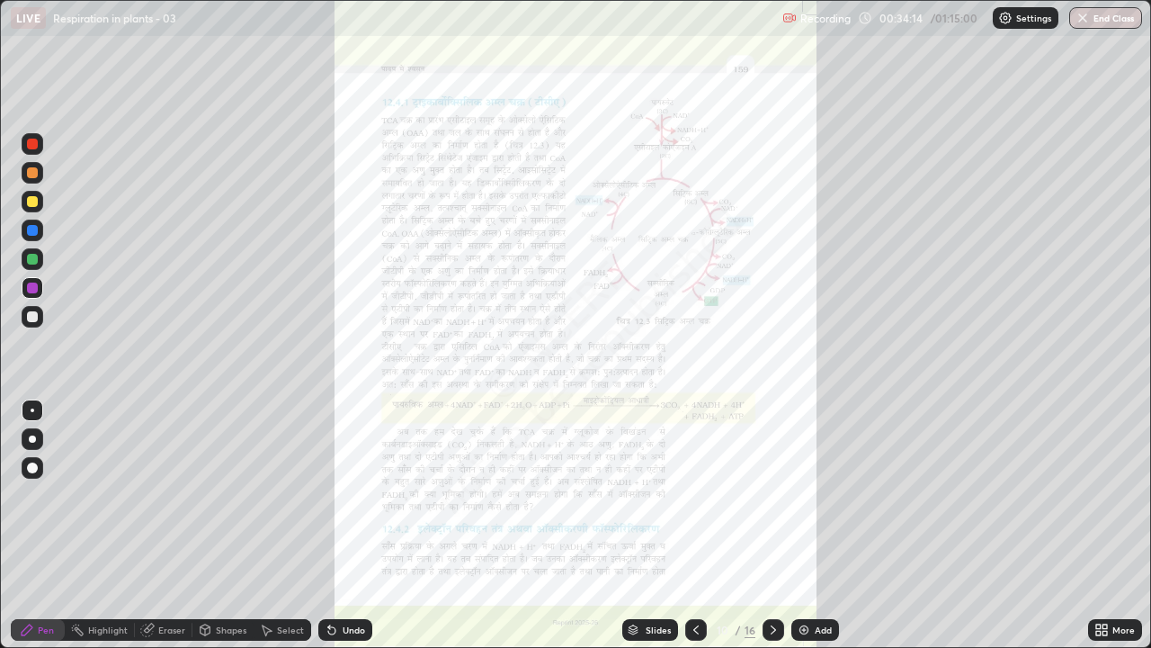
click at [770, 495] on icon at bounding box center [773, 629] width 14 height 14
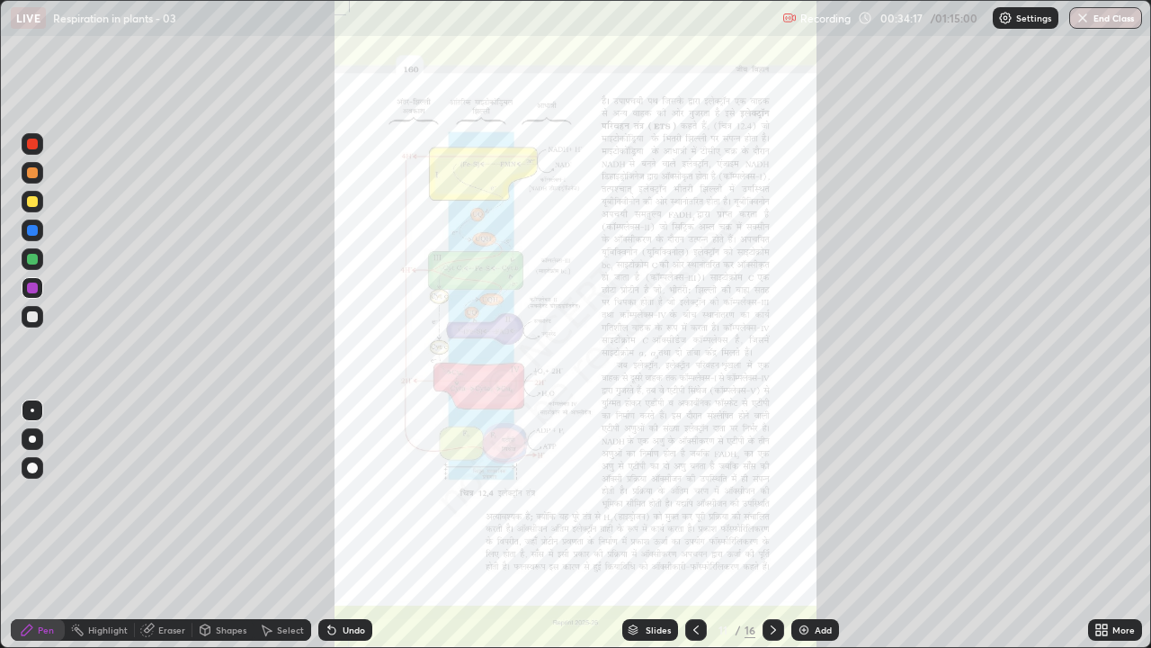
click at [1100, 495] on icon at bounding box center [1098, 632] width 4 height 4
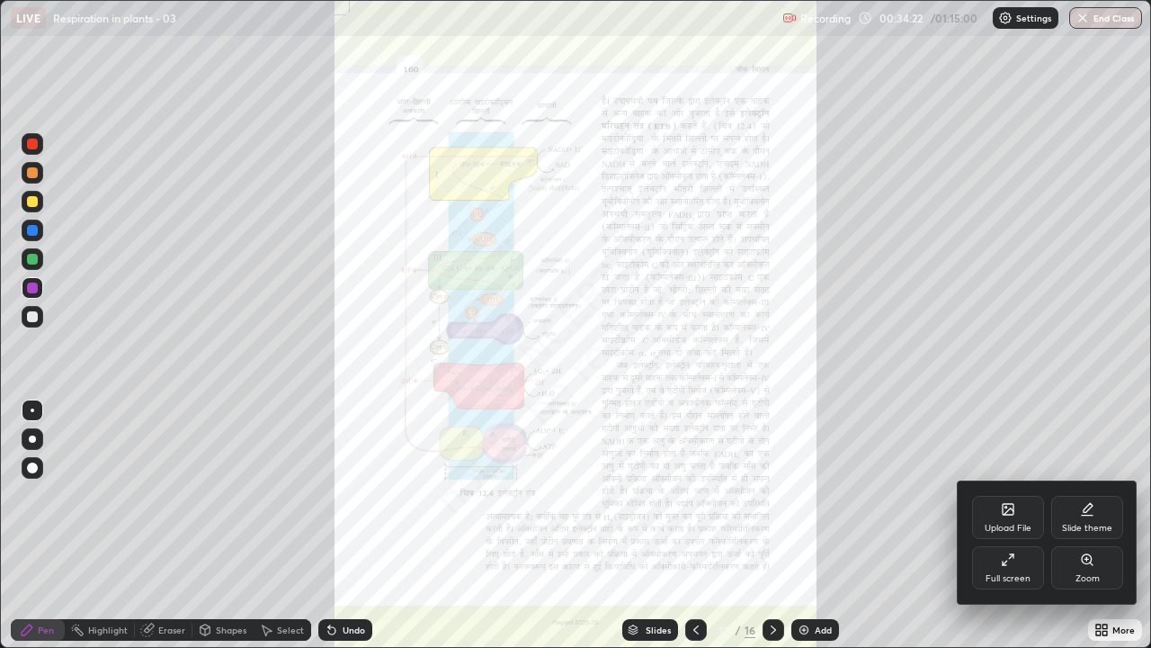
click at [701, 495] on div at bounding box center [575, 324] width 1151 height 648
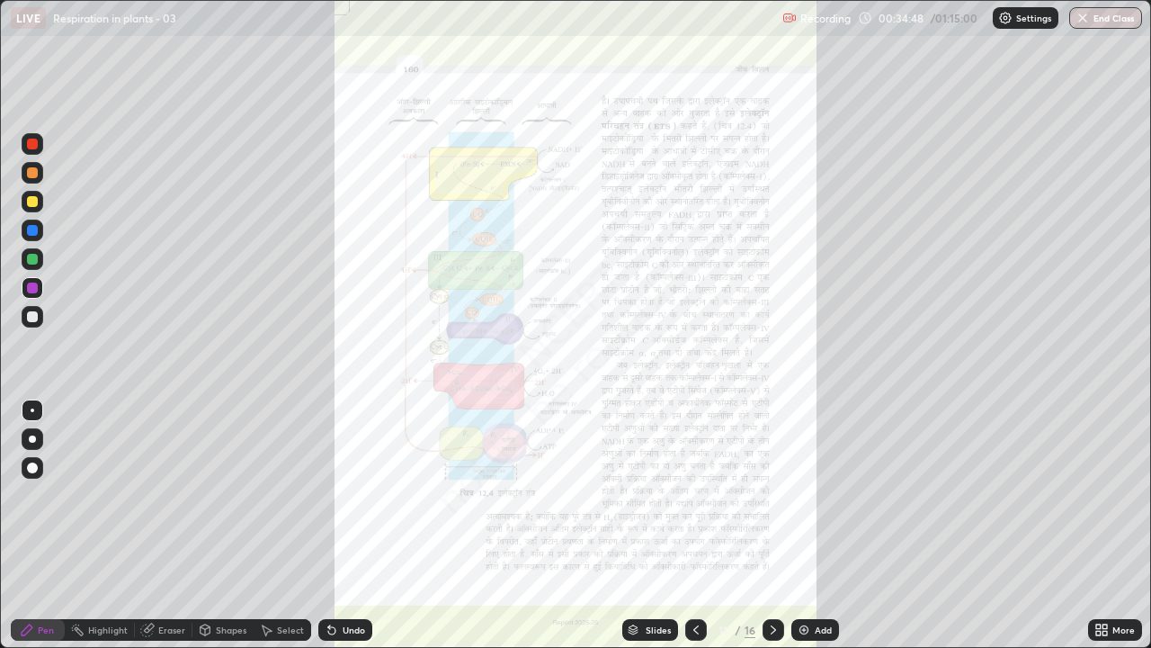
click at [1109, 495] on div "More" at bounding box center [1115, 630] width 54 height 22
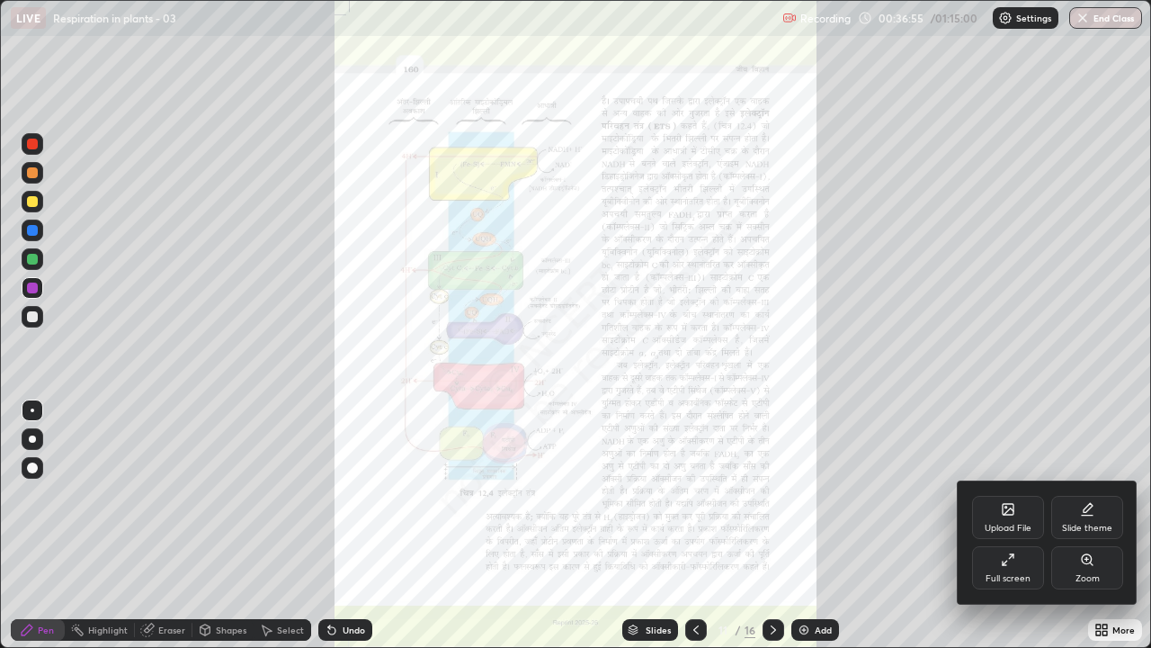
click at [31, 292] on div at bounding box center [575, 324] width 1151 height 648
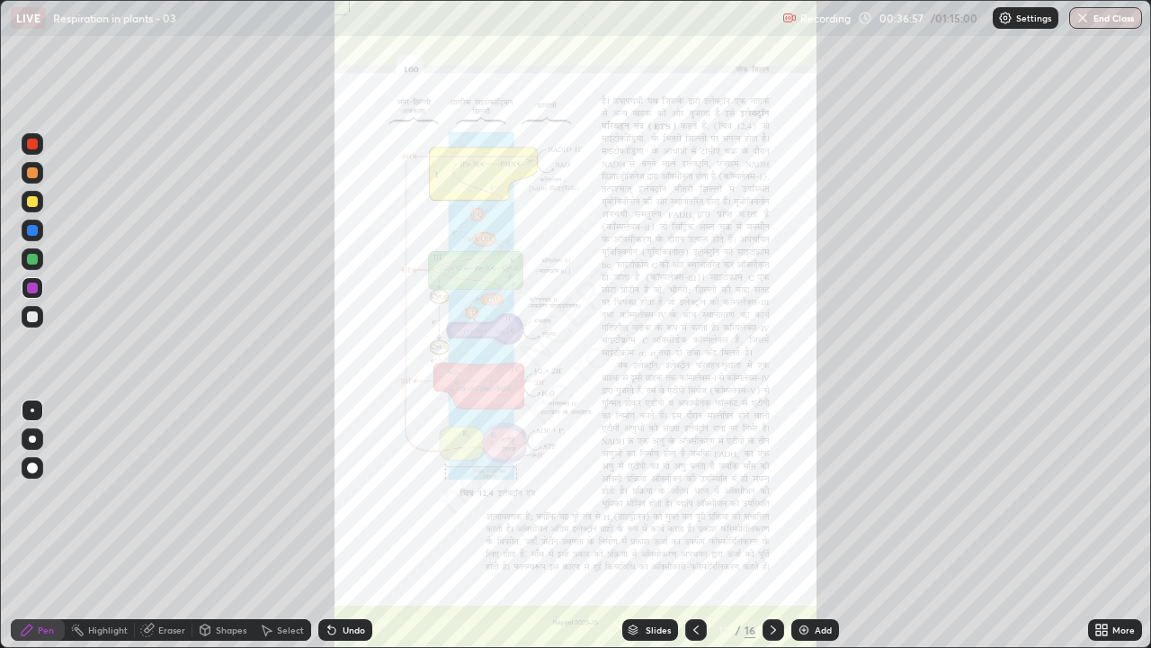
click at [343, 495] on div "Undo" at bounding box center [354, 629] width 22 height 9
click at [172, 495] on div "Eraser" at bounding box center [171, 629] width 27 height 9
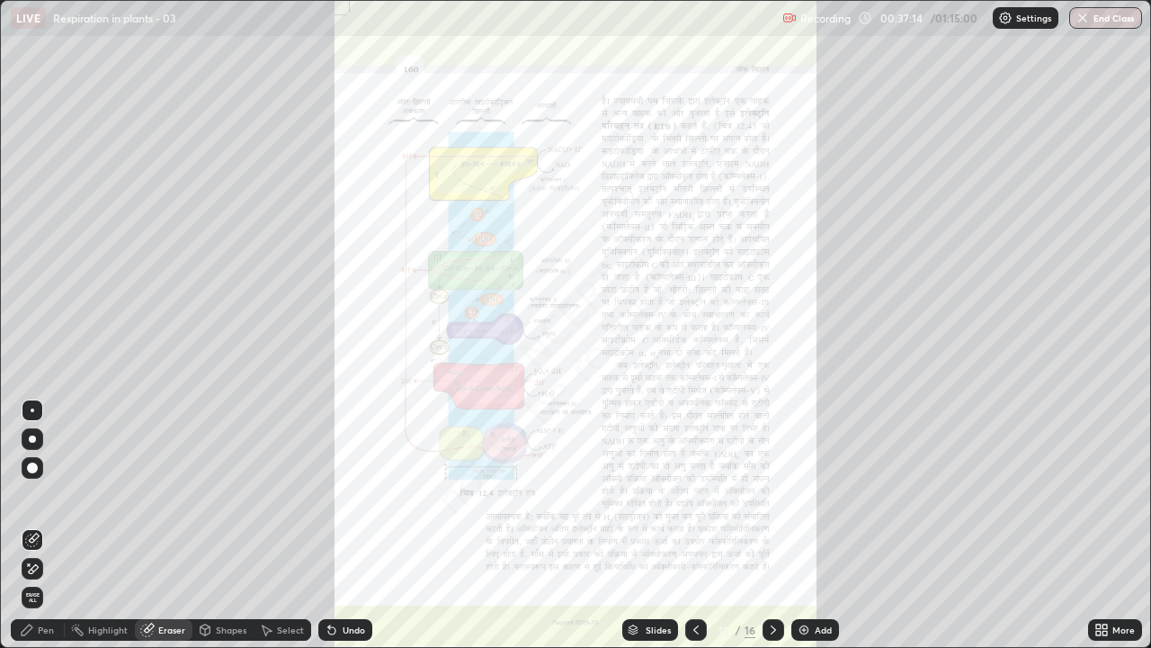
click at [41, 495] on div "Pen" at bounding box center [46, 629] width 16 height 9
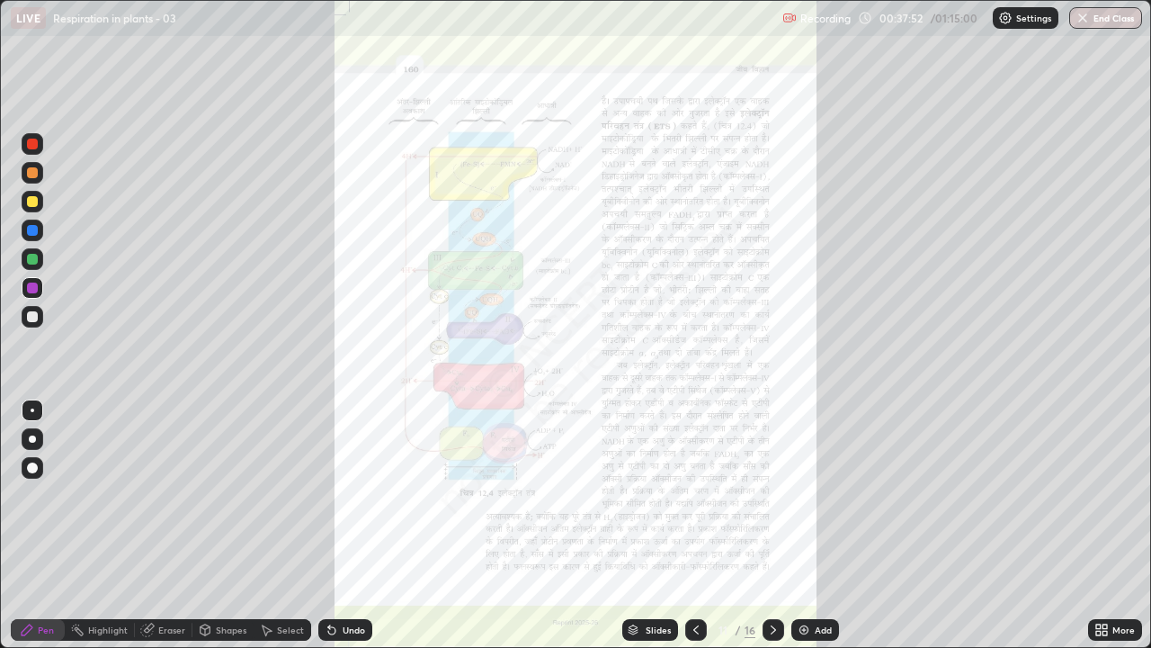
click at [29, 201] on div at bounding box center [32, 201] width 11 height 11
click at [287, 495] on div "Select" at bounding box center [290, 629] width 27 height 9
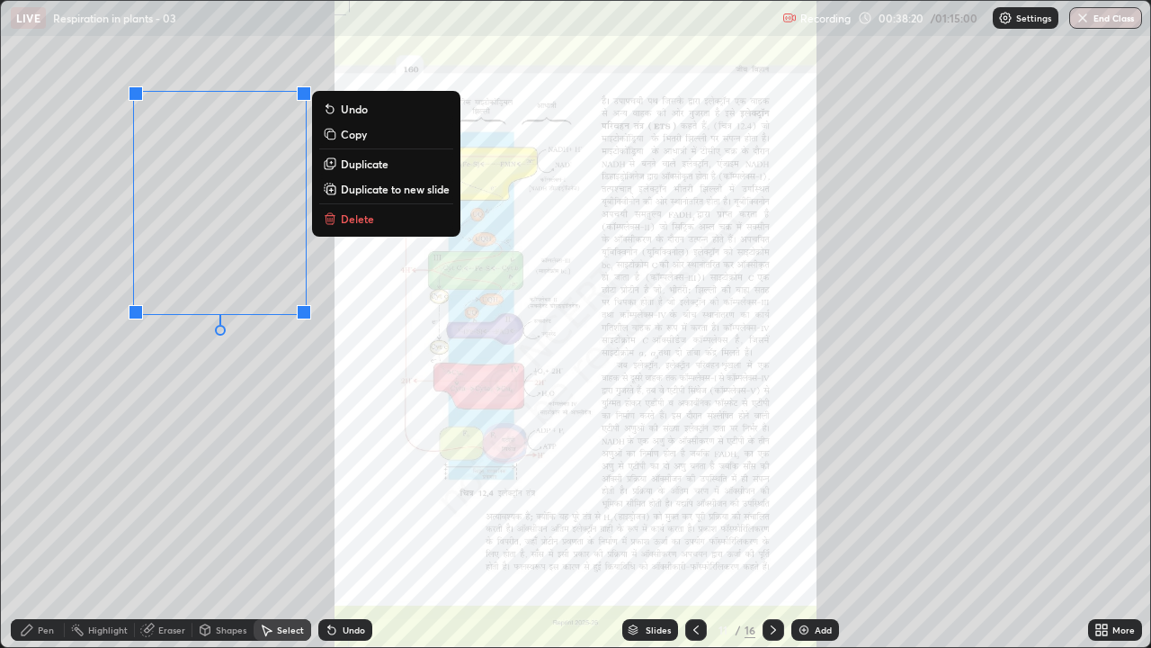
click at [147, 462] on div "0 ° Undo Copy Duplicate Duplicate to new slide Delete" at bounding box center [575, 324] width 1149 height 646
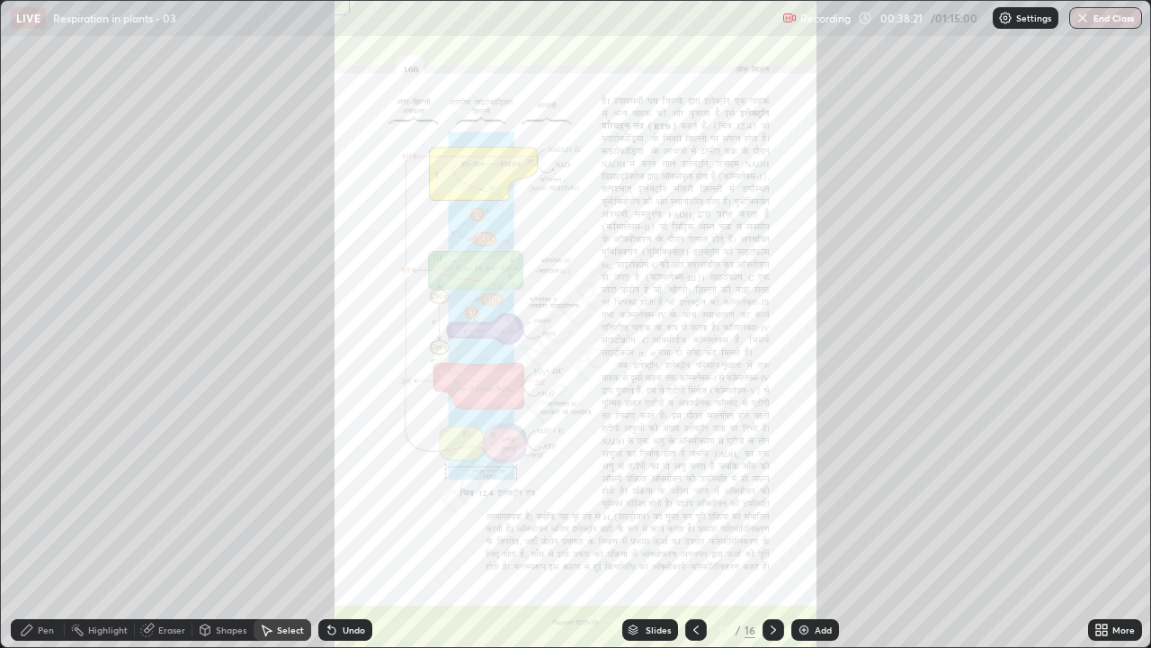
click at [37, 495] on div "Pen" at bounding box center [38, 630] width 54 height 22
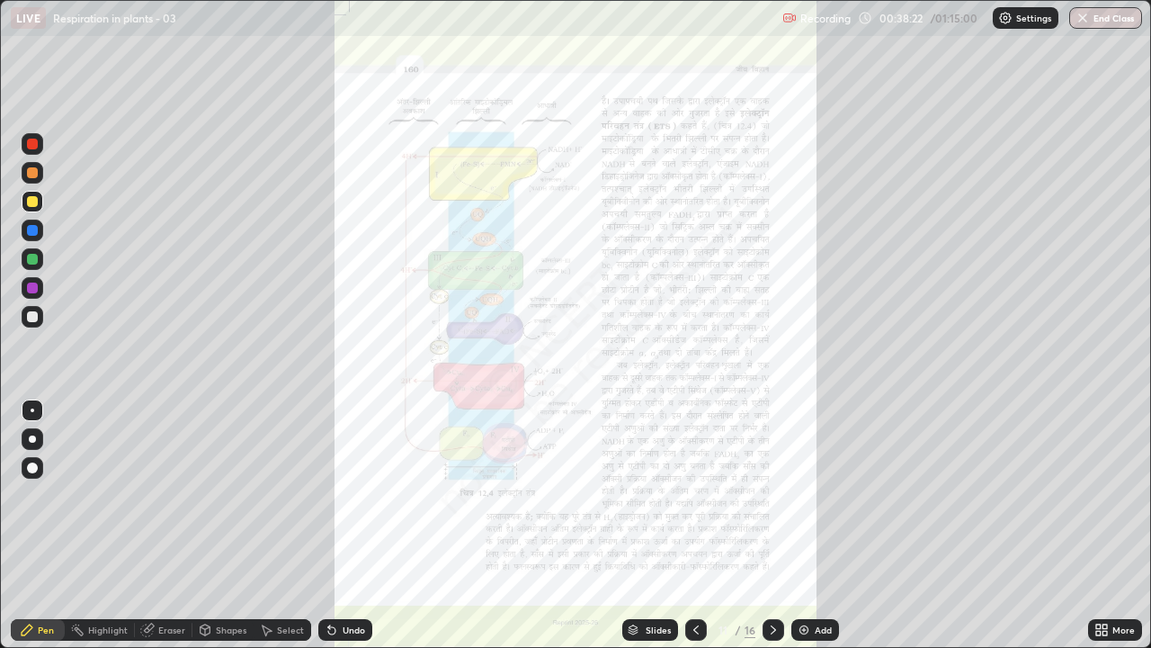
click at [34, 314] on div at bounding box center [32, 316] width 11 height 11
click at [33, 290] on div at bounding box center [32, 287] width 11 height 11
click at [32, 143] on div at bounding box center [32, 144] width 11 height 11
click at [332, 495] on icon at bounding box center [332, 629] width 14 height 14
click at [694, 495] on icon at bounding box center [696, 629] width 14 height 14
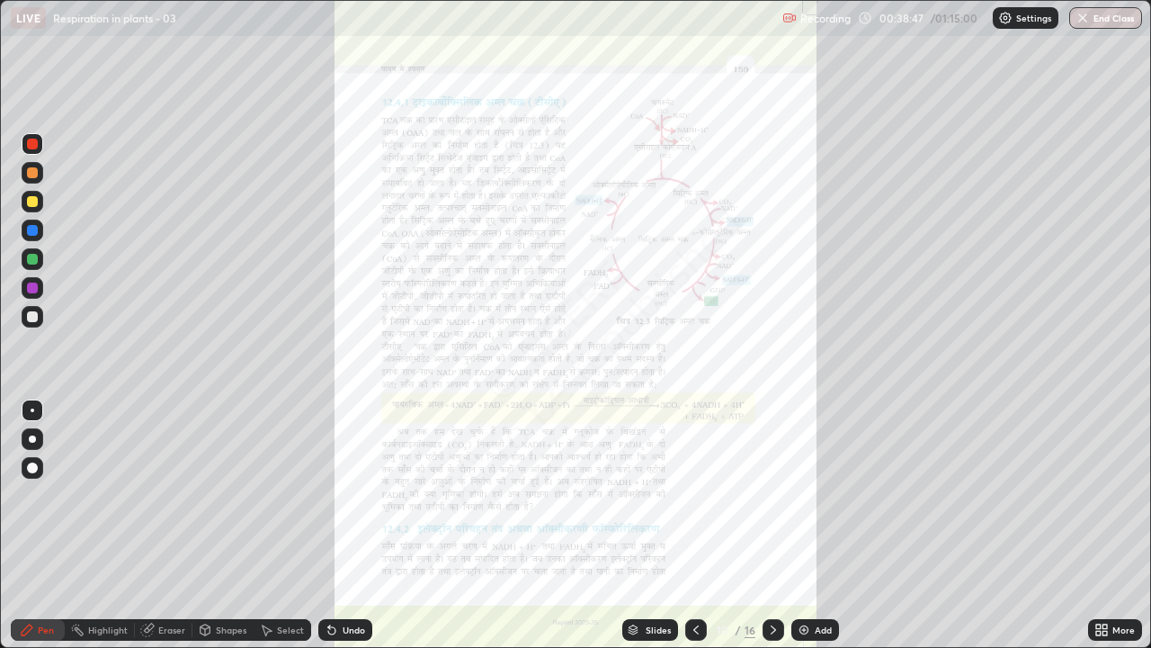
click at [694, 495] on icon at bounding box center [696, 629] width 14 height 14
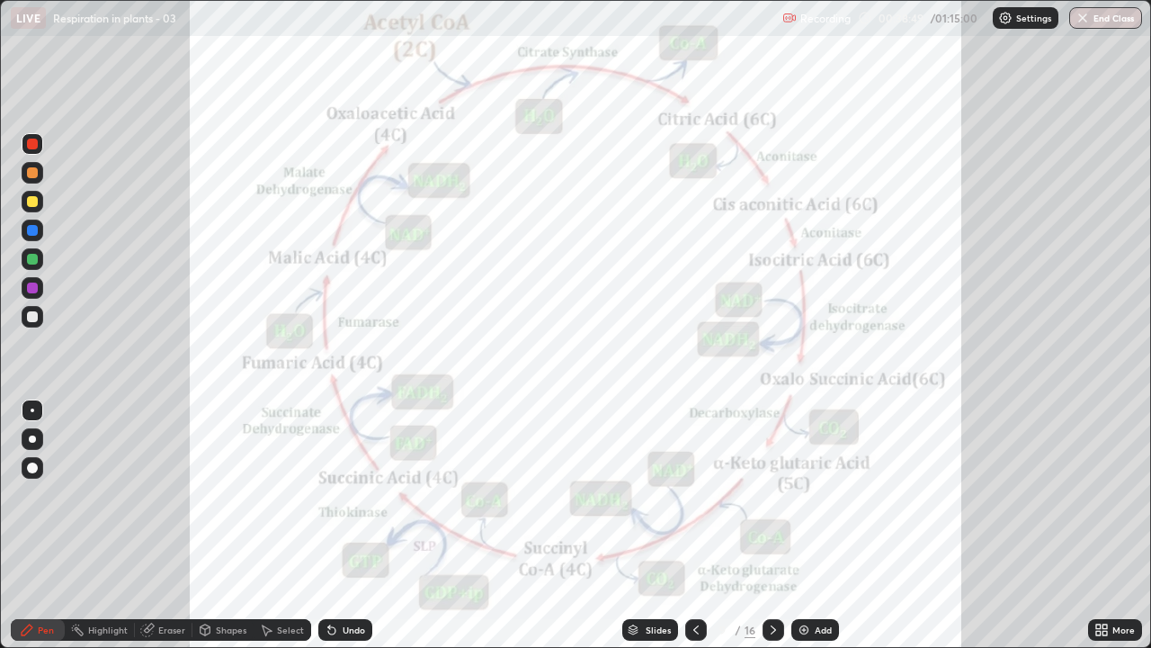
click at [693, 495] on icon at bounding box center [696, 629] width 14 height 14
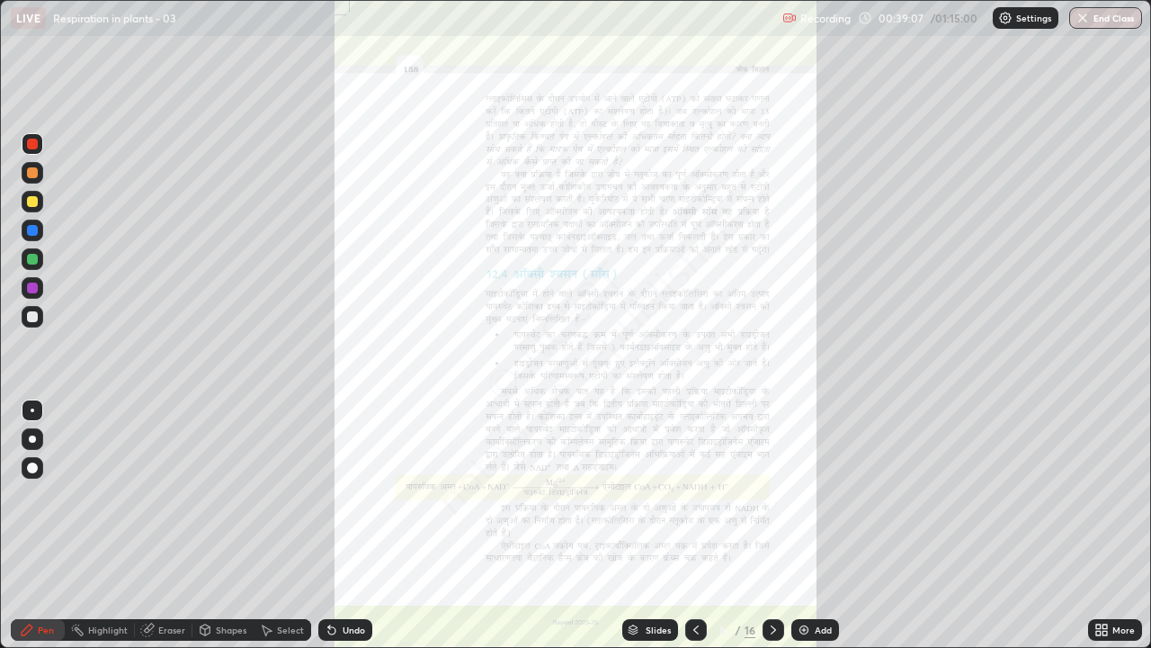
click at [770, 495] on icon at bounding box center [773, 629] width 14 height 14
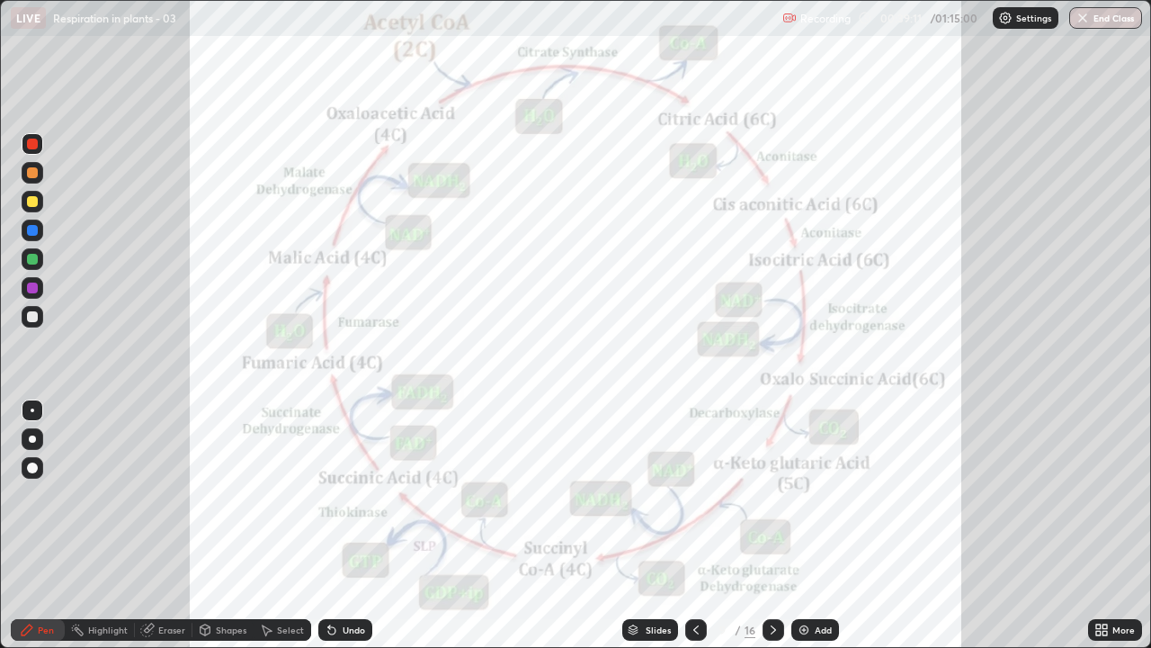
click at [770, 495] on div at bounding box center [774, 630] width 22 height 22
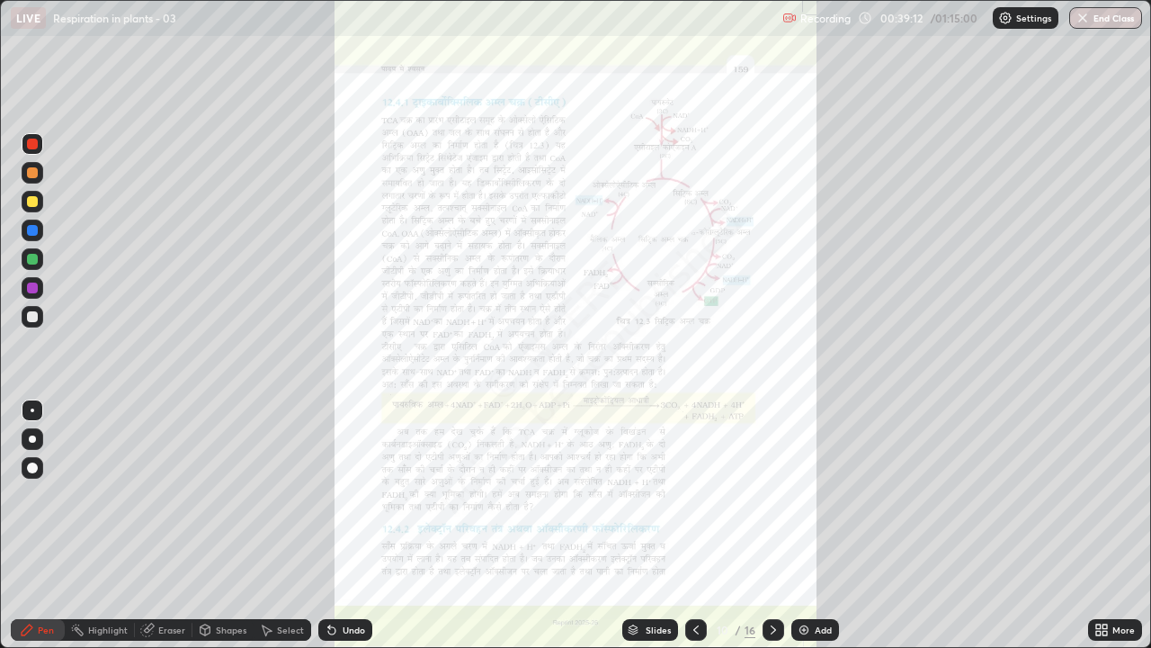
click at [772, 495] on icon at bounding box center [773, 629] width 14 height 14
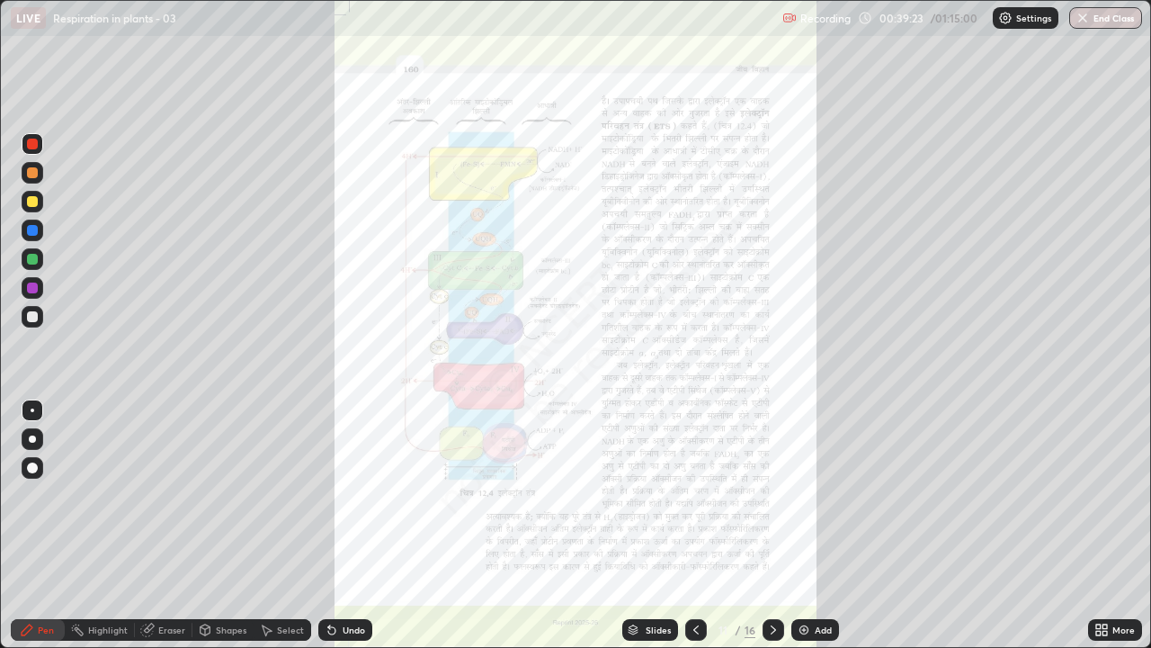
click at [1101, 495] on icon at bounding box center [1102, 629] width 14 height 14
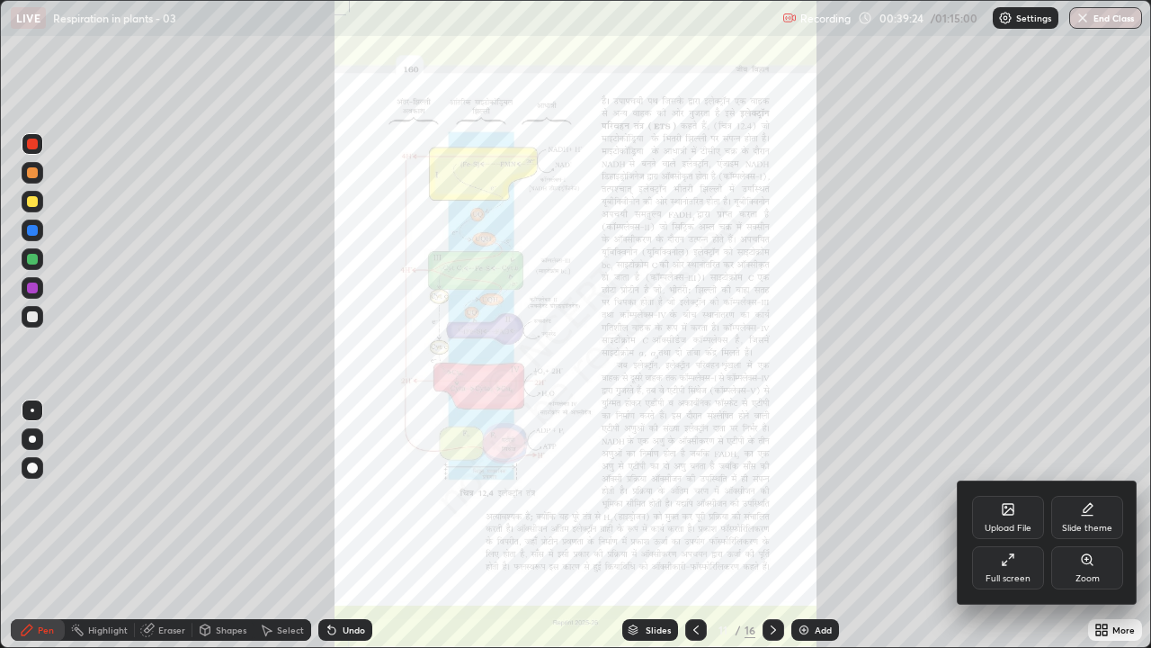
click at [1082, 495] on div "Zoom" at bounding box center [1088, 578] width 24 height 9
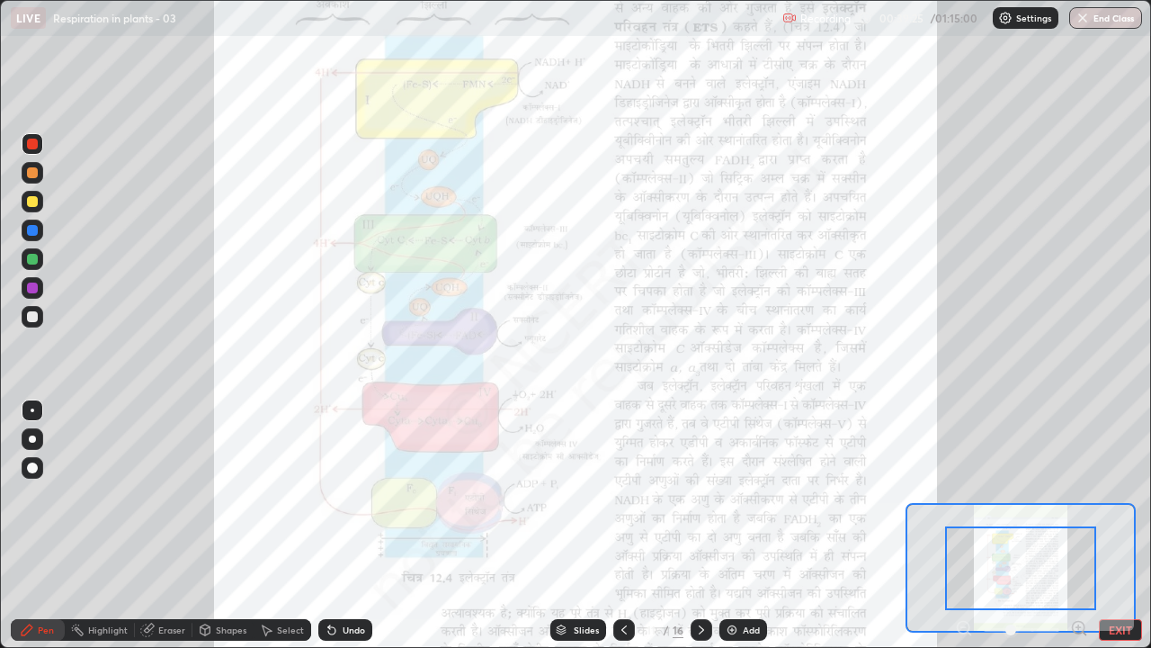
click at [1078, 495] on icon at bounding box center [1079, 627] width 4 height 0
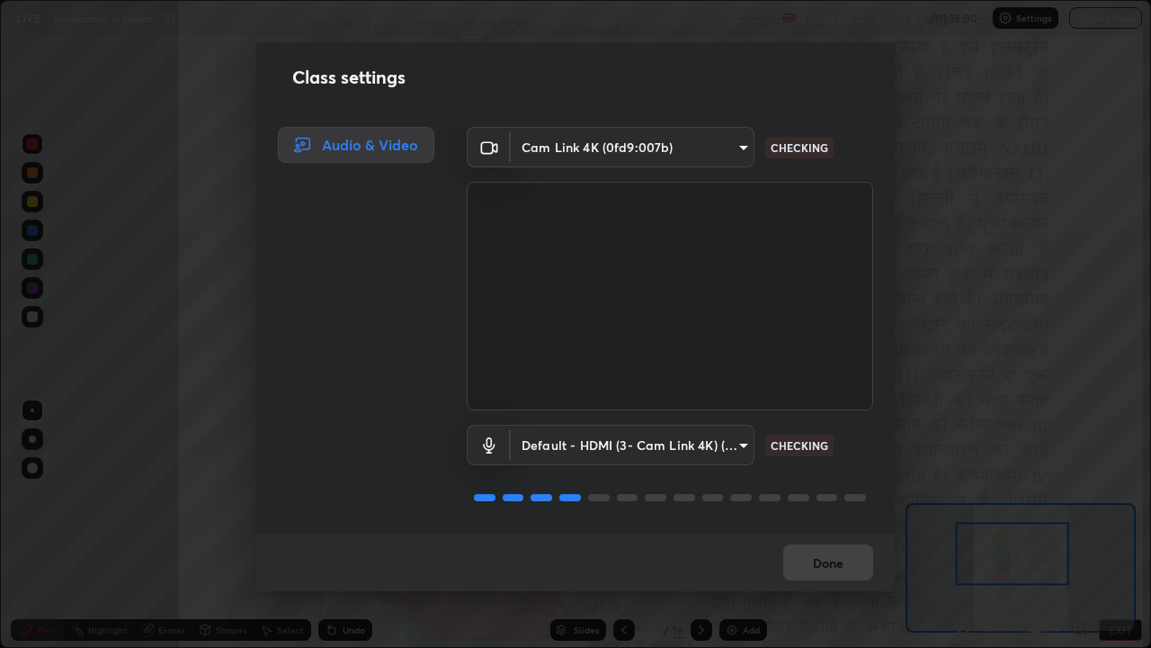
click at [828, 495] on div "Done" at bounding box center [575, 562] width 639 height 58
click at [837, 495] on div "Done" at bounding box center [575, 562] width 639 height 58
click at [834, 495] on div "Done" at bounding box center [575, 562] width 639 height 58
click at [832, 495] on div "Done" at bounding box center [575, 562] width 639 height 58
click at [829, 495] on div "Done" at bounding box center [575, 562] width 639 height 58
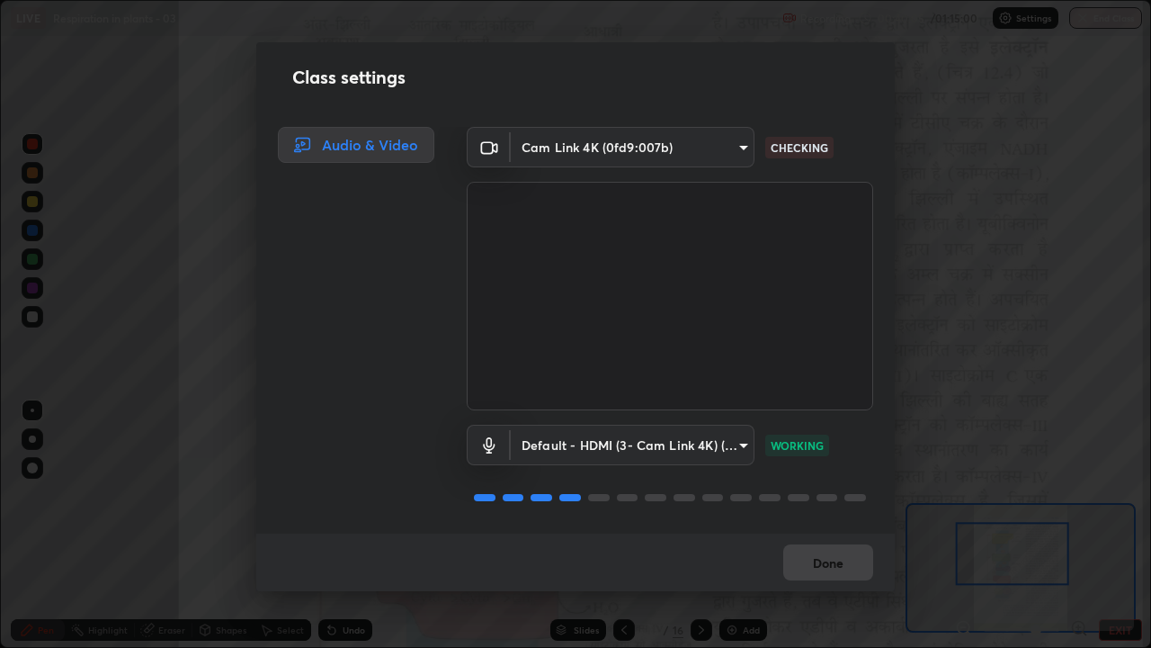
click at [828, 495] on div "Done" at bounding box center [575, 562] width 639 height 58
click at [827, 495] on div "Done" at bounding box center [575, 562] width 639 height 58
click at [825, 495] on div "Done" at bounding box center [575, 562] width 639 height 58
click at [830, 495] on button "Done" at bounding box center [828, 562] width 90 height 36
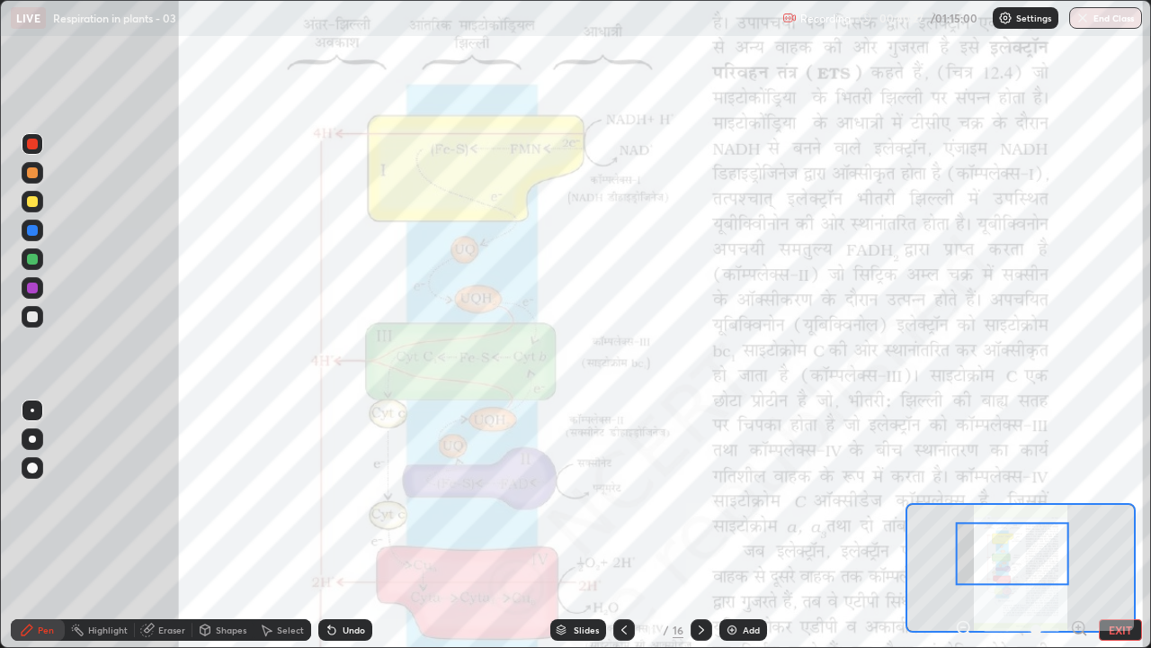
click at [961, 495] on icon at bounding box center [964, 628] width 18 height 18
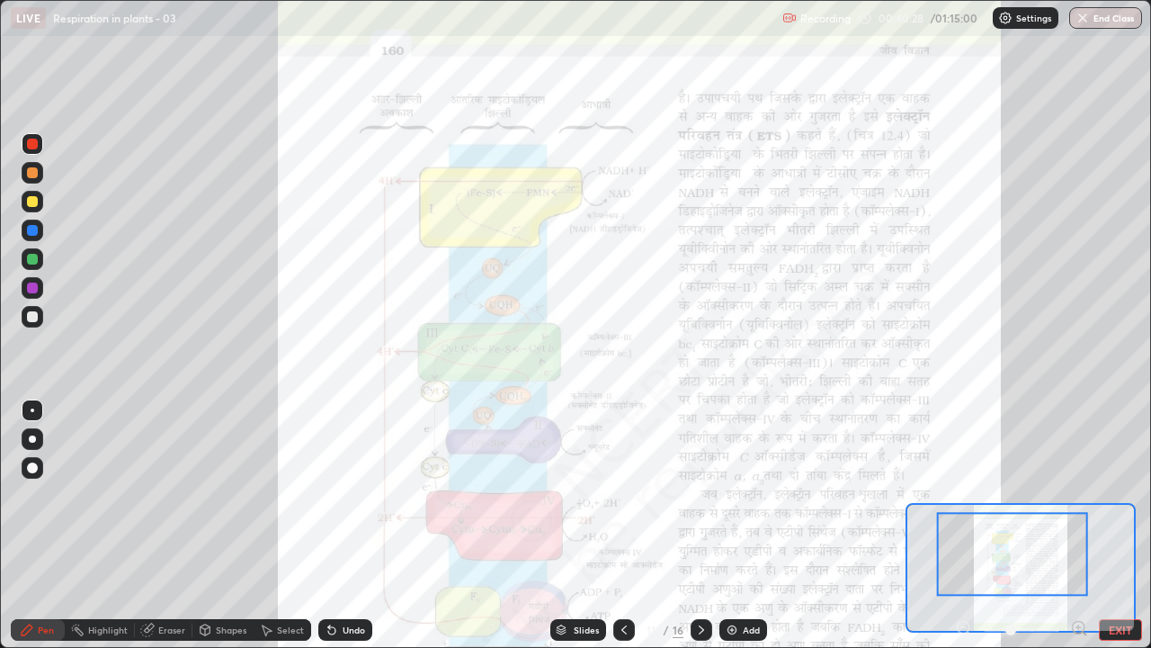
click at [1046, 495] on div at bounding box center [1012, 554] width 151 height 84
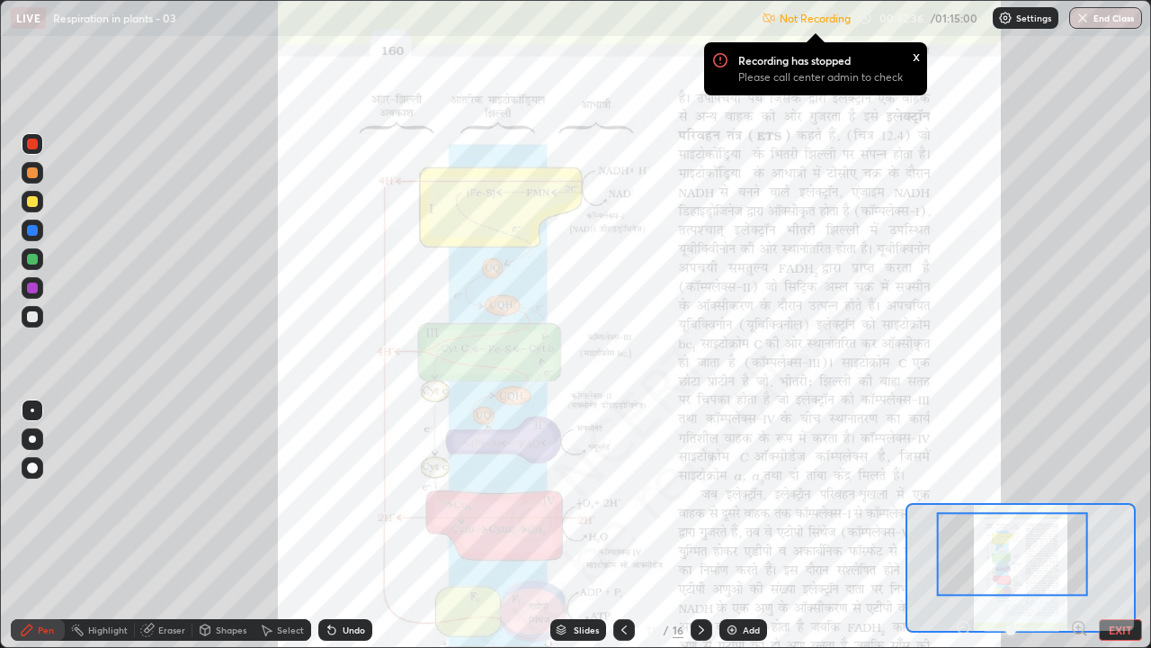
click at [916, 56] on div "x" at bounding box center [916, 55] width 7 height 19
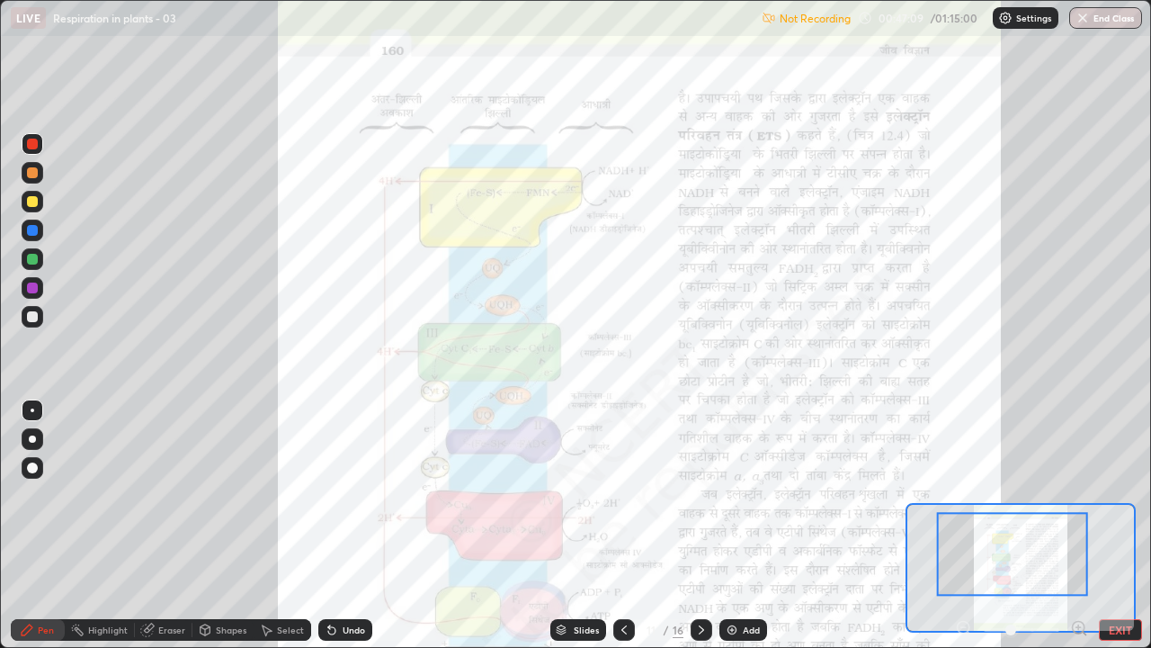
click at [343, 495] on div "Undo" at bounding box center [354, 629] width 22 height 9
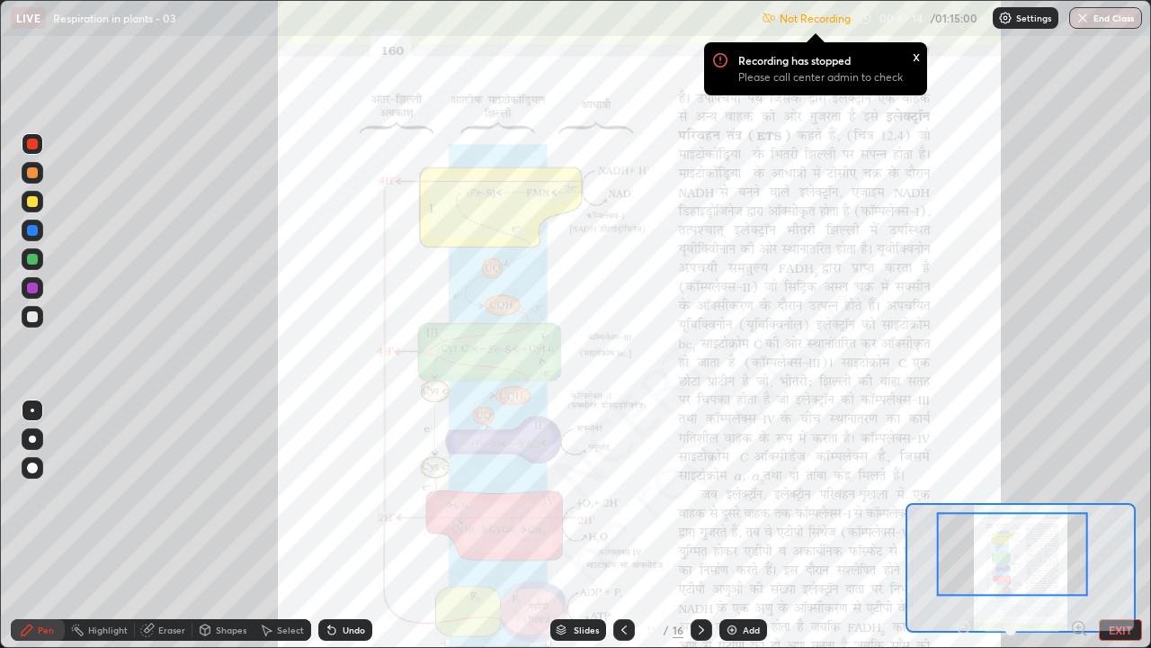
click at [348, 495] on div "Undo" at bounding box center [354, 629] width 22 height 9
click at [1079, 495] on icon at bounding box center [1079, 628] width 18 height 18
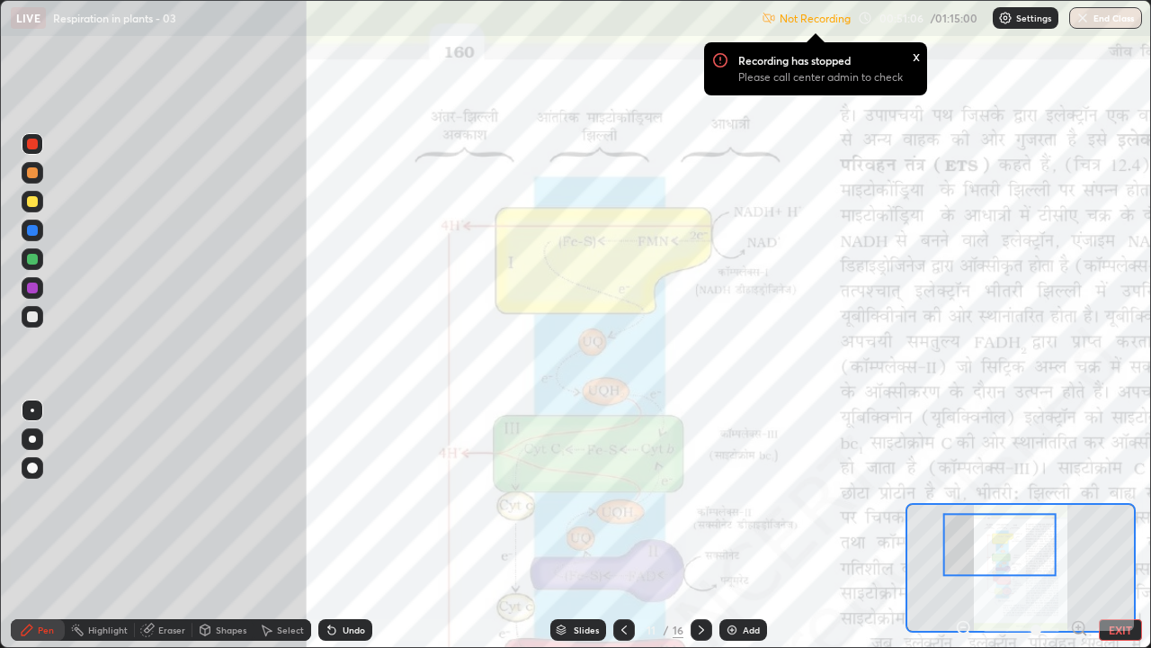
click at [92, 495] on div "Highlight" at bounding box center [100, 630] width 70 height 22
click at [32, 495] on icon at bounding box center [27, 629] width 11 height 11
click at [915, 59] on div "x" at bounding box center [916, 55] width 7 height 19
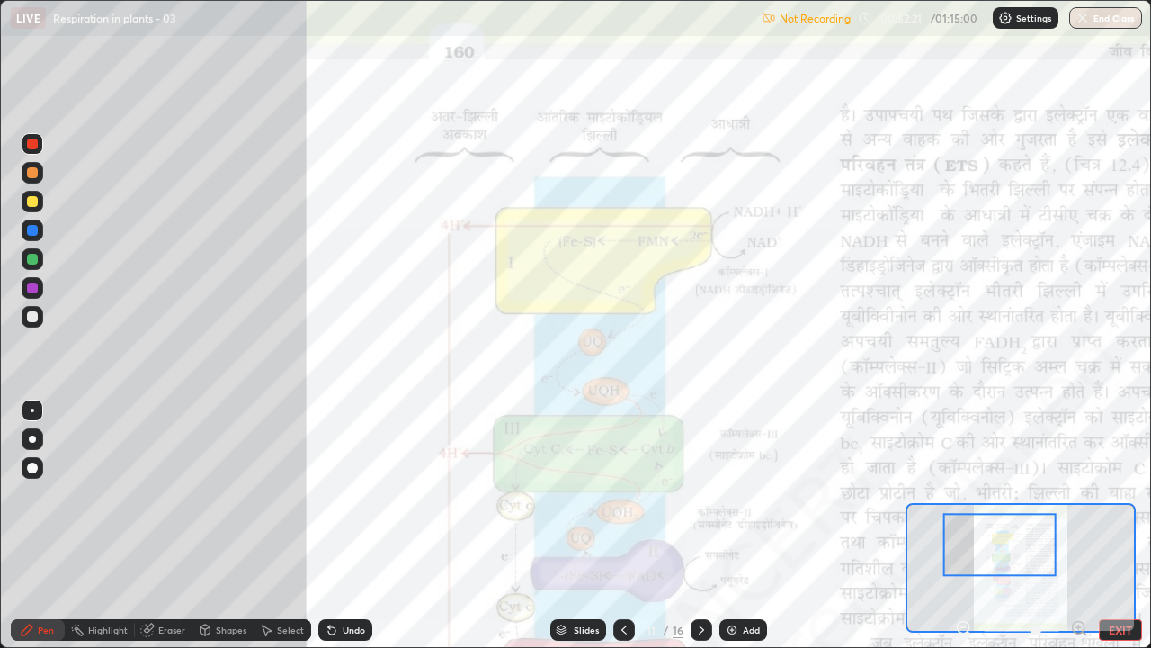
click at [1020, 15] on p "Settings" at bounding box center [1033, 17] width 35 height 9
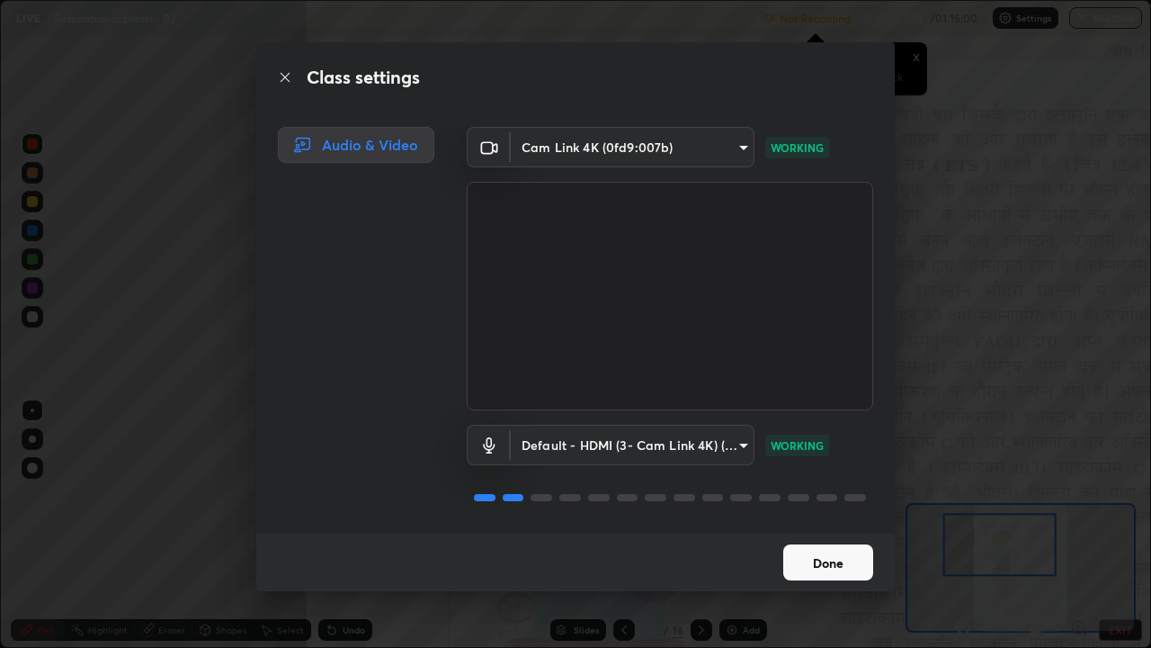
click at [827, 495] on button "Done" at bounding box center [828, 562] width 90 height 36
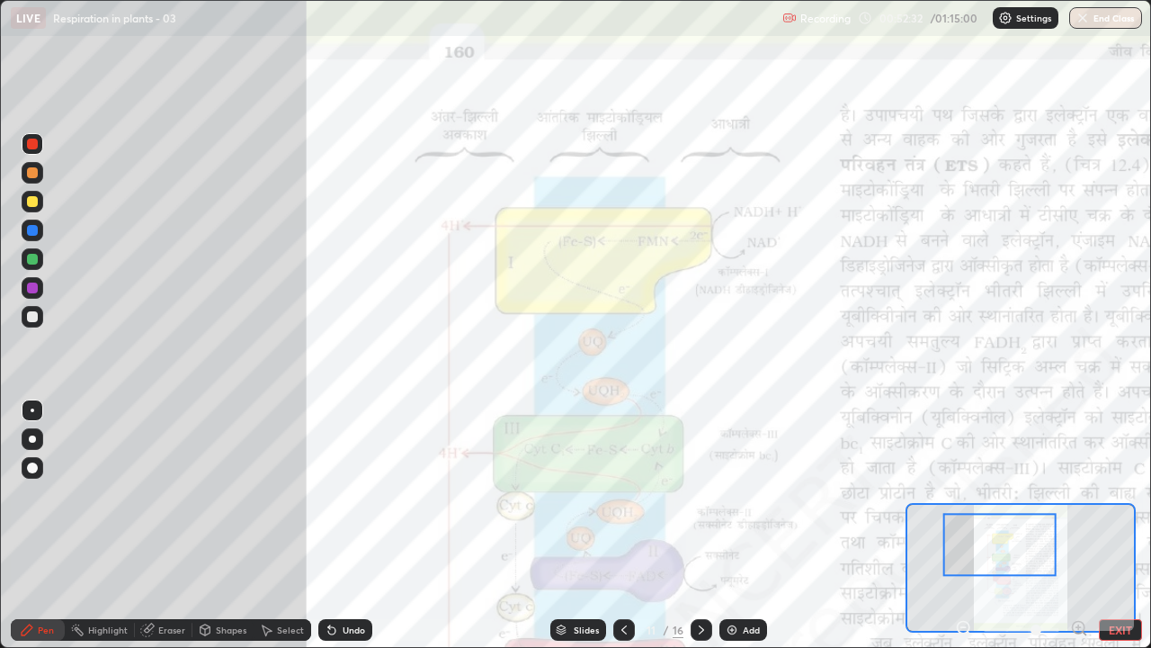
click at [118, 495] on div "Highlight" at bounding box center [108, 629] width 40 height 9
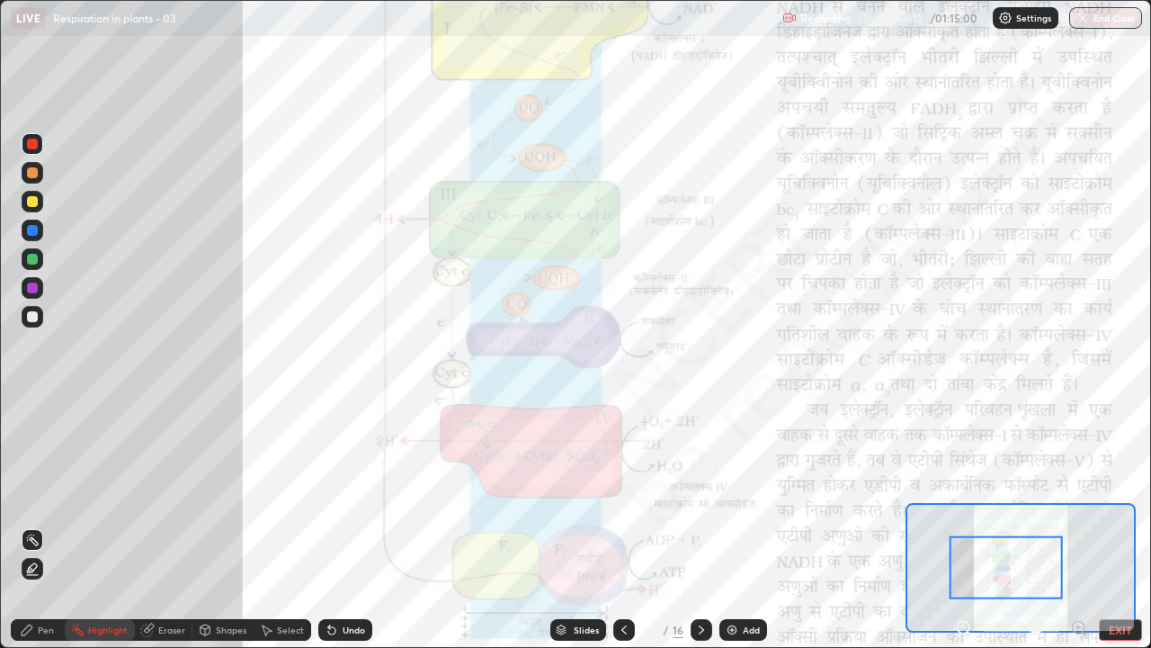
click at [29, 257] on div at bounding box center [32, 259] width 11 height 11
click at [34, 495] on div "Pen" at bounding box center [38, 630] width 54 height 22
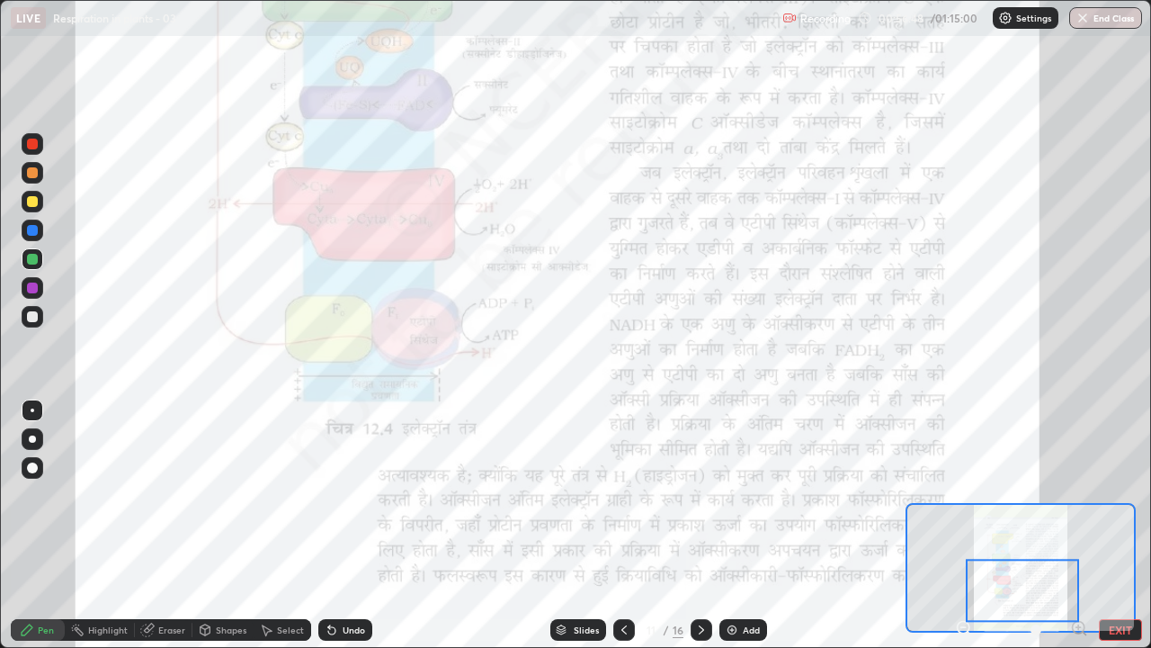
click at [699, 495] on icon at bounding box center [701, 629] width 5 height 9
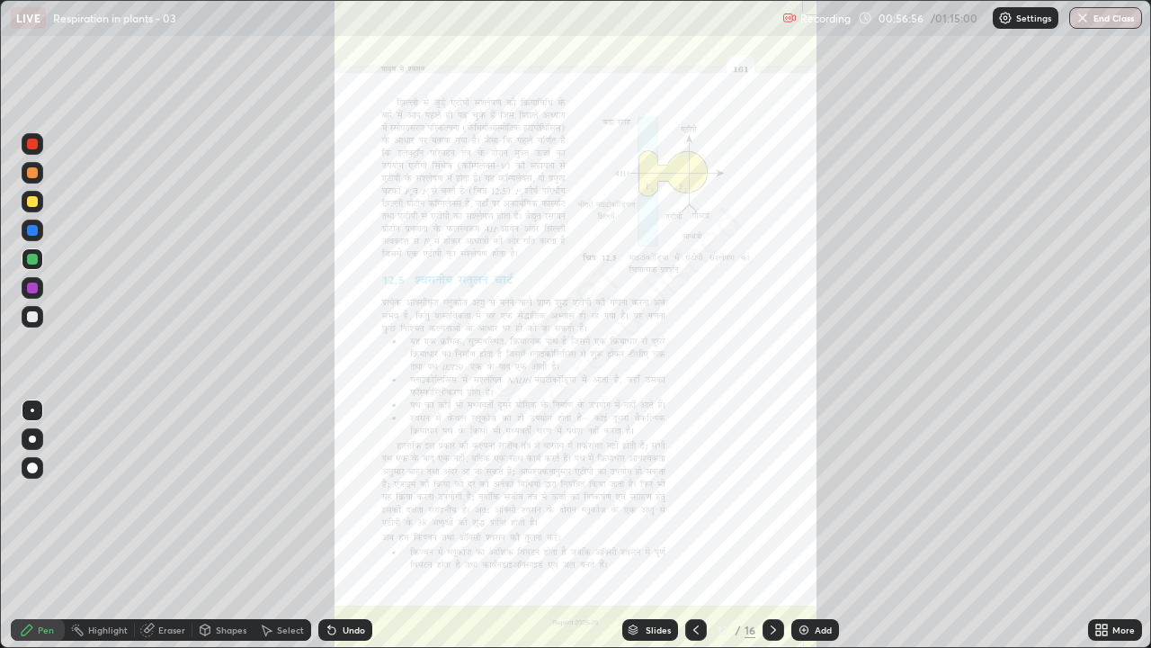
click at [772, 495] on icon at bounding box center [773, 629] width 5 height 9
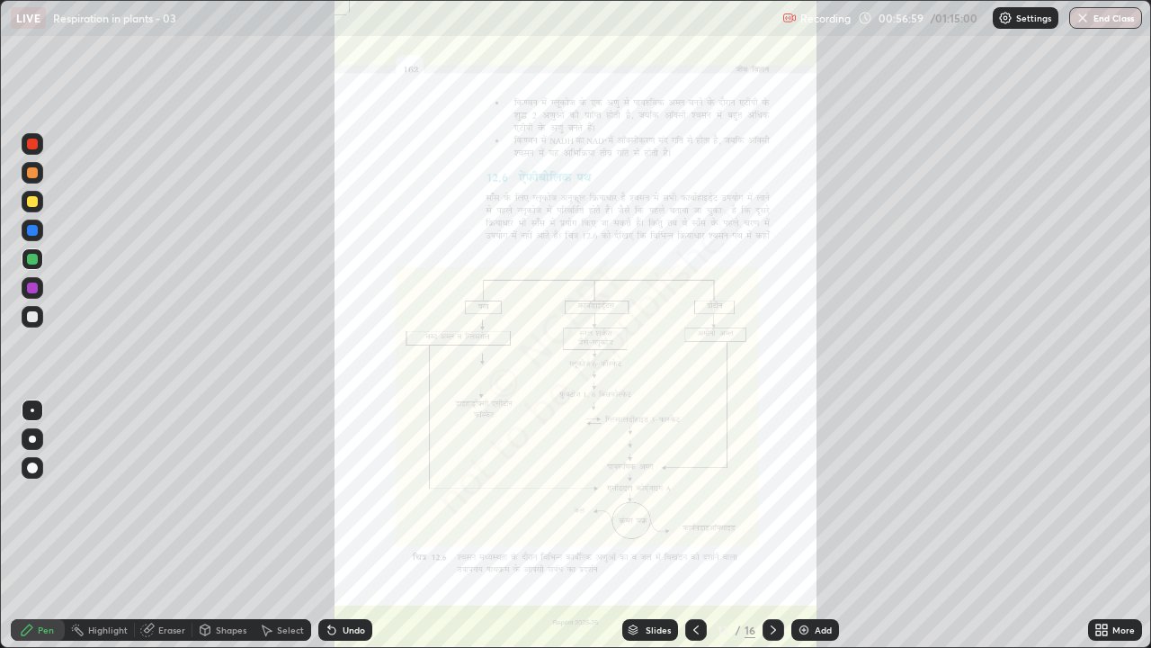
click at [1102, 495] on icon at bounding box center [1102, 629] width 14 height 14
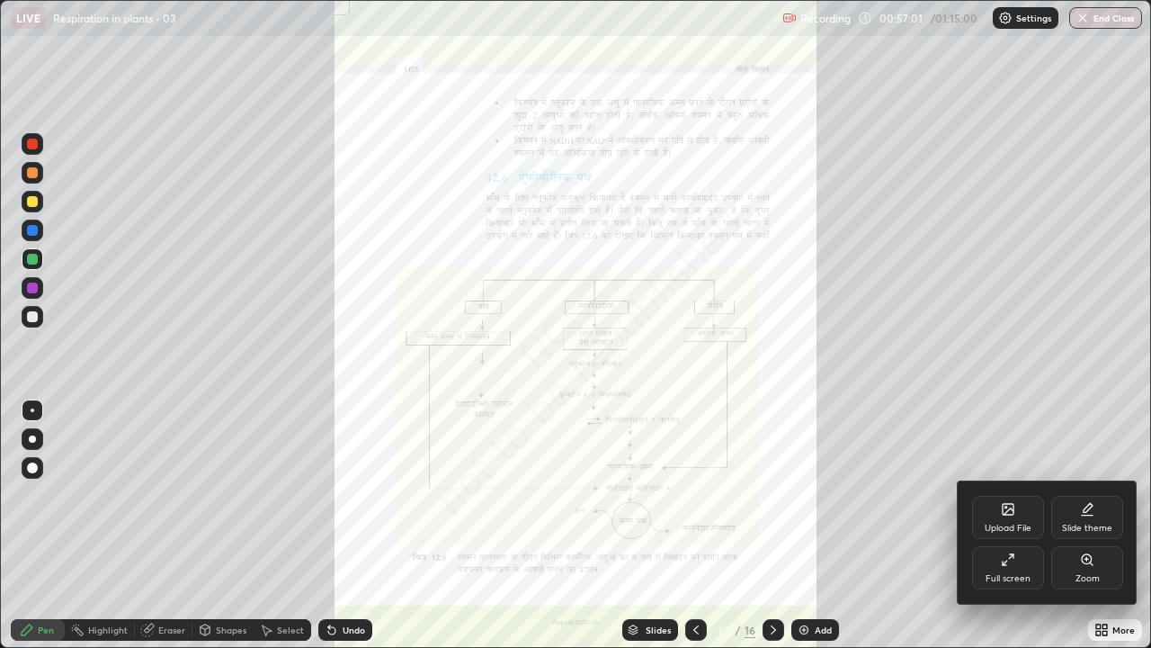
click at [1010, 495] on div "Full screen" at bounding box center [1008, 578] width 45 height 9
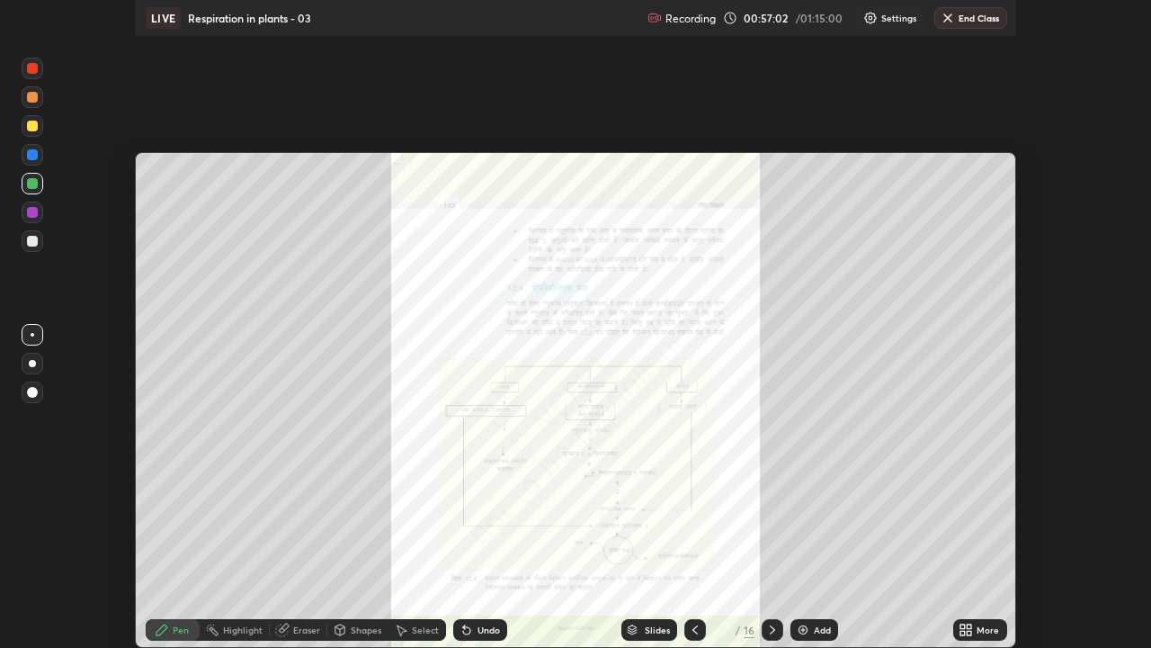
scroll to position [89441, 88786]
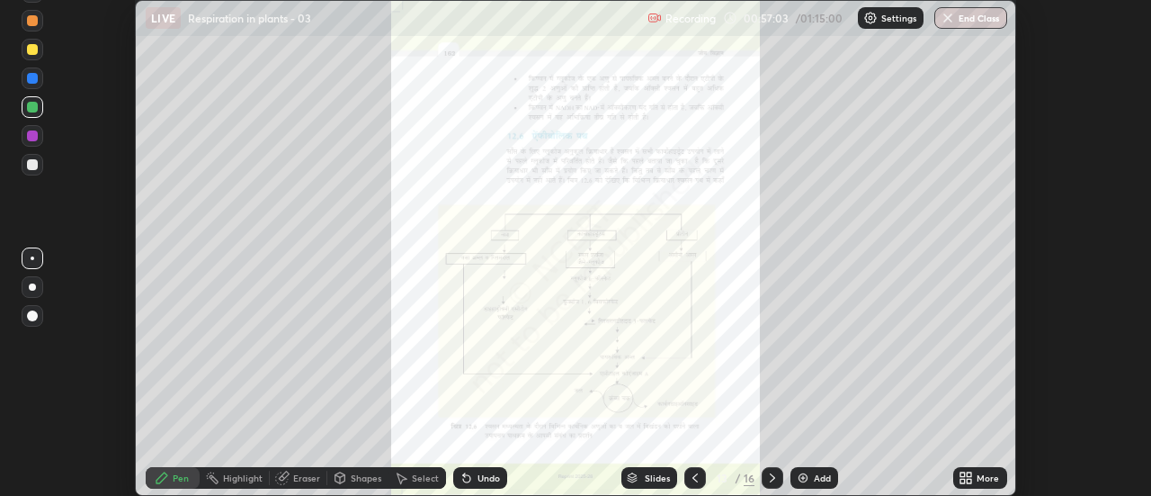
click at [970, 480] on icon at bounding box center [970, 480] width 4 height 4
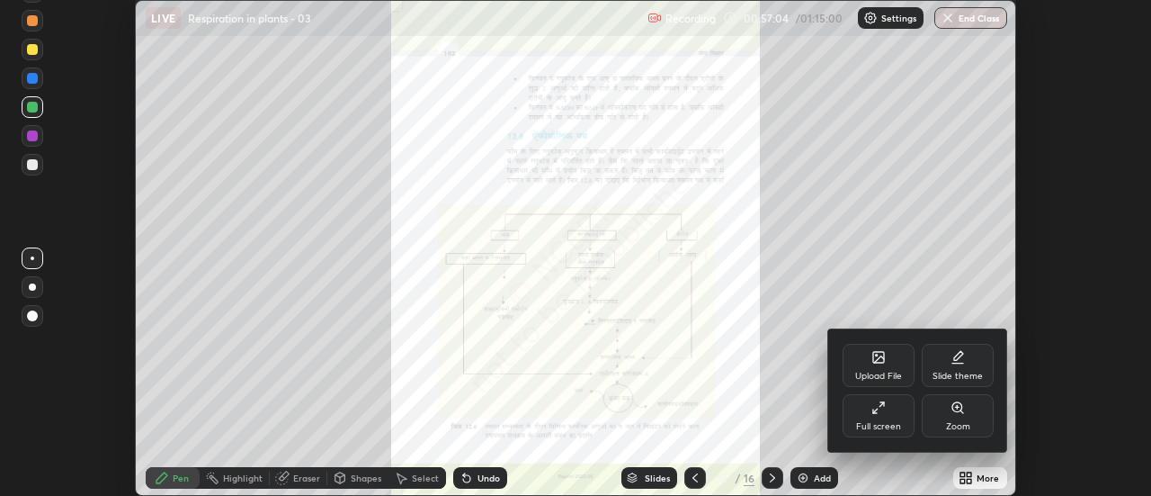
click at [889, 414] on div "Full screen" at bounding box center [879, 415] width 72 height 43
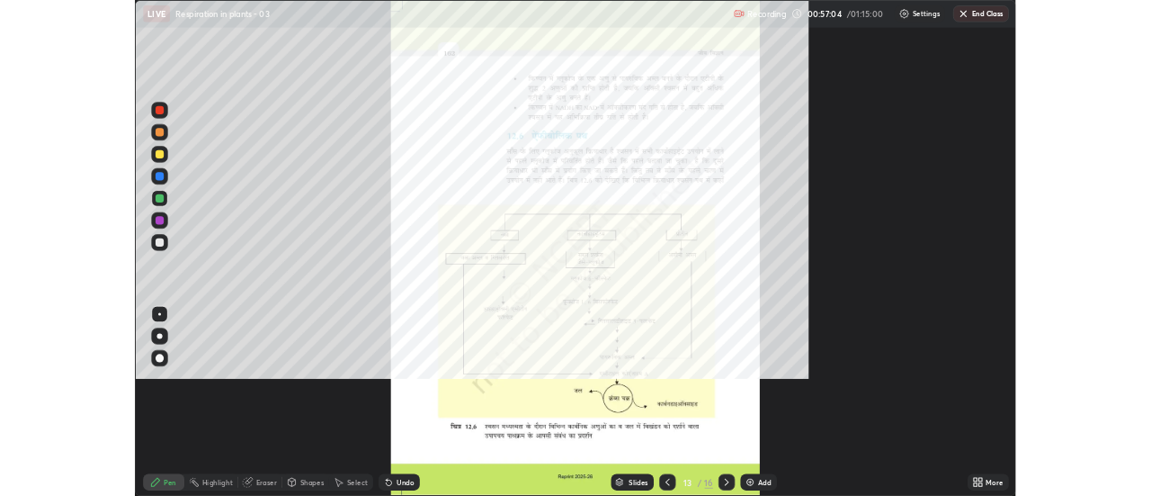
scroll to position [648, 1151]
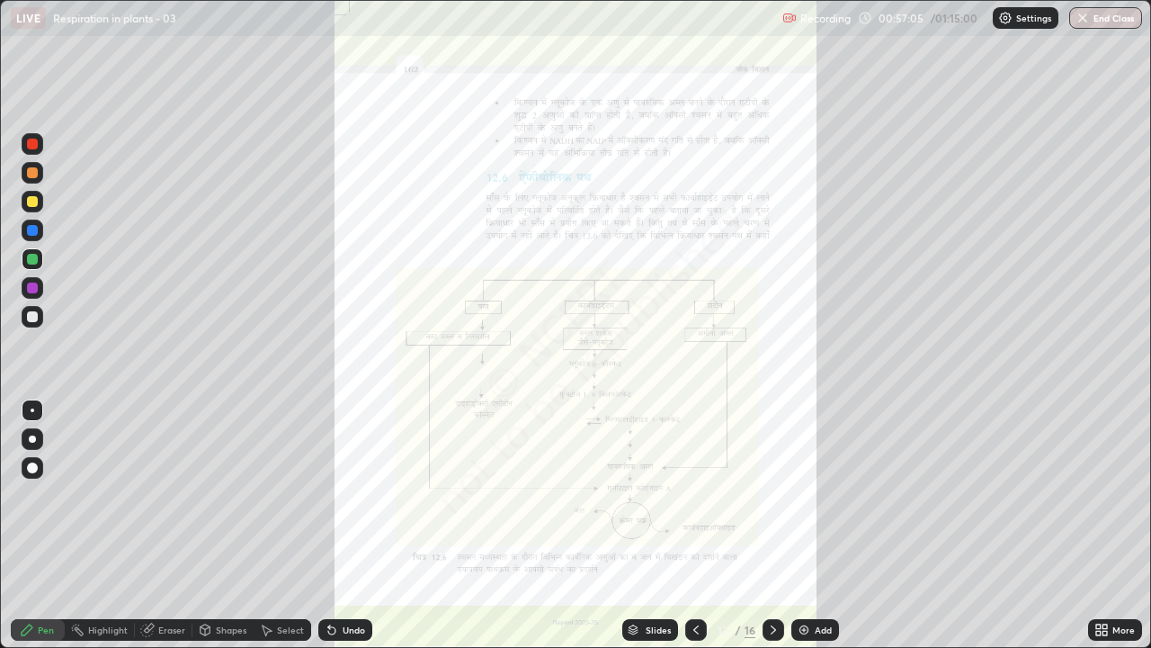
click at [1104, 495] on icon at bounding box center [1105, 626] width 4 height 4
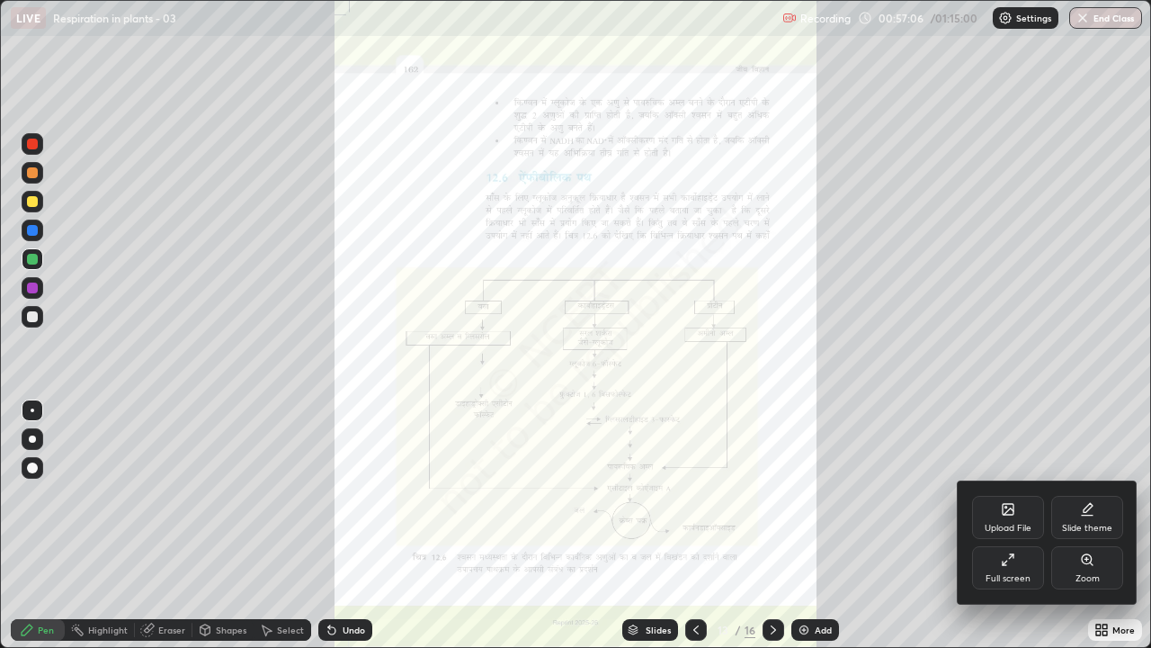
click at [1084, 495] on icon at bounding box center [1087, 559] width 14 height 14
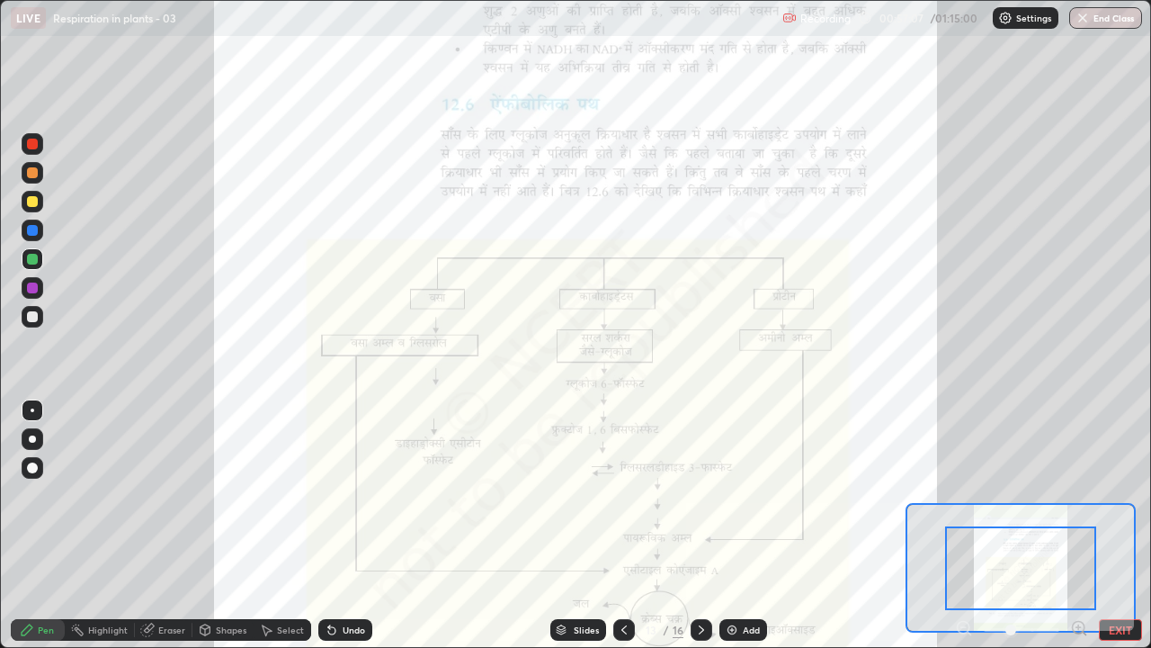
click at [1078, 495] on icon at bounding box center [1079, 627] width 4 height 0
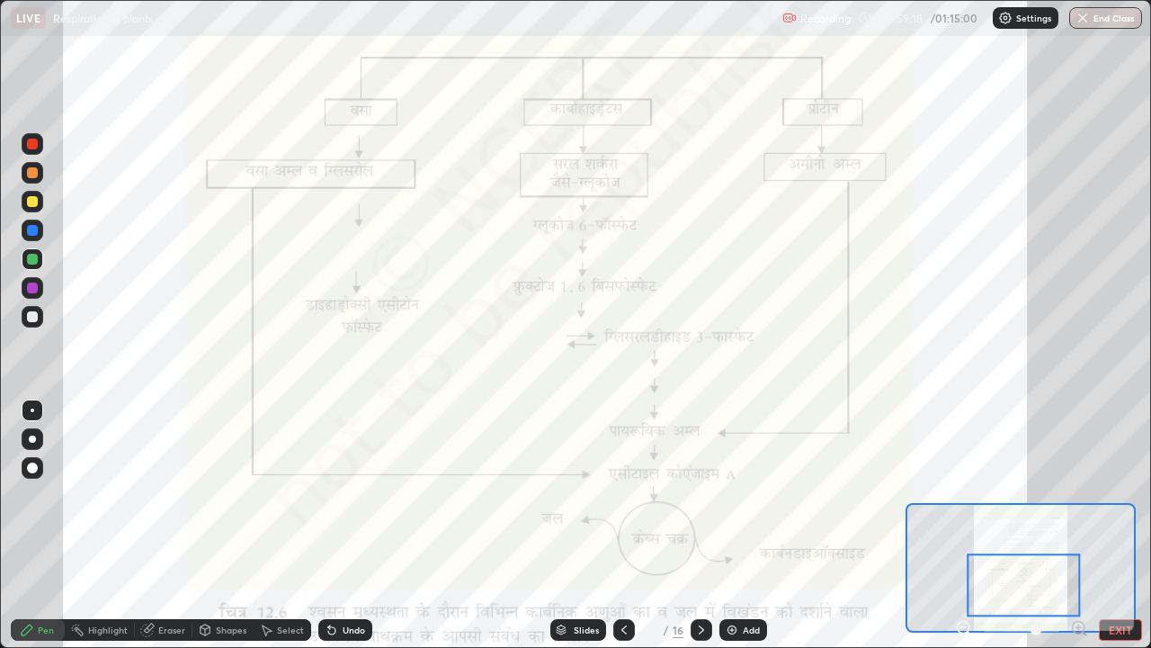
click at [1120, 21] on button "End Class" at bounding box center [1105, 18] width 73 height 22
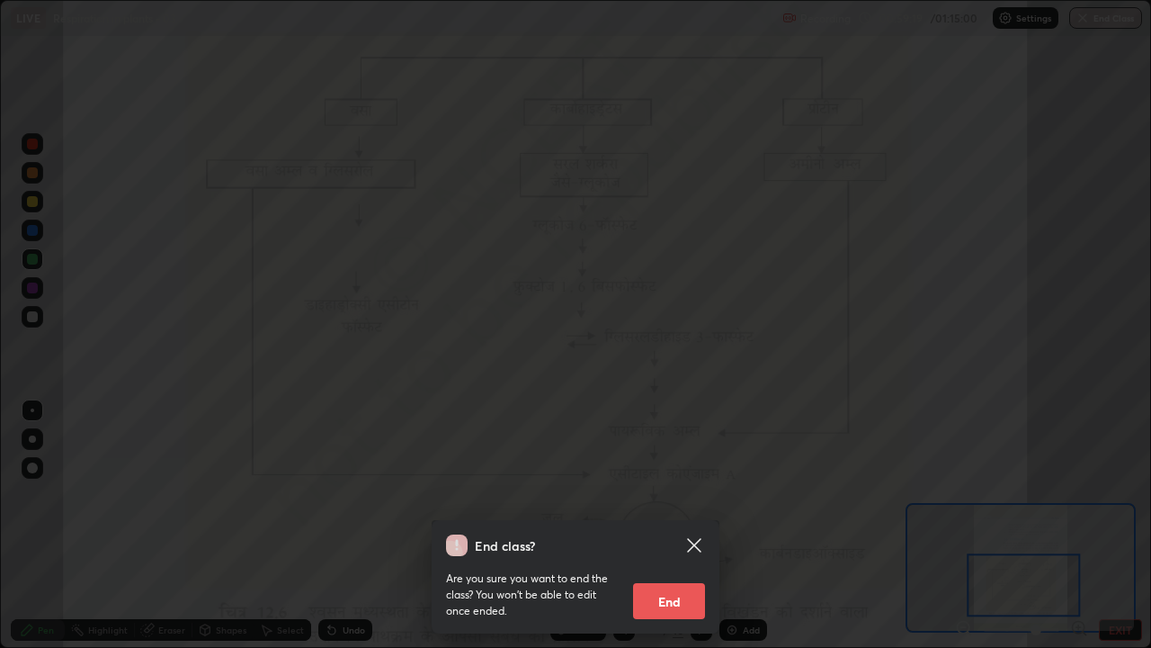
click at [694, 495] on button "End" at bounding box center [669, 601] width 72 height 36
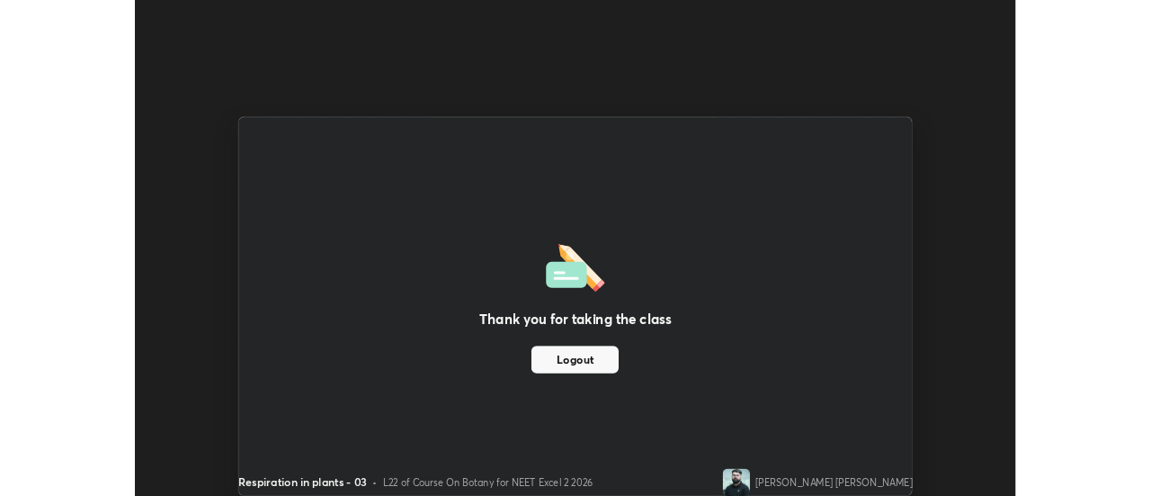
scroll to position [89441, 88786]
